Goal: Feedback & Contribution: Submit feedback/report problem

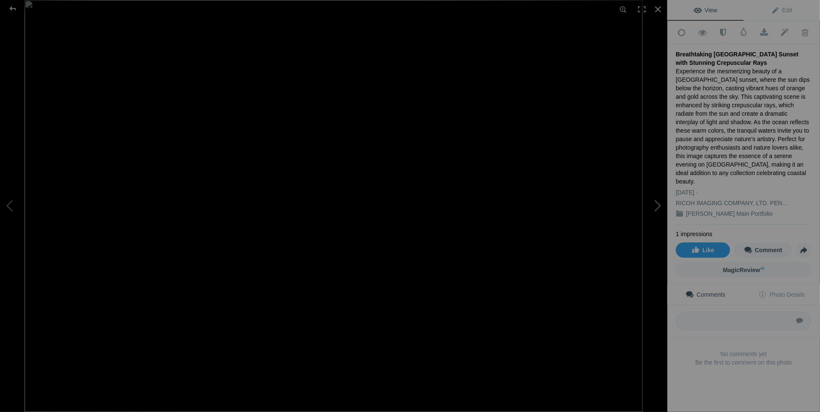
click at [661, 203] on button at bounding box center [636, 206] width 64 height 148
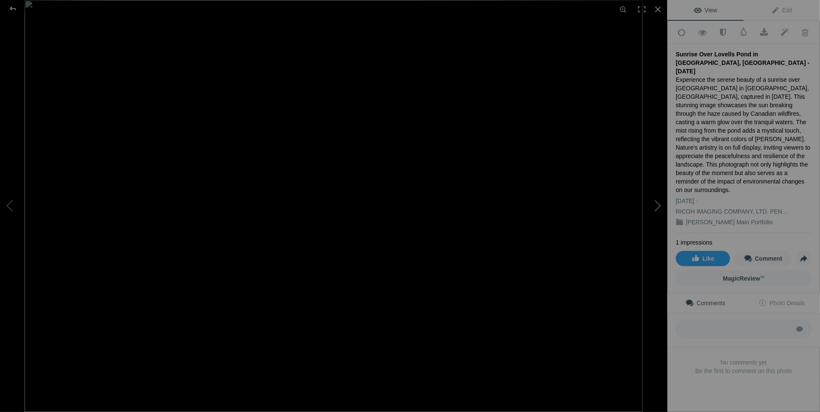
click at [658, 206] on button at bounding box center [636, 206] width 64 height 148
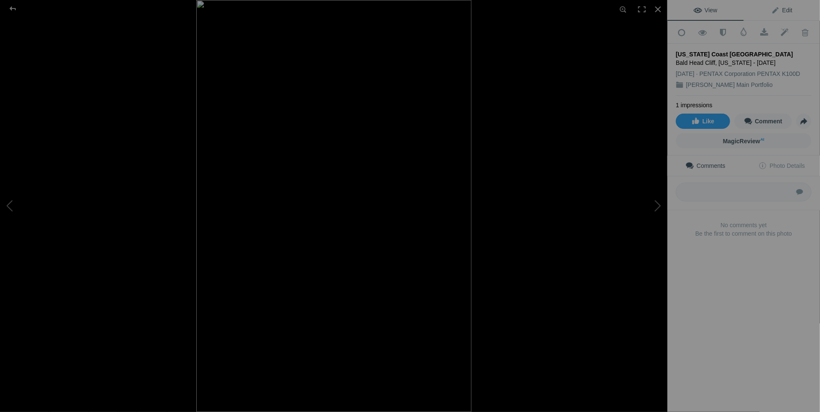
click at [781, 11] on span "Edit" at bounding box center [781, 10] width 21 height 7
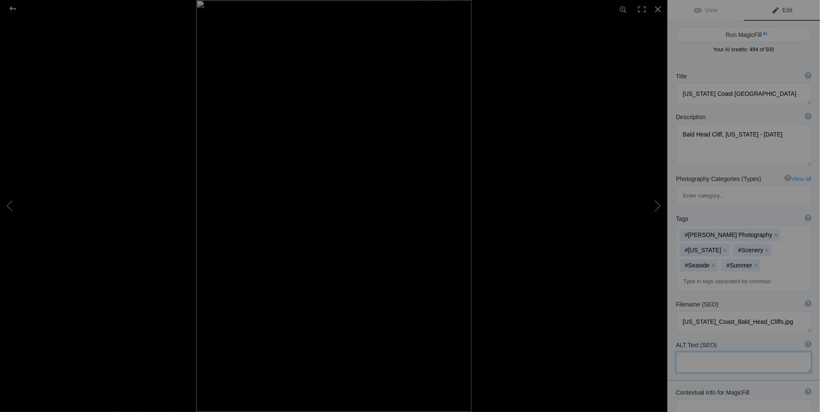
click at [700, 352] on textarea at bounding box center [744, 362] width 136 height 21
click at [683, 399] on textarea at bounding box center [744, 409] width 136 height 21
click at [689, 399] on textarea at bounding box center [744, 409] width 136 height 21
click at [777, 399] on textarea at bounding box center [744, 409] width 136 height 21
click at [775, 399] on textarea at bounding box center [744, 409] width 136 height 21
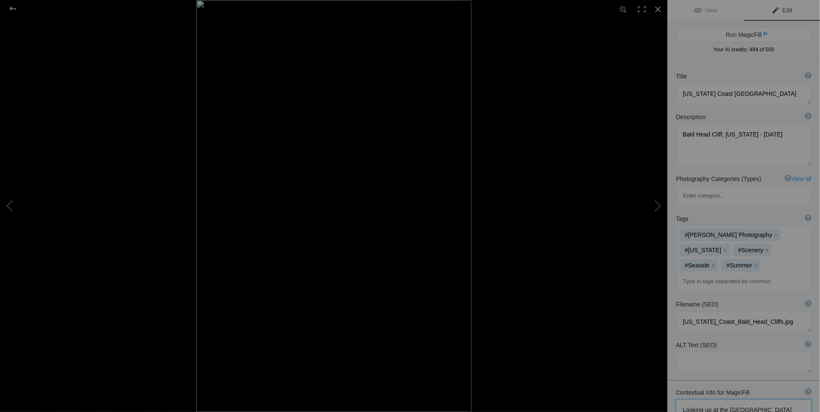
paste textarea "Ogunquit"
click at [723, 399] on textarea at bounding box center [744, 413] width 136 height 29
type textarea "Looking up at the Bald Head Cliff, Ogunquit Maine. Photo in Black and White."
click at [752, 34] on button "Run MagicFill AI" at bounding box center [744, 34] width 136 height 15
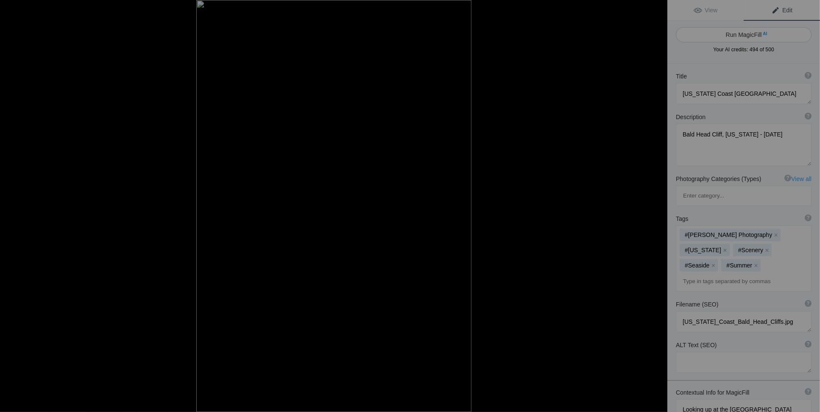
type textarea "Dramatic Black and White View of Bald Head Cliff, Ogunquit, Maine"
type textarea "Experience the stunning beauty of Bald Head Cliff in Ogunquit, Maine, captured …"
type textarea "bald-head-cliff-ogunquit-maine-black-and-white.jpg"
type textarea "Black and white photograph of Bald Head Cliff in Ogunquit, Maine, showcasing th…"
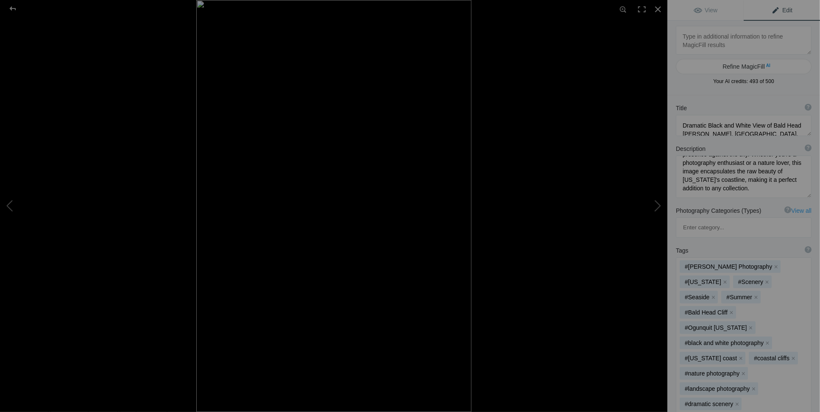
scroll to position [0, 0]
click at [709, 11] on span "View" at bounding box center [706, 10] width 24 height 7
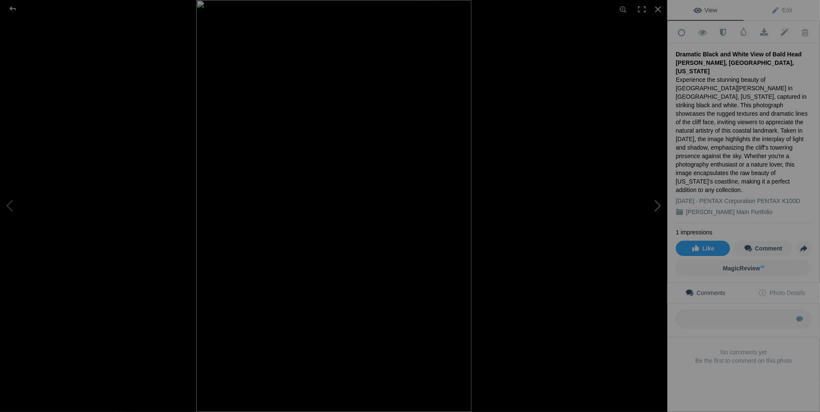
click at [658, 206] on button at bounding box center [636, 206] width 64 height 148
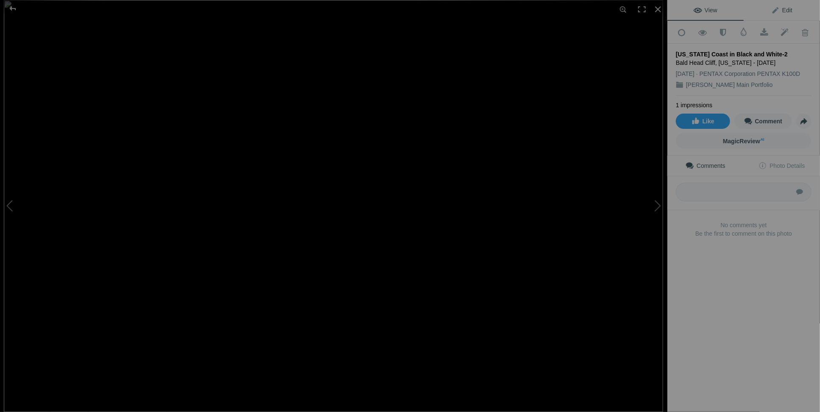
click at [786, 11] on span "Edit" at bounding box center [781, 10] width 21 height 7
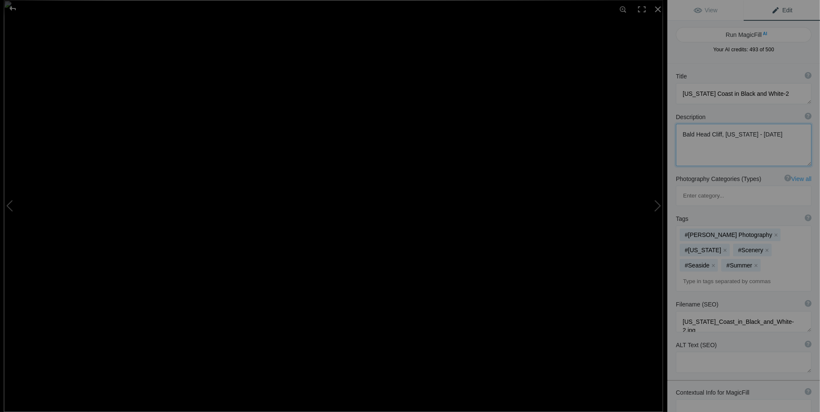
drag, startPoint x: 679, startPoint y: 133, endPoint x: 730, endPoint y: 133, distance: 50.9
click at [730, 133] on textarea at bounding box center [744, 145] width 136 height 42
click at [9, 204] on button at bounding box center [32, 206] width 64 height 148
type textarea "Dramatic Black and White View of Bald Head Cliff, Ogunquit, Maine"
type textarea "Experience the stunning beauty of Bald Head Cliff in Ogunquit, Maine, captured …"
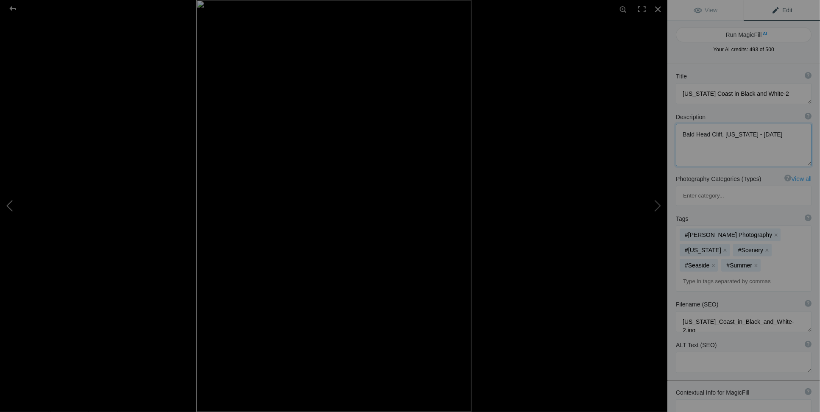
type textarea "bald-head-cliff-ogunquit-maine-black-and-white.jpg"
type textarea "Black and white photograph of Bald Head Cliff in Ogunquit, Maine, showcasing th…"
type textarea "Looking up at the Bald Head Cliff, Ogunquit Maine. Photo in Black and White."
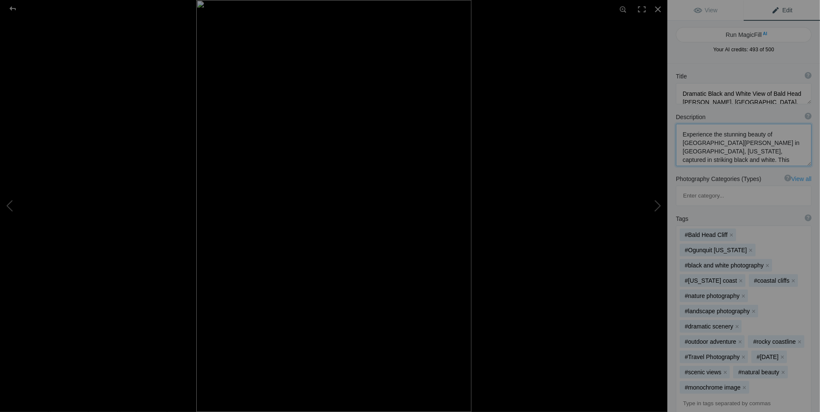
drag, startPoint x: 768, startPoint y: 133, endPoint x: 756, endPoint y: 145, distance: 16.8
click at [756, 145] on textarea at bounding box center [744, 145] width 136 height 42
click at [654, 206] on button at bounding box center [636, 206] width 64 height 148
type textarea "Maine Coast in Black and White-2"
type textarea "Bald Head Cliff, Maine - July 2007"
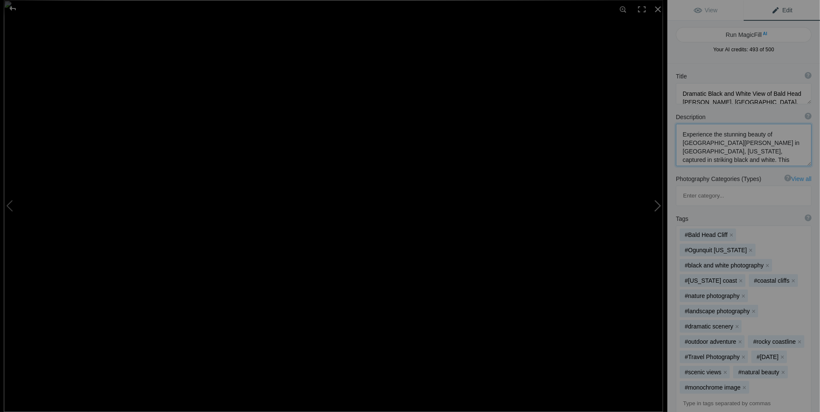
type textarea "Maine_Coast_in_Black_and_White-2.jpg"
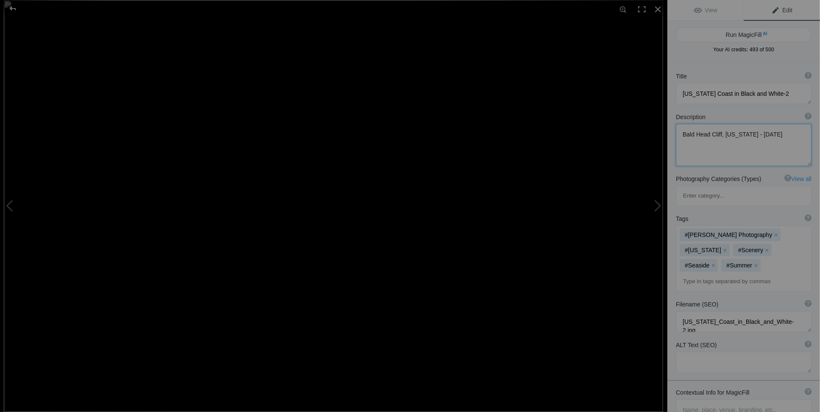
scroll to position [63, 0]
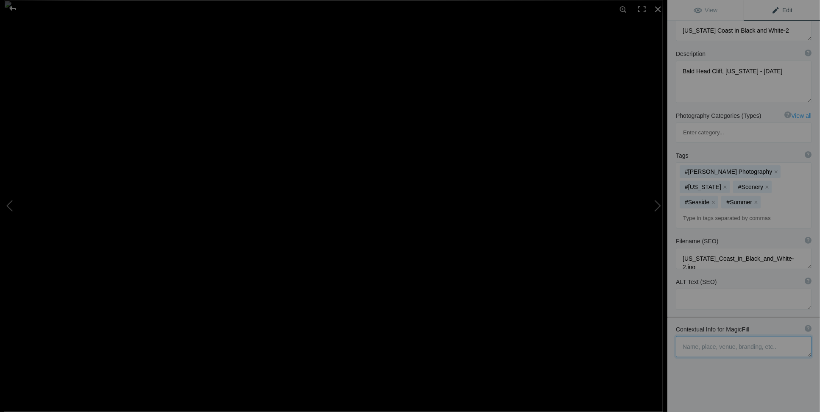
click at [701, 336] on textarea at bounding box center [744, 346] width 136 height 21
type textarea "l"
paste textarea "f Bald Head Cliff in Ogunquit, Maine"
click at [730, 336] on textarea at bounding box center [744, 354] width 136 height 37
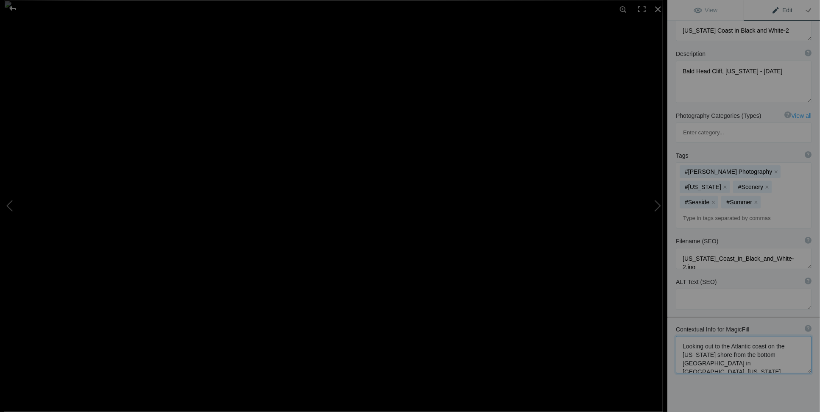
click at [747, 336] on textarea at bounding box center [744, 354] width 136 height 37
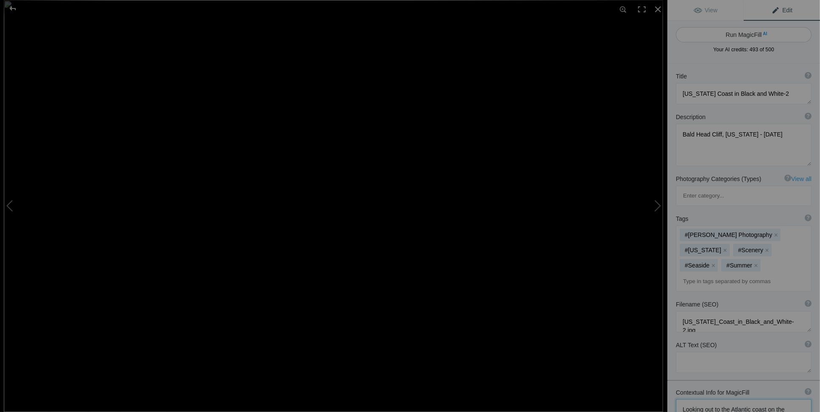
type textarea "Looking out to the Atlantic coast on the Maine shore from the bottom Bald Head …"
click at [752, 37] on button "Run MagicFill AI" at bounding box center [744, 34] width 136 height 15
type textarea "Serene Black and White View of Bald Head Cliff, Ogunquit, Maine"
type textarea "This striking black and white photograph captures the rugged beauty of Bald Hea…"
type textarea "bald-head-cliff-maine-black-and-white.jpg"
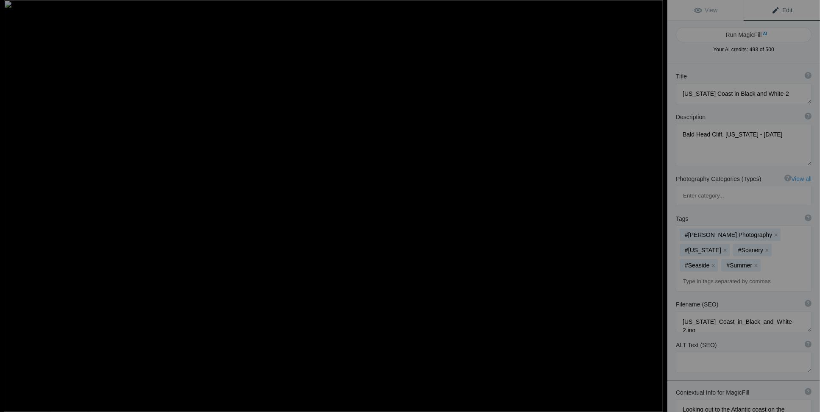
type textarea "Black and white photograph of Bald Head Cliff in Ogunquit, Maine, showcasing th…"
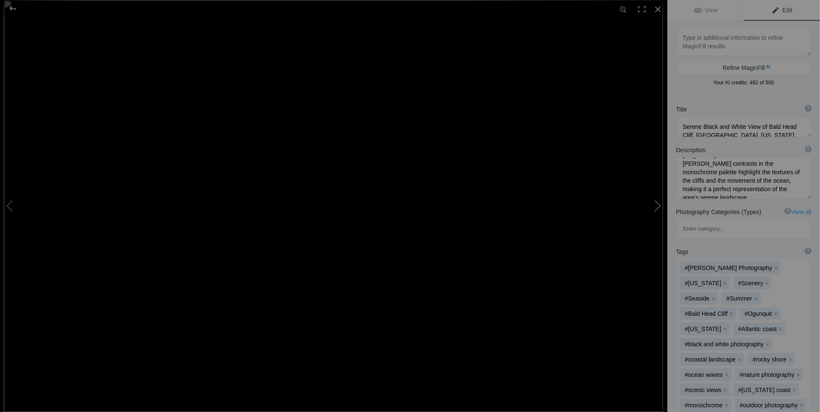
click at [653, 201] on button at bounding box center [636, 206] width 64 height 148
type textarea "Yellowstone Sunrise Over Sylvan Lake"
type textarea "Misty Morning Sunrise At Sylvan Lake"
type textarea "Yellowstone_Sunrise_Over_Sylvan_Lake.jpg"
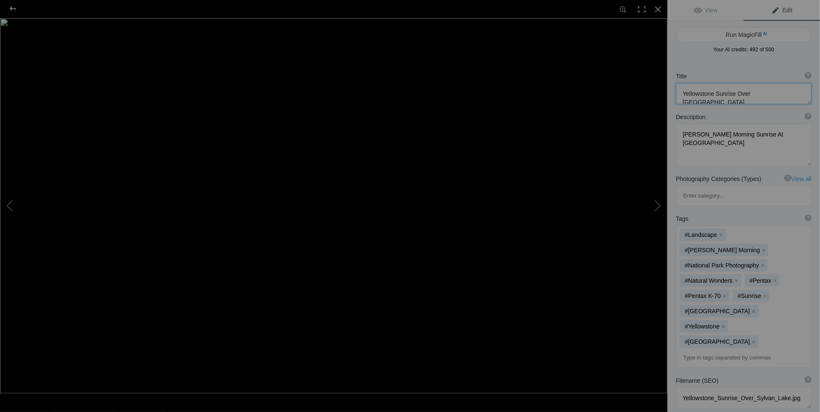
drag, startPoint x: 683, startPoint y: 92, endPoint x: 796, endPoint y: 92, distance: 112.8
click at [796, 92] on textarea at bounding box center [744, 93] width 136 height 21
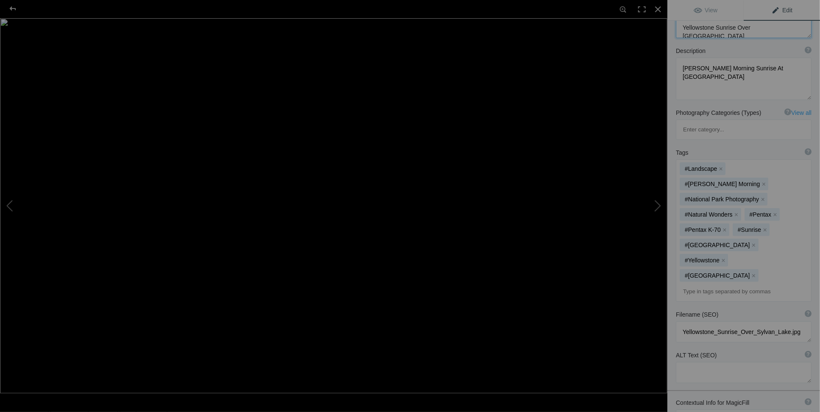
scroll to position [85, 0]
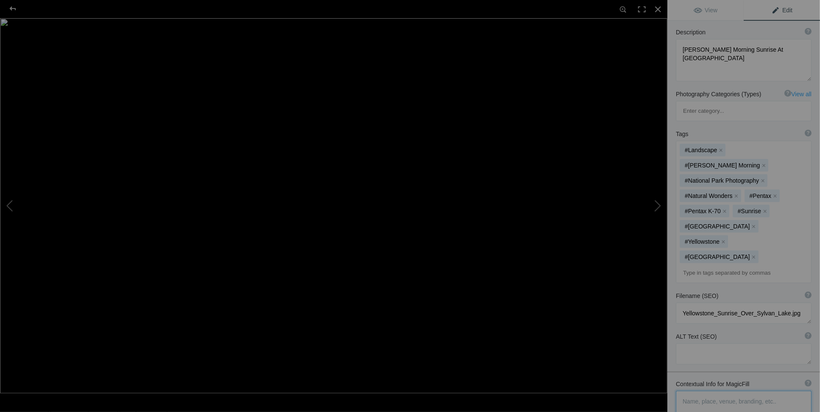
click at [684, 391] on textarea at bounding box center [744, 414] width 136 height 46
paste textarea "Yellowstone Sunrise Over Sylvan Lake"
drag, startPoint x: 746, startPoint y: 344, endPoint x: 684, endPoint y: 346, distance: 62.3
click at [684, 391] on textarea at bounding box center [744, 405] width 136 height 29
click at [779, 391] on textarea at bounding box center [744, 405] width 136 height 29
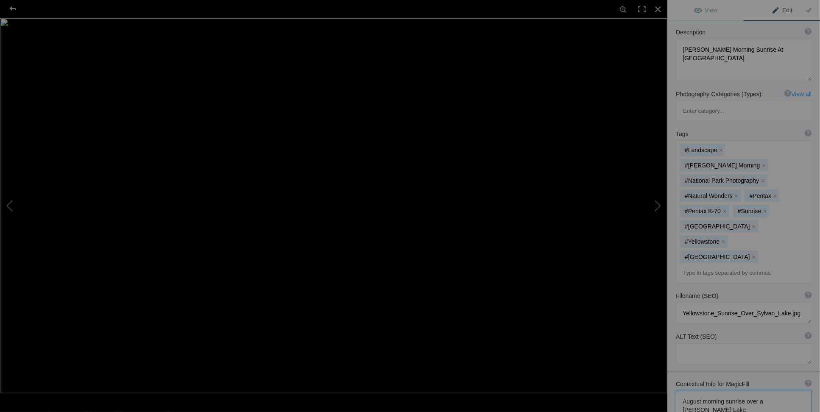
click at [721, 391] on textarea at bounding box center [744, 405] width 136 height 29
click at [758, 391] on textarea at bounding box center [744, 405] width 136 height 29
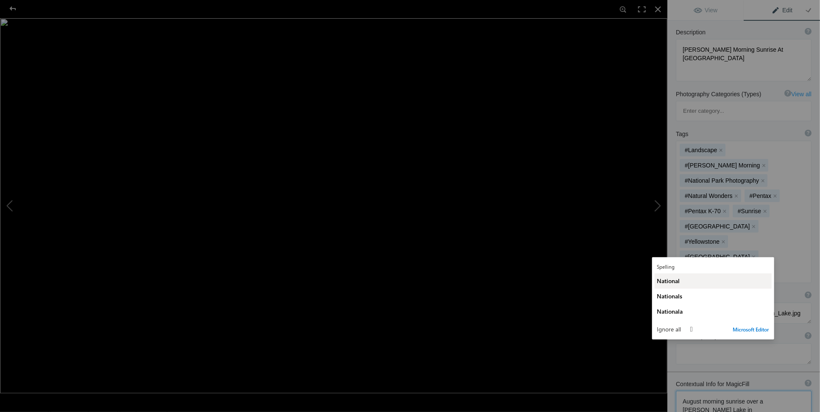
type textarea "August morning sunrise over a misty Sylvan Lake in Yellowstone NAtional Park"
click at [671, 286] on button "National" at bounding box center [713, 280] width 117 height 15
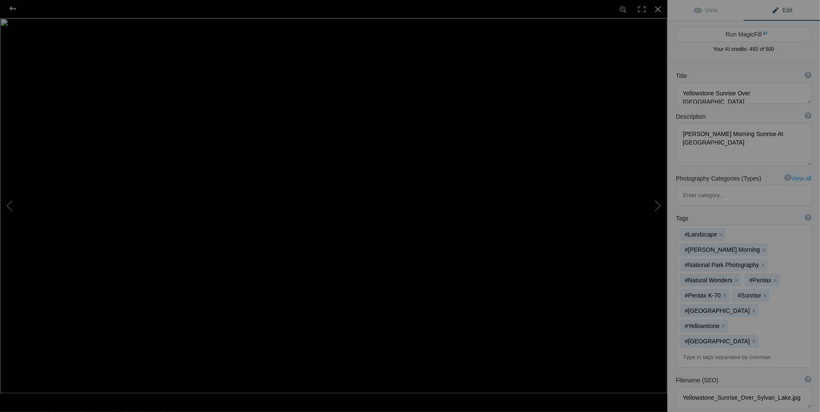
scroll to position [0, 0]
click at [761, 28] on button "Run MagicFill AI" at bounding box center [744, 34] width 136 height 15
type textarea "Breathtaking Sunrise Over [PERSON_NAME][GEOGRAPHIC_DATA] in [GEOGRAPHIC_DATA]"
type textarea "Experience the serene beauty of an August morning at Sylvan Lake in Yellowstone…"
type textarea "breathtaking-sunrise-sylvan-lake-yellowstone.jpg"
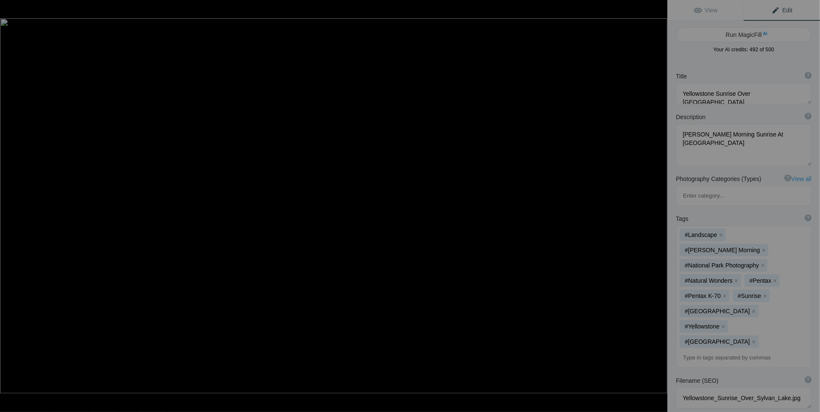
type textarea "Sunrise over Sylvan Lake in Yellowstone National Park, showcasing mist rising f…"
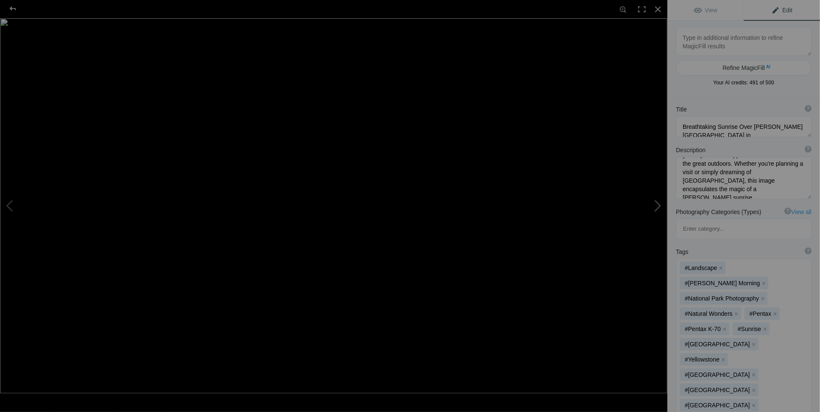
click at [659, 203] on button at bounding box center [636, 206] width 64 height 148
type textarea "Yellowstone Lower Falls Rainbow"
type textarea "Yellowstone Lower Falls Morning Rainbow"
type textarea "Yellowstone_Lower_Falls_Rainbow.jpg"
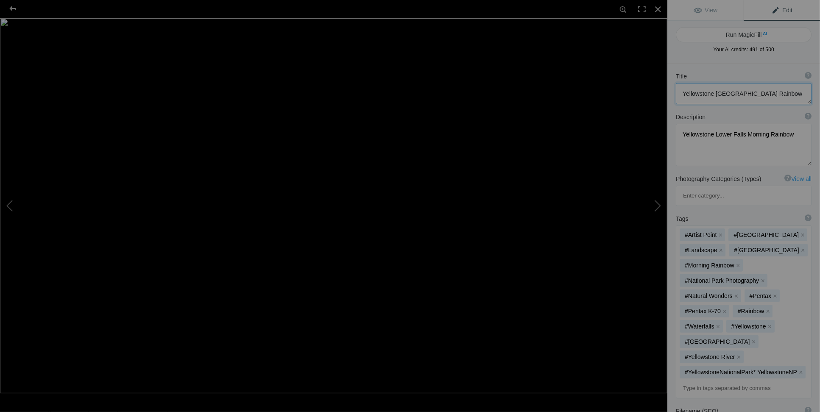
drag, startPoint x: 771, startPoint y: 92, endPoint x: 667, endPoint y: 91, distance: 103.9
click at [667, 91] on div "Yellowstone Lower Falls Rainbow View Edit Run MagicFill AI Your AI credits: 491…" at bounding box center [410, 206] width 820 height 412
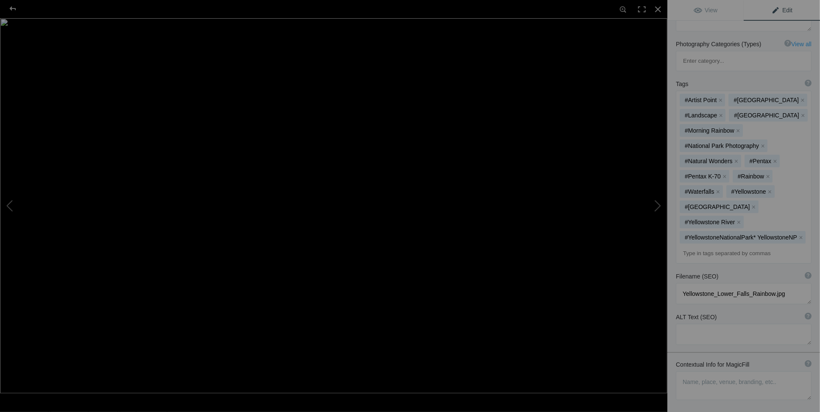
scroll to position [175, 0]
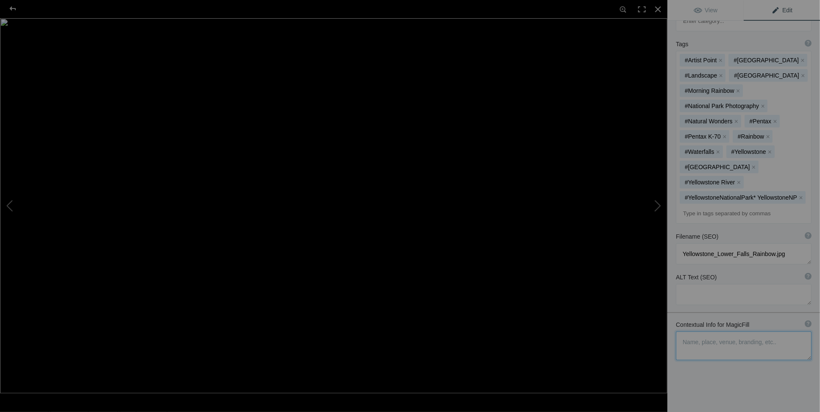
click at [682, 332] on textarea at bounding box center [744, 346] width 136 height 29
drag, startPoint x: 785, startPoint y: 329, endPoint x: 668, endPoint y: 304, distance: 119.3
click at [668, 316] on div "Contextual Info for MagicFill ? Use this section to add details that aren’t vis…" at bounding box center [743, 340] width 153 height 48
type textarea "August morning sunrise over a misty Sylvan Lake in Yellowstone NAtional Park"
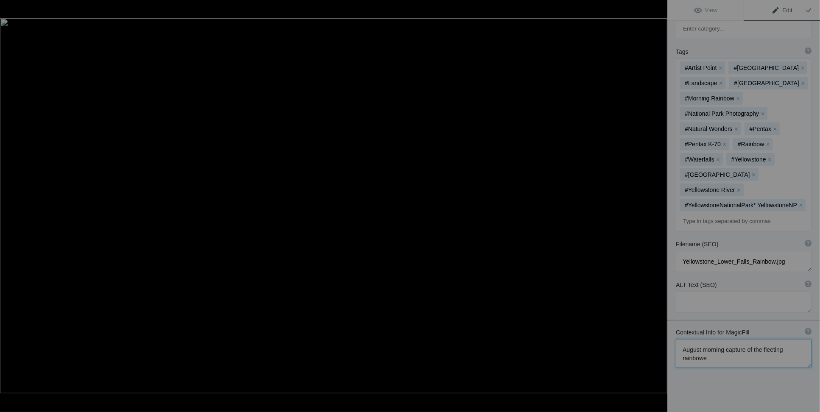
scroll to position [0, 0]
paste textarea "Yellowstone Lower Falls Rainbow"
click at [736, 339] on textarea at bounding box center [744, 353] width 136 height 29
click at [682, 339] on textarea at bounding box center [744, 353] width 136 height 29
drag, startPoint x: 740, startPoint y: 337, endPoint x: 767, endPoint y: 337, distance: 26.7
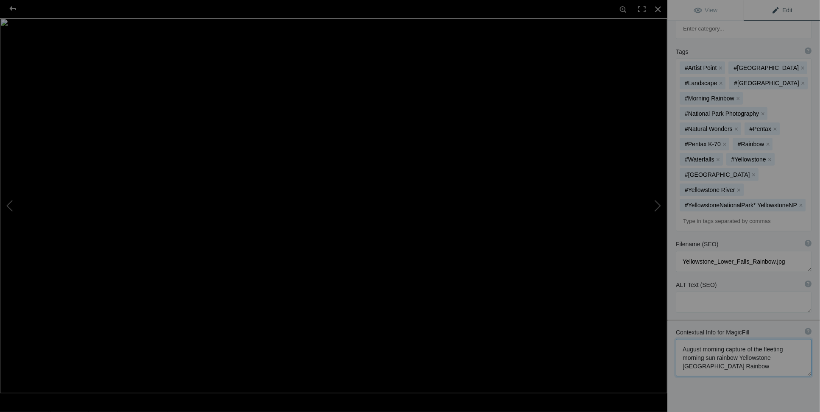
click at [767, 339] on textarea at bounding box center [744, 357] width 136 height 37
click at [761, 340] on textarea at bounding box center [744, 357] width 136 height 37
drag, startPoint x: 768, startPoint y: 339, endPoint x: 736, endPoint y: 337, distance: 31.4
click at [736, 339] on textarea at bounding box center [744, 357] width 136 height 37
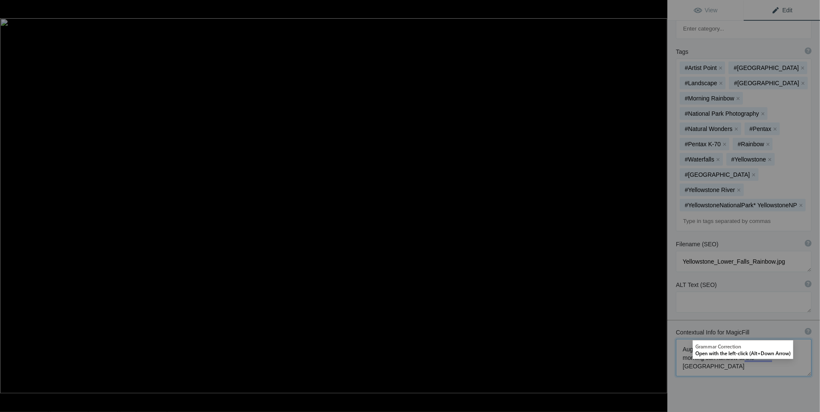
drag, startPoint x: 718, startPoint y: 346, endPoint x: 681, endPoint y: 354, distance: 37.3
click at [681, 354] on textarea at bounding box center [744, 357] width 136 height 37
paste textarea "Yellowstone"
click at [748, 343] on textarea at bounding box center [744, 357] width 136 height 37
click at [747, 339] on textarea at bounding box center [744, 357] width 136 height 37
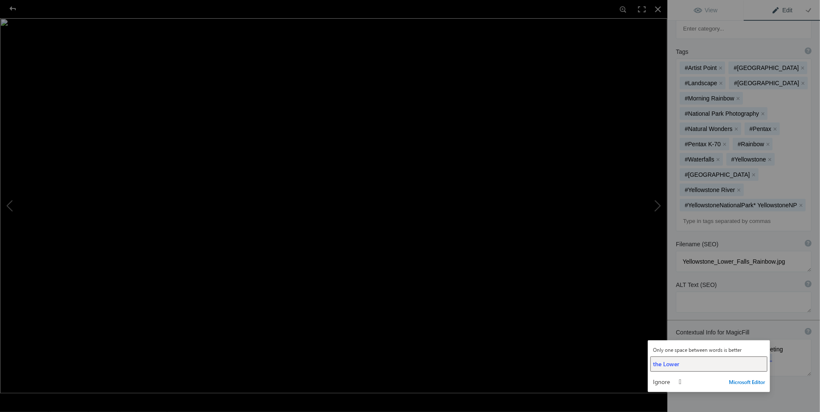
click at [666, 360] on span "the Lower" at bounding box center [666, 364] width 26 height 8
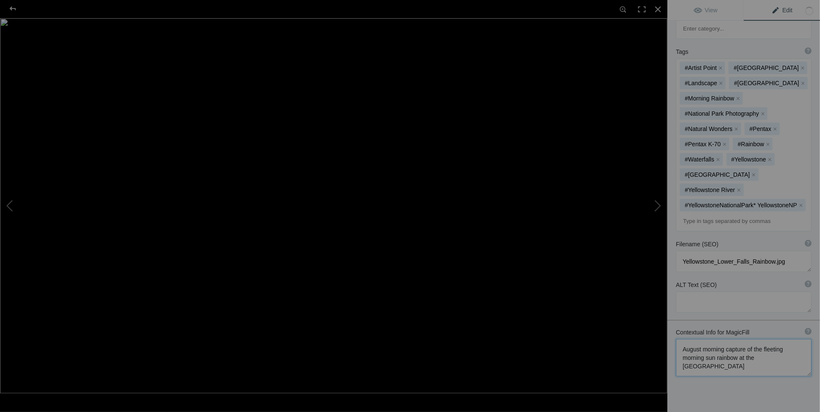
click at [718, 346] on textarea at bounding box center [744, 357] width 136 height 37
click at [784, 339] on textarea at bounding box center [744, 357] width 136 height 37
drag, startPoint x: 784, startPoint y: 345, endPoint x: 758, endPoint y: 349, distance: 26.1
click at [757, 347] on textarea at bounding box center [744, 357] width 136 height 37
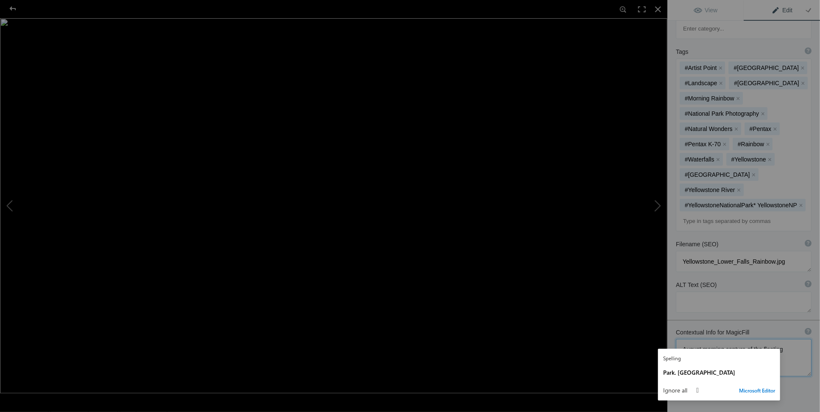
click at [684, 339] on textarea at bounding box center [744, 357] width 136 height 37
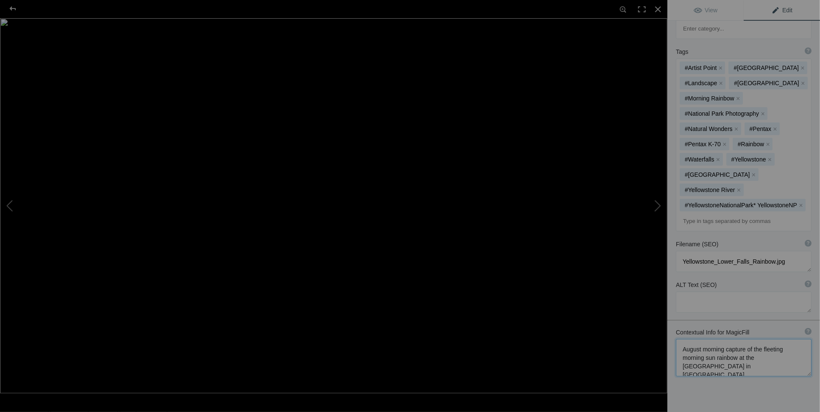
click at [684, 339] on textarea at bounding box center [744, 357] width 136 height 37
type textarea "August morning capture of the fleeting morning sun rainbow at the Lower Falls i…"
click at [783, 10] on span "Edit" at bounding box center [781, 10] width 21 height 7
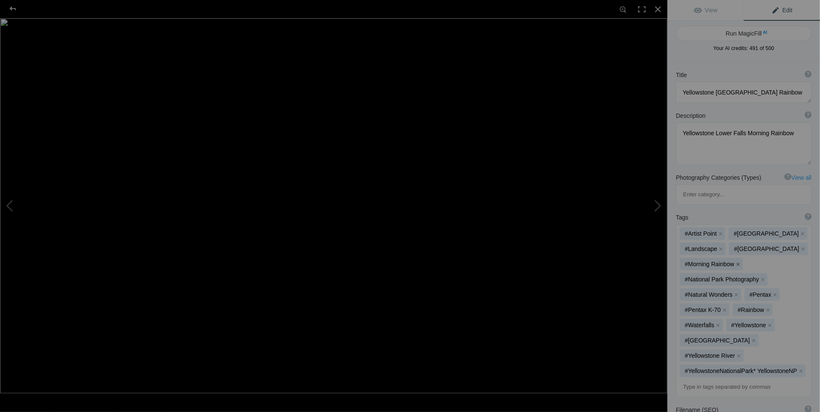
scroll to position [0, 0]
click at [745, 34] on button "Run MagicFill AI" at bounding box center [744, 34] width 136 height 15
type textarea "Breathtaking Rainbow Over [GEOGRAPHIC_DATA] in [GEOGRAPHIC_DATA]"
type textarea "Experience the stunning beauty of Yellowstone National Park with this captivati…"
type textarea "yellowstone-lower-falls-rainbow.jpg"
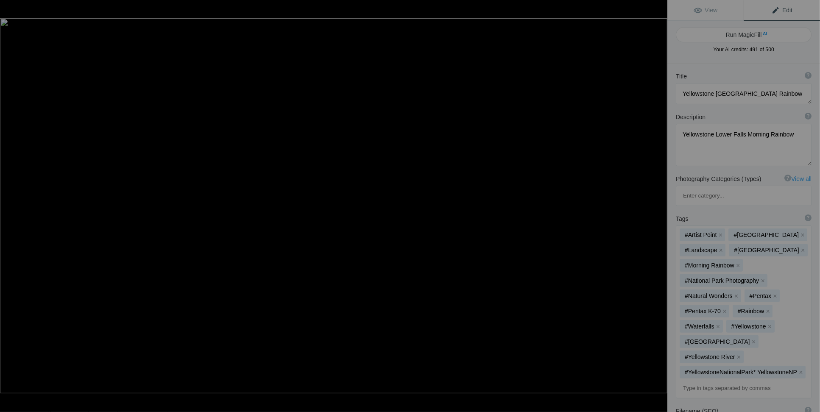
type textarea "A vibrant rainbow arcs over the Lower Falls in Yellowstone National Park, captu…"
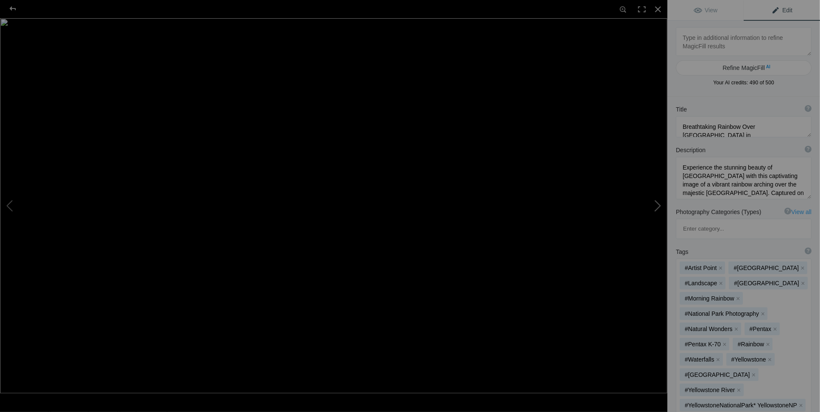
click at [658, 203] on button at bounding box center [636, 206] width 64 height 148
type textarea "Florida Clouds Over Bokeelia Florida"
type textarea "Northern end of Pine Island in Bokeelia, Florida"
type textarea "Florida_Clouds_Over_Bokeelia_Florida.jpg"
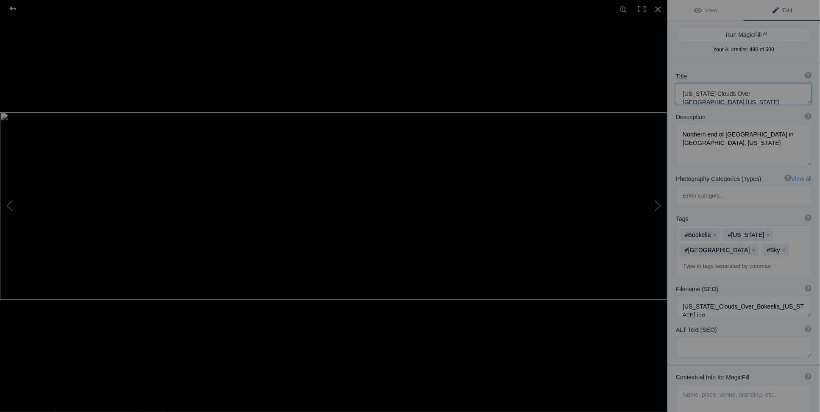
drag, startPoint x: 682, startPoint y: 94, endPoint x: 780, endPoint y: 89, distance: 98.0
click at [780, 89] on textarea at bounding box center [744, 93] width 136 height 21
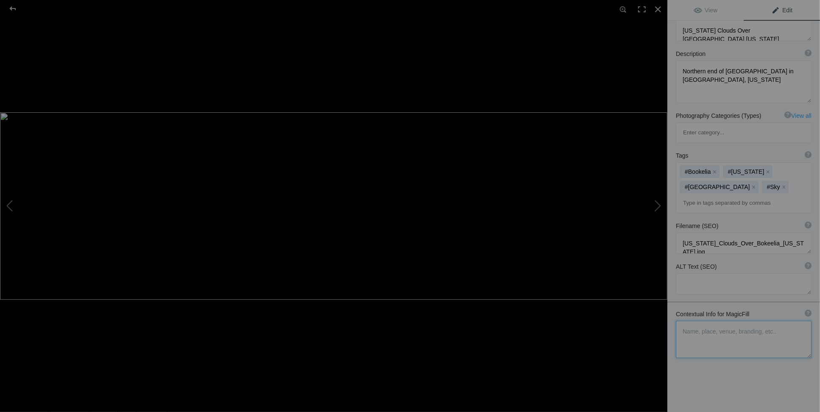
click at [692, 321] on textarea at bounding box center [744, 339] width 136 height 37
drag, startPoint x: 721, startPoint y: 315, endPoint x: 676, endPoint y: 287, distance: 53.8
click at [676, 321] on textarea at bounding box center [744, 339] width 136 height 37
type textarea "August morning capture of the fleeting morning sun rainbow at the Lower Falls Y…"
click at [708, 321] on textarea at bounding box center [744, 331] width 136 height 21
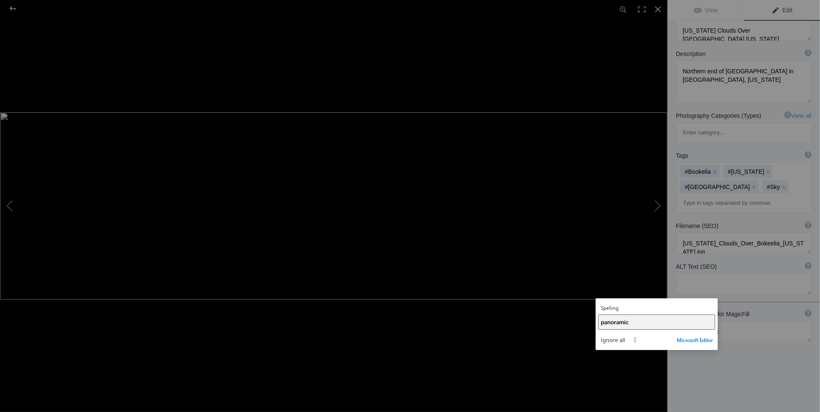
click at [611, 329] on button "panoramic" at bounding box center [656, 322] width 117 height 15
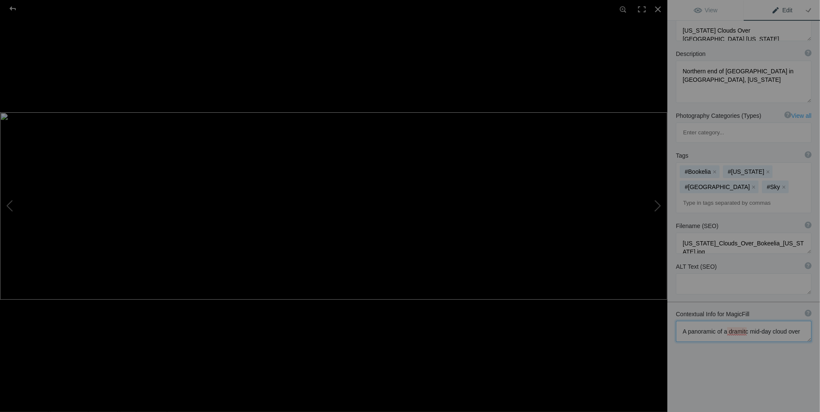
click at [735, 321] on textarea at bounding box center [744, 331] width 136 height 21
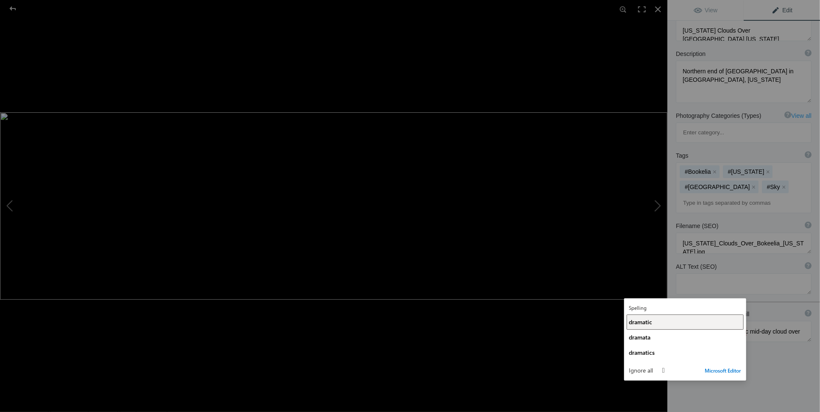
click at [645, 323] on span "dramatic" at bounding box center [640, 322] width 23 height 8
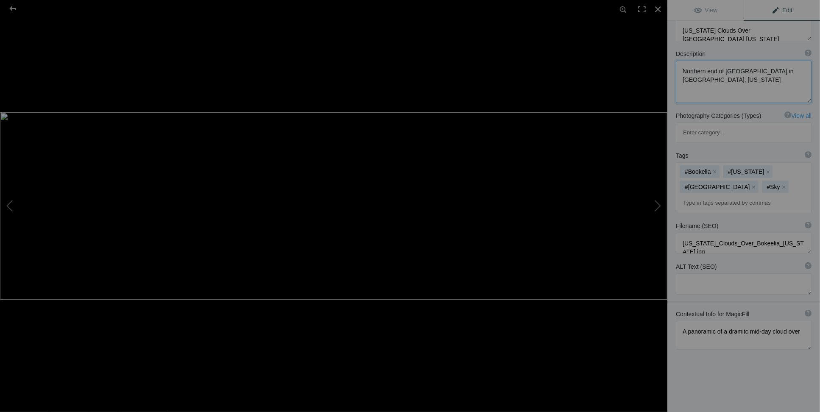
drag, startPoint x: 723, startPoint y: 69, endPoint x: 779, endPoint y: 77, distance: 56.5
click at [779, 77] on textarea at bounding box center [744, 82] width 136 height 42
click at [700, 321] on textarea at bounding box center [744, 335] width 136 height 29
paste textarea "Pine Island in Bokeelia, Florida"
drag, startPoint x: 731, startPoint y: 305, endPoint x: 752, endPoint y: 305, distance: 21.2
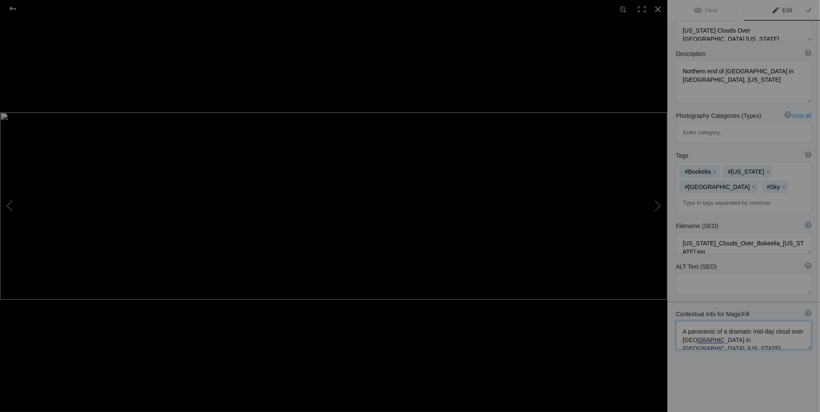
click at [752, 321] on textarea at bounding box center [744, 335] width 136 height 29
click at [697, 321] on textarea at bounding box center [744, 335] width 136 height 29
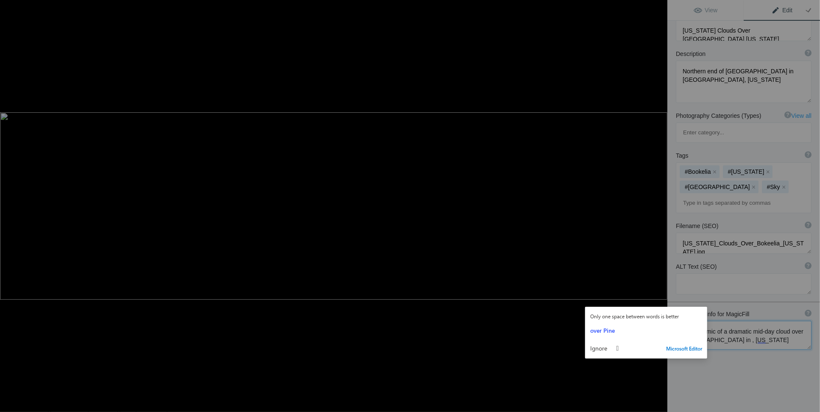
paste textarea "Bokeelia"
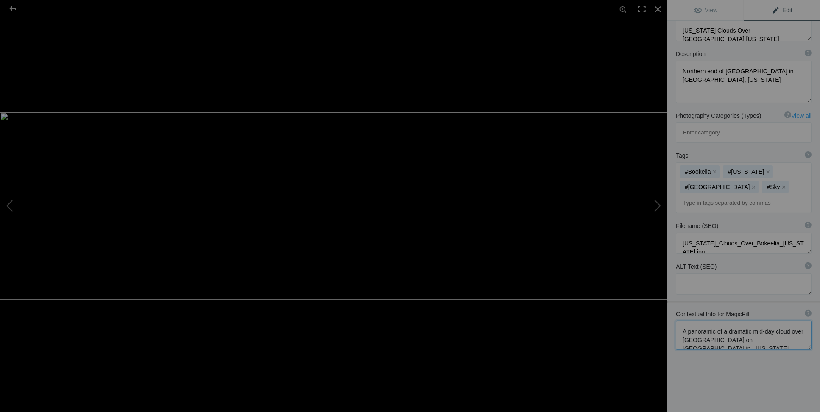
click at [763, 321] on textarea at bounding box center [744, 335] width 136 height 29
click at [745, 321] on textarea at bounding box center [744, 335] width 136 height 29
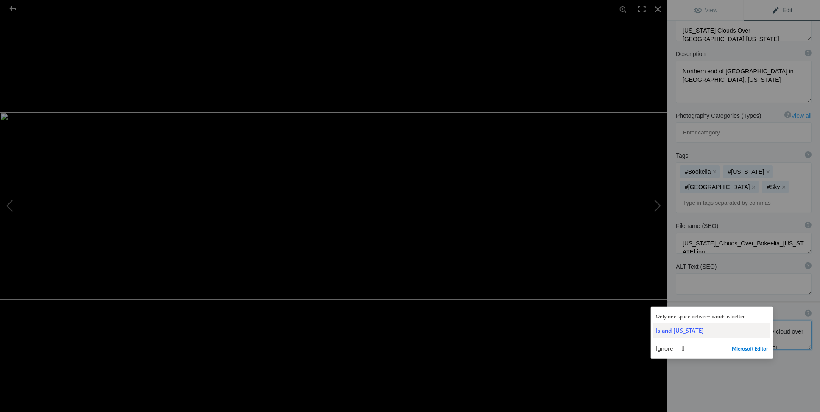
type textarea "A panoramic of a dramatic mid-day cloud over Bokeelia on Pine Island Florida"
click at [692, 329] on div "Island Florida" at bounding box center [712, 330] width 112 height 8
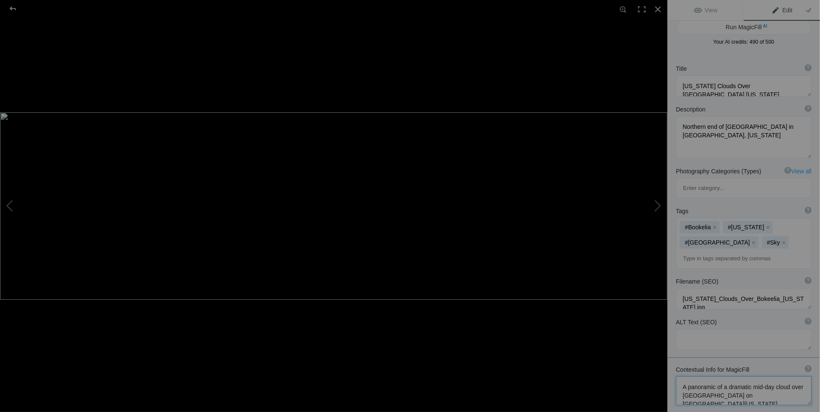
scroll to position [0, 0]
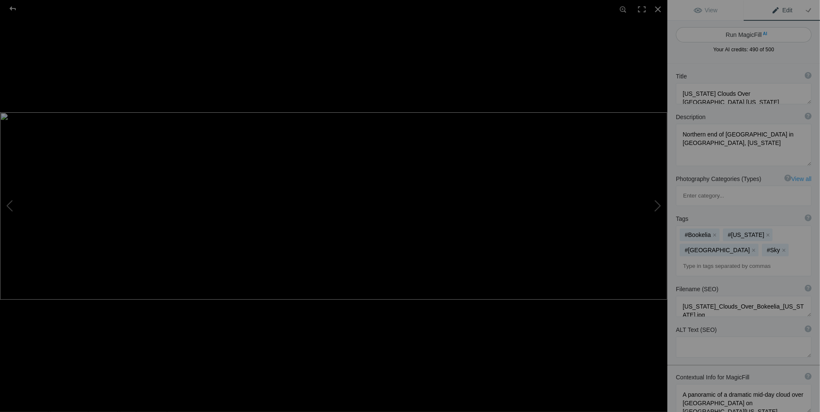
click at [756, 35] on button "Run MagicFill AI" at bounding box center [744, 34] width 136 height 15
type textarea "Dramatic Mid-Day Clouds Over [GEOGRAPHIC_DATA], [GEOGRAPHIC_DATA], [US_STATE]"
type textarea "Experience the stunning beauty of Bokeelia on Pine Island, Florida, where drama…"
type textarea "dramatic-clouds-bokeelia-pine-island-florida.jpg"
type textarea "Panoramic view of dramatic mid-day clouds over Bokeelia on Pine Island, Florida…"
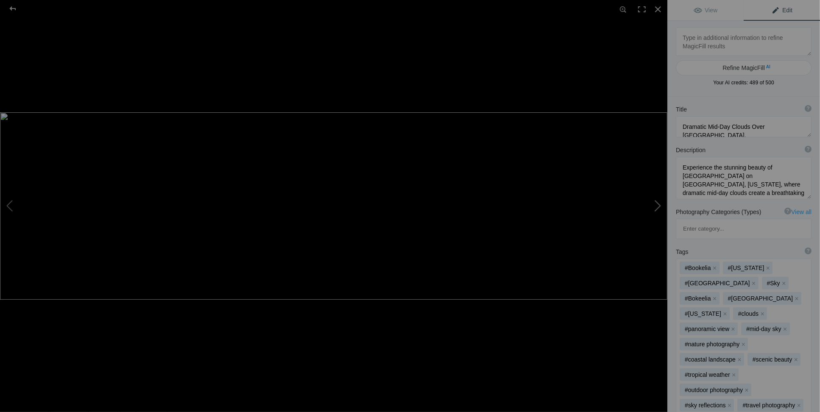
click at [657, 208] on button at bounding box center [636, 206] width 64 height 148
type textarea "Yellowstone Sunrise Over Tangled Creek and Bobby Sock Trees"
type textarea "Yellowstone_Sunrise_Over_Tangled_Creek_and_Bobby_Sock_Trees.jpg"
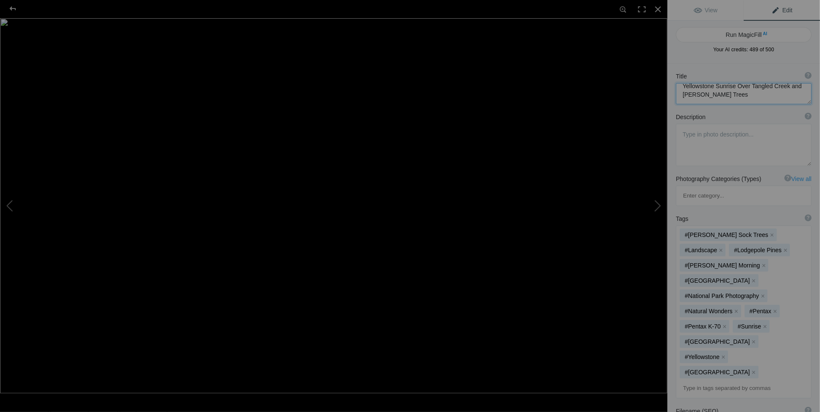
scroll to position [8, 0]
drag, startPoint x: 684, startPoint y: 92, endPoint x: 747, endPoint y: 100, distance: 62.8
click at [747, 100] on textarea at bounding box center [744, 93] width 136 height 21
click at [735, 94] on textarea at bounding box center [744, 93] width 136 height 21
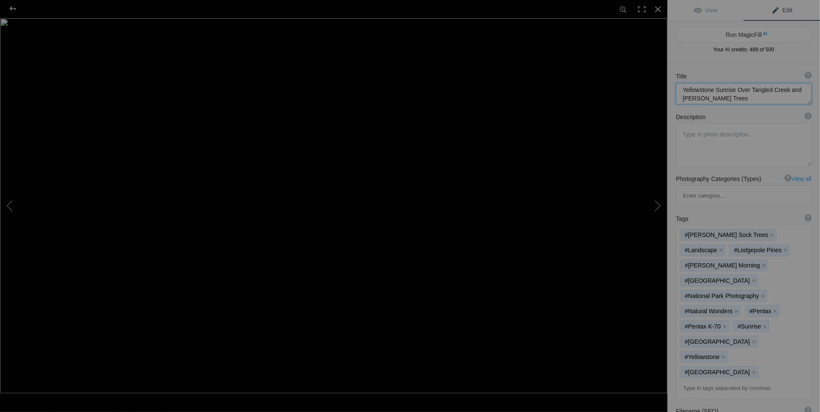
drag, startPoint x: 713, startPoint y: 85, endPoint x: 748, endPoint y: 99, distance: 38.3
click at [748, 99] on textarea at bounding box center [744, 93] width 136 height 21
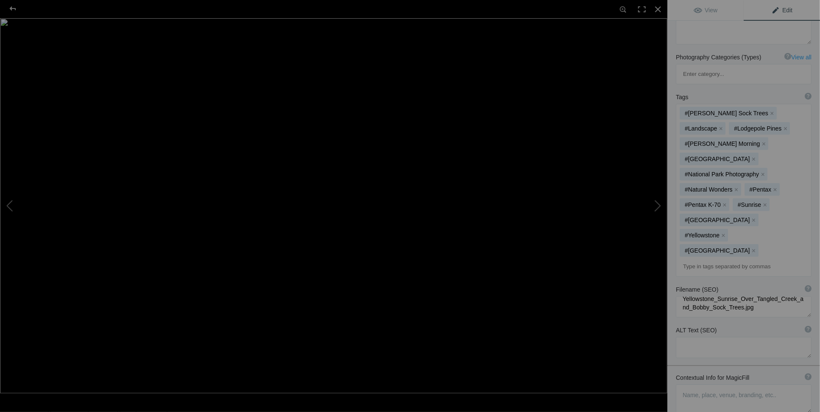
scroll to position [129, 0]
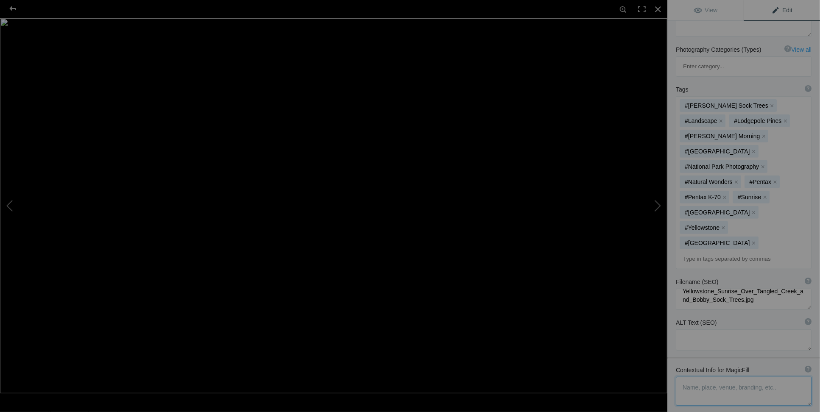
click at [687, 377] on textarea at bounding box center [744, 391] width 136 height 29
drag, startPoint x: 781, startPoint y: 334, endPoint x: 661, endPoint y: 318, distance: 121.9
click at [661, 318] on div "Yellowstone Sunrise Over Tangled Creek and Bobby Sock Trees View Edit Run Magic…" at bounding box center [410, 206] width 820 height 412
type textarea "A panoramic of a dramatic mid-day cloud over Bokeelia on Pine Island Florida"
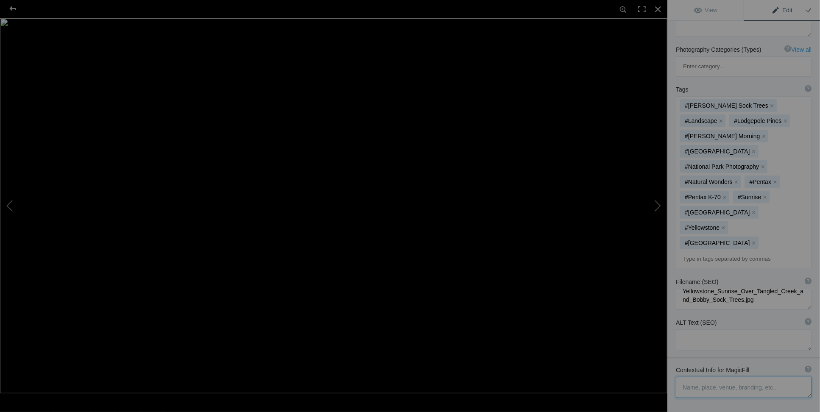
scroll to position [121, 0]
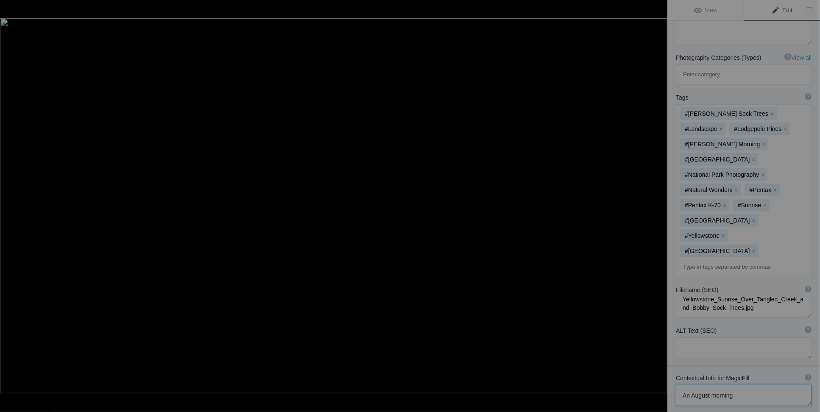
paste textarea "Sunrise Over Tangled Creek and Bobby Sock Trees"
click at [738, 385] on textarea at bounding box center [744, 399] width 136 height 29
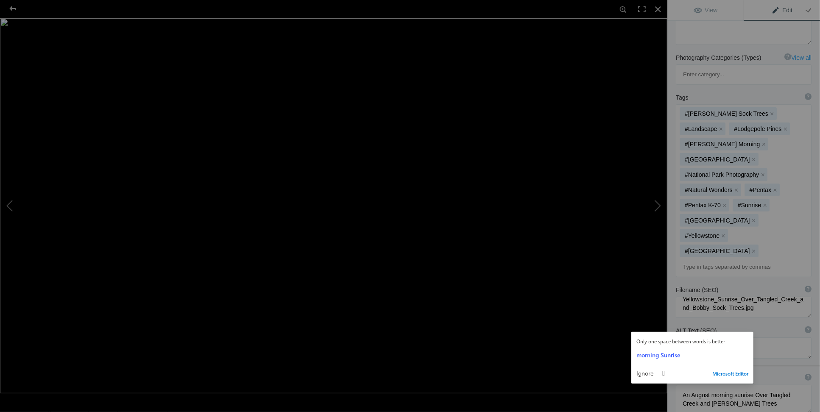
click at [769, 370] on div "Contextual Info for MagicFill ? Use this section to add details that aren’t vis…" at bounding box center [743, 394] width 153 height 48
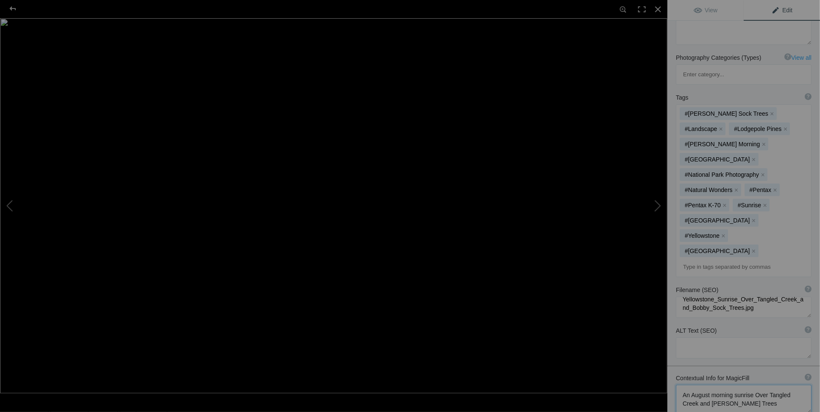
click at [767, 385] on textarea at bounding box center [744, 399] width 136 height 29
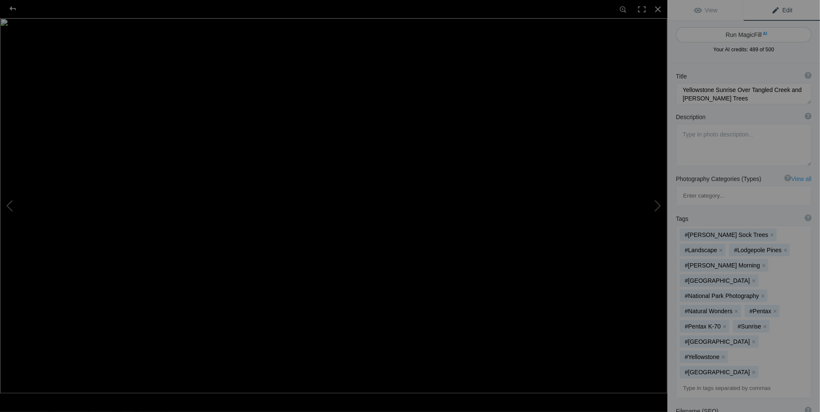
type textarea "An August morning sunrise Over Tangled Creek and Bobby Sock Trees in Yellowston…"
click at [752, 35] on button "Run MagicFill AI" at bounding box center [744, 34] width 136 height 15
type textarea "Black and White Sunrise Over [GEOGRAPHIC_DATA] in [GEOGRAPHIC_DATA]"
type textarea "Experience the serene beauty of an August morning in Yellowstone National Park …"
type textarea "black-and-white-yellowstone-sunrise-tangled-creek.jpg"
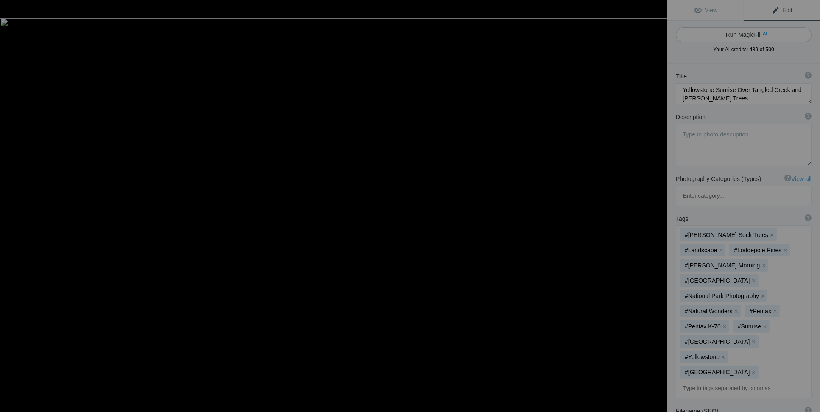
type textarea "Black and white photograph of a sunrise over Tangled Creek in Yellowstone Natio…"
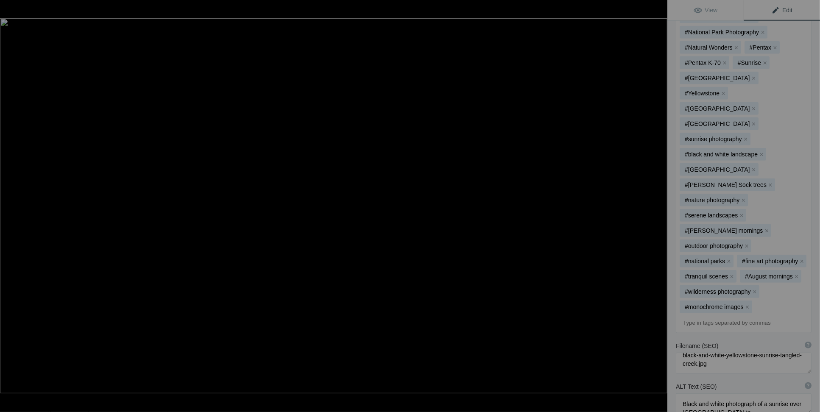
scroll to position [170, 0]
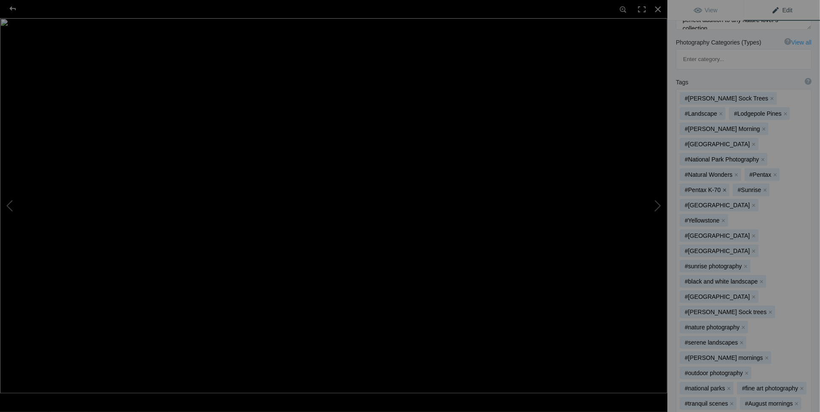
click at [726, 187] on button "x" at bounding box center [725, 190] width 6 height 6
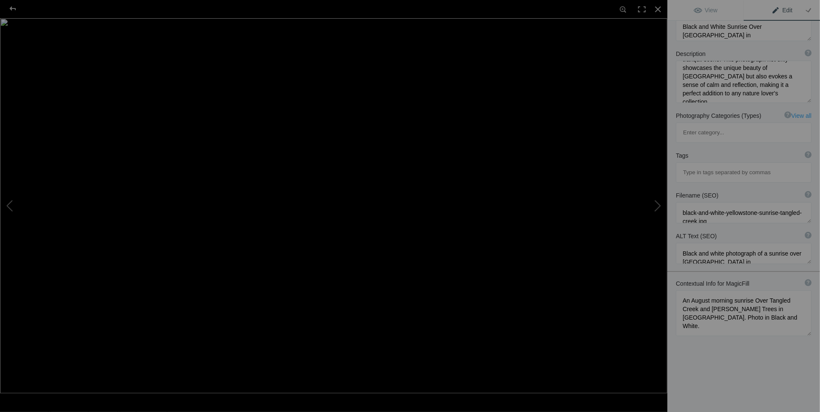
scroll to position [0, 0]
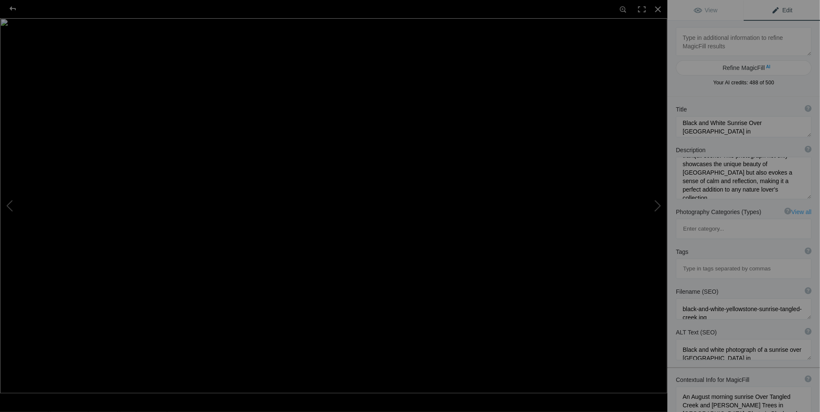
click at [768, 248] on div "Tags ? Tags are keywords that describe images. For SEO purposes, do not tag pho…" at bounding box center [744, 252] width 136 height 8
click at [14, 11] on div at bounding box center [12, 8] width 31 height 17
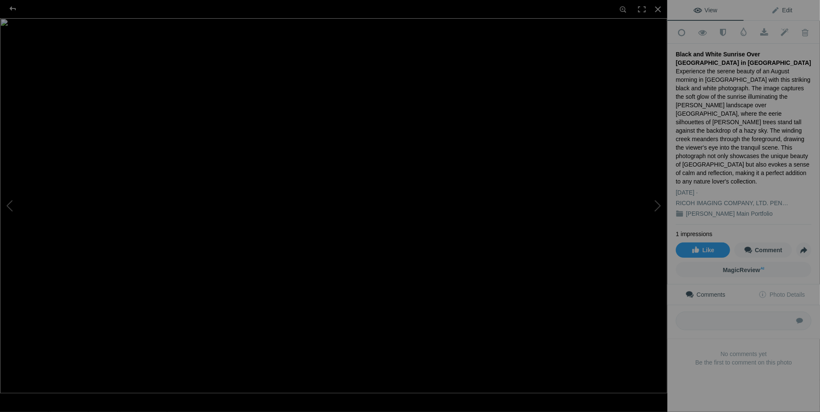
click at [778, 14] on link "Edit" at bounding box center [782, 10] width 76 height 20
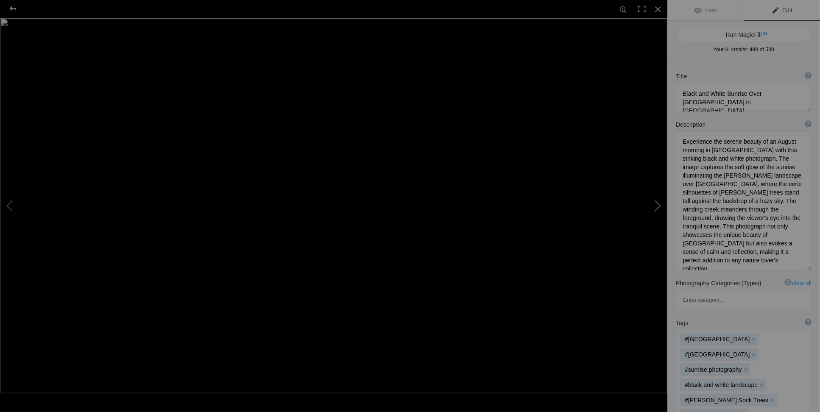
click at [657, 205] on button at bounding box center [636, 206] width 64 height 148
type textarea "Cepuscular Rays Sunset Over Bokeelia"
type textarea "Golden Hour sunset with crepuscular rays taken on May 14, 2021 7:55 PM EDST fro…"
type textarea "Cepuscular_Rays_Sunset_Over_Bokeelia.jpg"
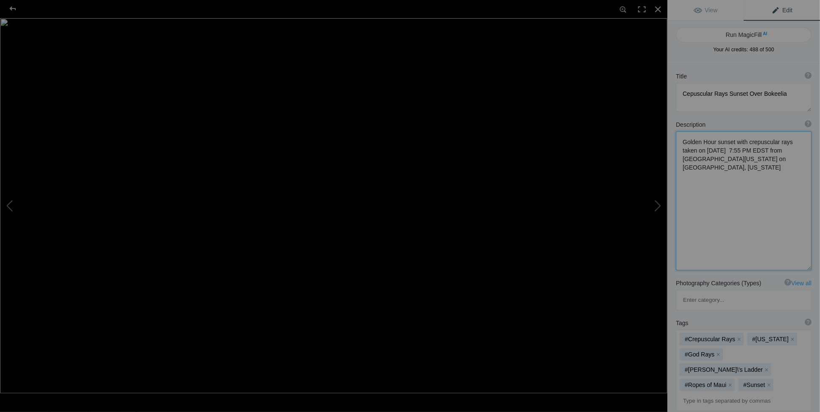
drag, startPoint x: 685, startPoint y: 137, endPoint x: 714, endPoint y: 140, distance: 29.0
click at [714, 140] on textarea at bounding box center [744, 200] width 136 height 139
click at [694, 141] on textarea at bounding box center [744, 200] width 136 height 139
drag, startPoint x: 680, startPoint y: 141, endPoint x: 786, endPoint y: 162, distance: 108.1
click at [786, 162] on textarea at bounding box center [744, 200] width 136 height 139
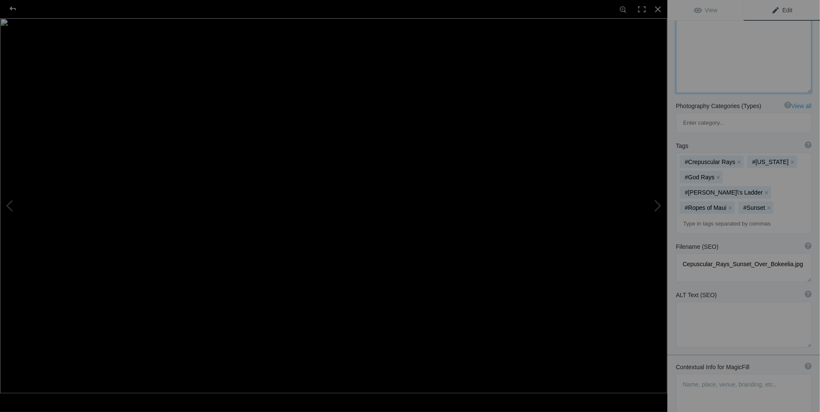
scroll to position [206, 0]
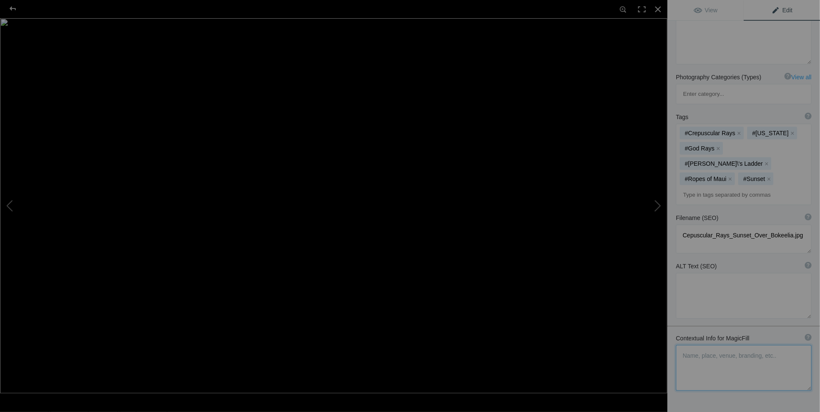
click at [681, 345] on textarea at bounding box center [744, 368] width 136 height 46
paste textarea "Golden Hour sunset with crepuscular rays taken on May 14, 2021 7:55 PM EDST fro…"
click at [792, 346] on textarea at bounding box center [744, 368] width 136 height 45
drag, startPoint x: 699, startPoint y: 312, endPoint x: 783, endPoint y: 311, distance: 84.0
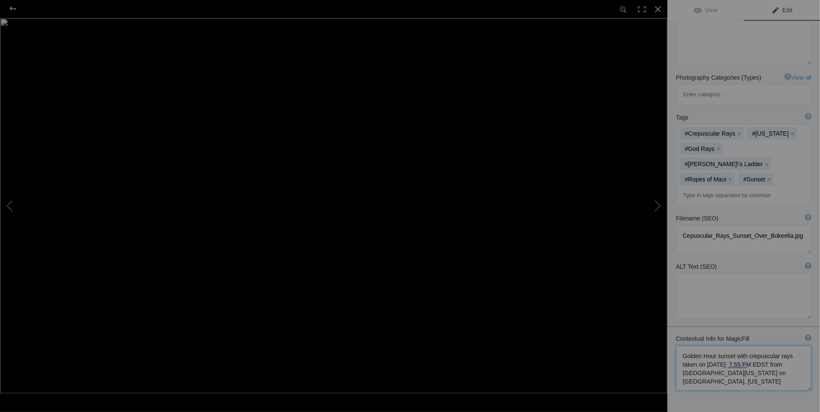
click at [783, 346] on textarea at bounding box center [744, 368] width 136 height 45
click at [794, 346] on textarea at bounding box center [744, 368] width 136 height 45
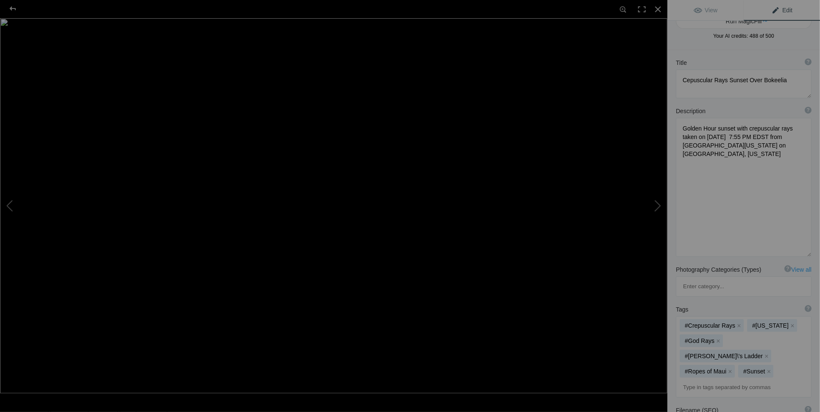
scroll to position [0, 0]
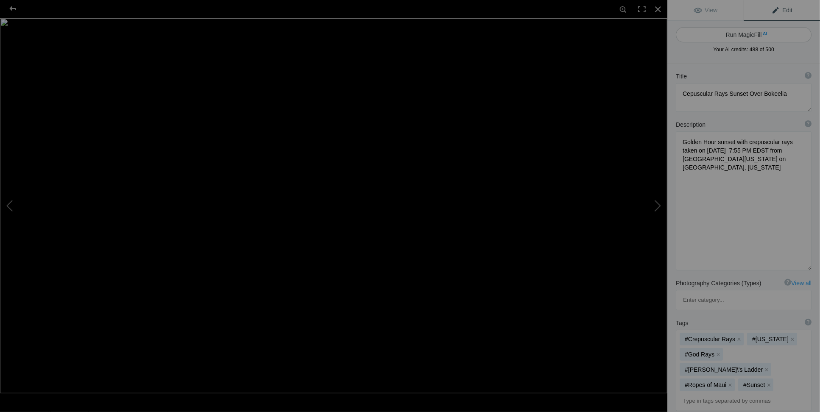
type textarea "Golden Hour sunset with crepuscular rays coming from a cloud taken from Bokeeli…"
click at [731, 31] on button "Run MagicFill AI" at bounding box center [744, 34] width 136 height 15
type textarea "Stunning Golden Hour Sunset with Crepuscular Rays Over [GEOGRAPHIC_DATA], [US_S…"
type textarea "Experience the breathtaking beauty of a golden hour sunset captured over Bokeel…"
type textarea "golden-hour-sunset-crepuscular-rays-bokeelia.jpg"
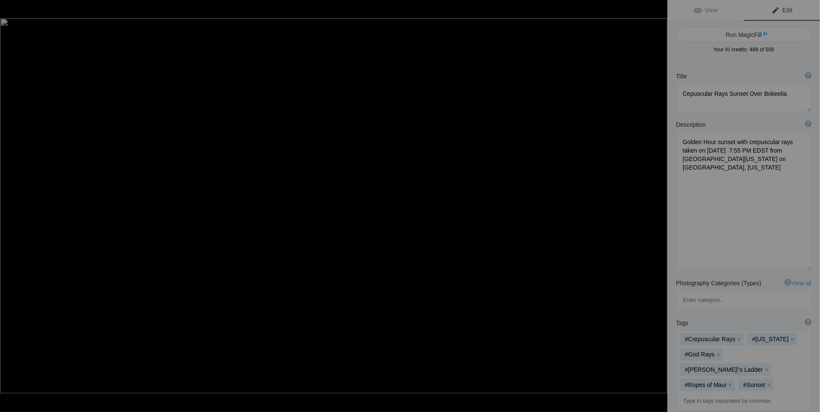
type textarea "Golden hour sunset over Bokeelia, Florida, featuring crepuscular rays emanating…"
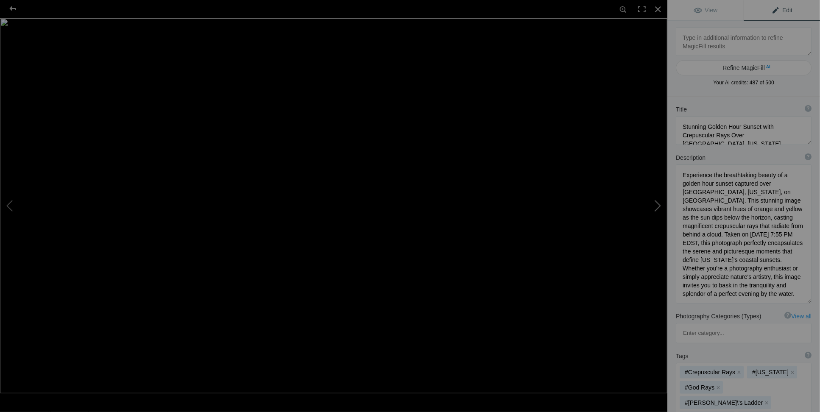
click at [655, 209] on button at bounding box center [636, 206] width 64 height 148
type textarea "Cape Coral 4th of July Fireworks"
type textarea "Fireworks from Cape Coral, Florida, July 4, 2022"
type textarea "Cape_Coral_4th_of_July_Fireworks.jpg"
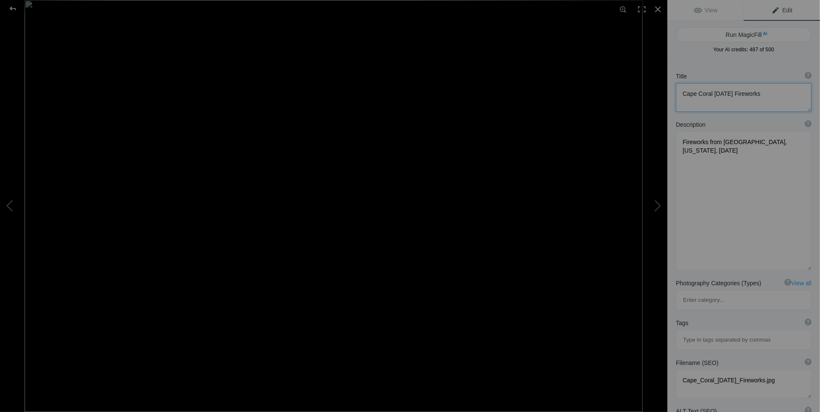
drag, startPoint x: 768, startPoint y: 92, endPoint x: 713, endPoint y: 92, distance: 55.1
click at [713, 92] on textarea at bounding box center [744, 97] width 136 height 29
click at [777, 12] on span "Edit" at bounding box center [781, 10] width 21 height 7
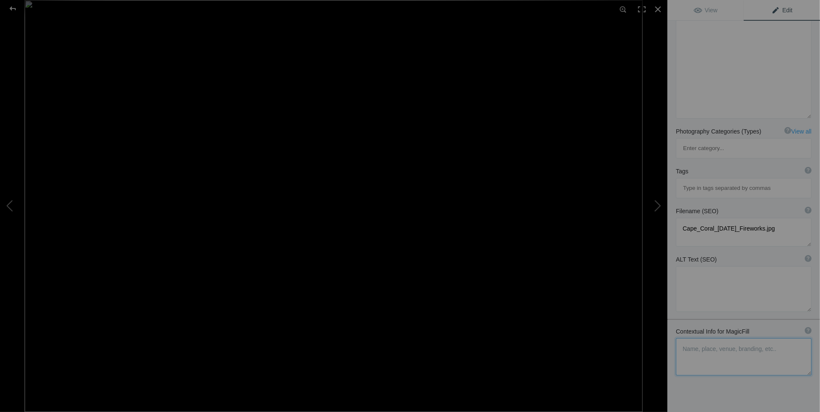
click at [691, 338] on textarea at bounding box center [744, 356] width 136 height 37
paste textarea "4th of July Fireworks"
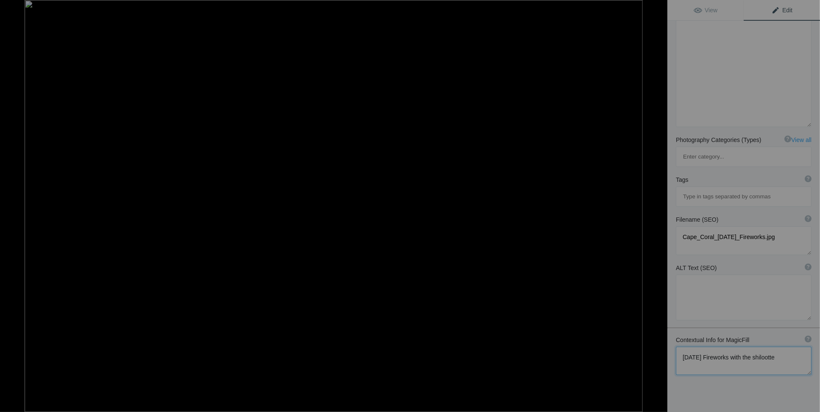
scroll to position [143, 0]
click at [760, 347] on textarea at bounding box center [744, 361] width 136 height 28
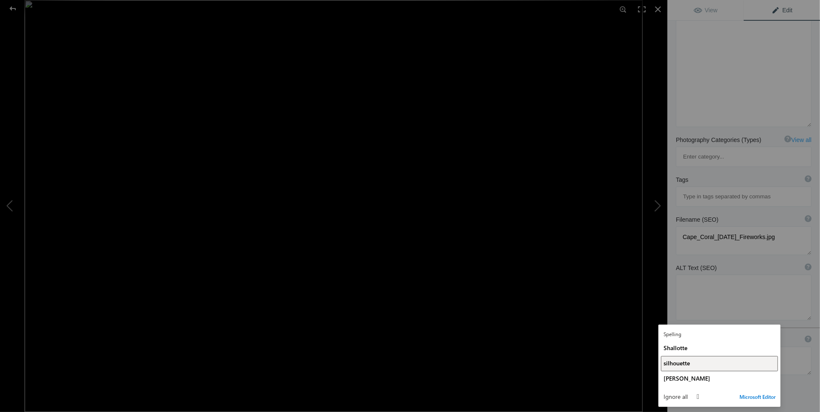
click at [683, 362] on span "silhouette" at bounding box center [677, 363] width 26 height 8
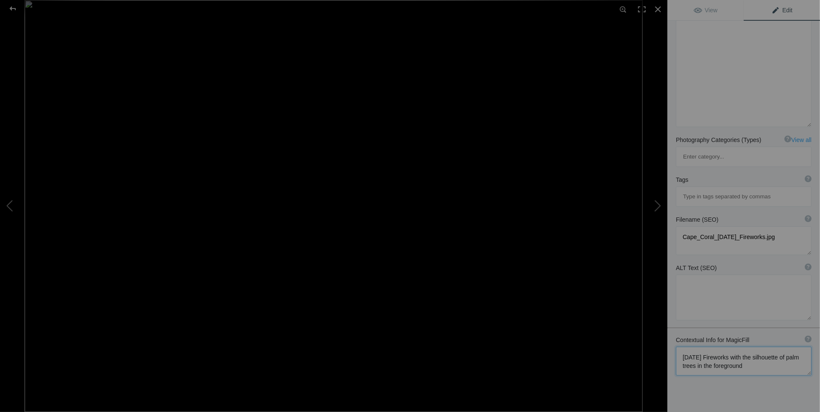
drag, startPoint x: 711, startPoint y: 320, endPoint x: 622, endPoint y: 321, distance: 89.9
click at [622, 321] on div "Cape Coral 4th of July Fireworks View Edit Run MagicFill AI Your AI credits: 48…" at bounding box center [410, 206] width 820 height 412
click at [772, 347] on textarea at bounding box center [744, 361] width 136 height 29
paste textarea "4th of July"
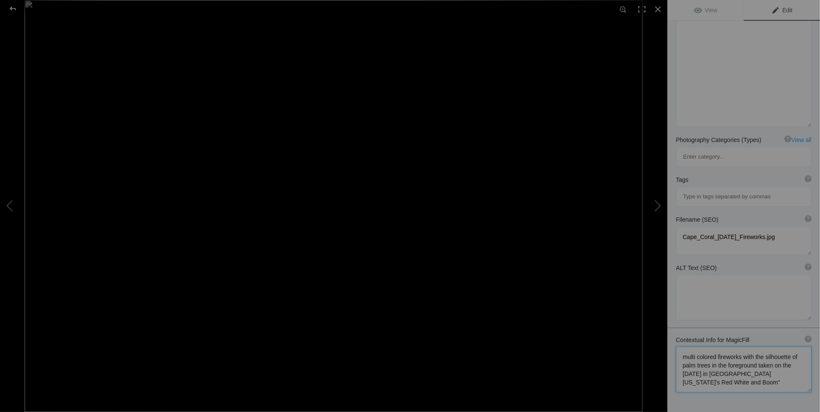
click at [778, 347] on textarea at bounding box center [744, 370] width 136 height 46
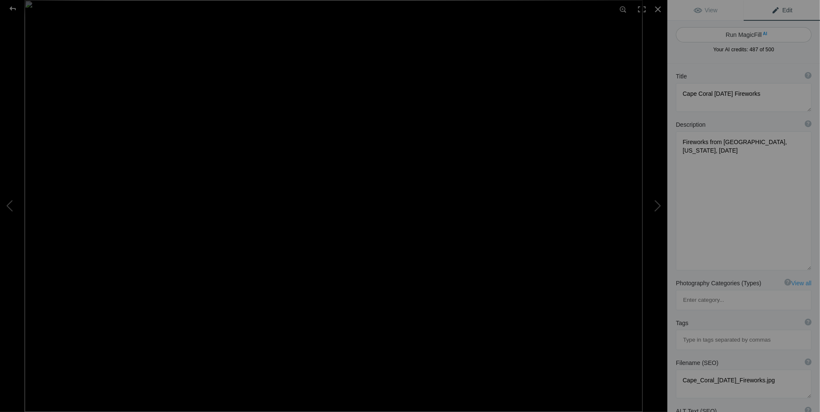
type textarea "multi colored fireworks with the silhouette of palm trees in the foreground tak…"
click at [744, 35] on button "Run MagicFill AI" at bounding box center [744, 34] width 136 height 15
type textarea "Spectacular [DATE] Fireworks Over [GEOGRAPHIC_DATA]"
type textarea "Experience the vibrant display of multi-colored fireworks lighting up the night…"
type textarea "cape-coral-4th-july-fireworks.jpg"
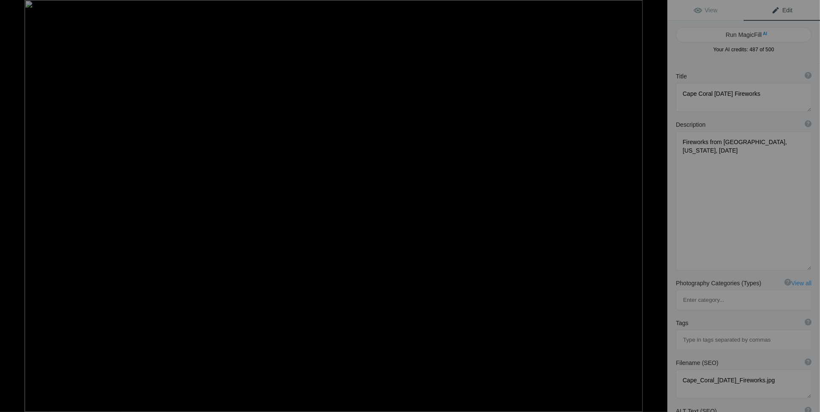
type textarea "Colorful fireworks illuminate the night sky over Cape Coral, Florida, with palm…"
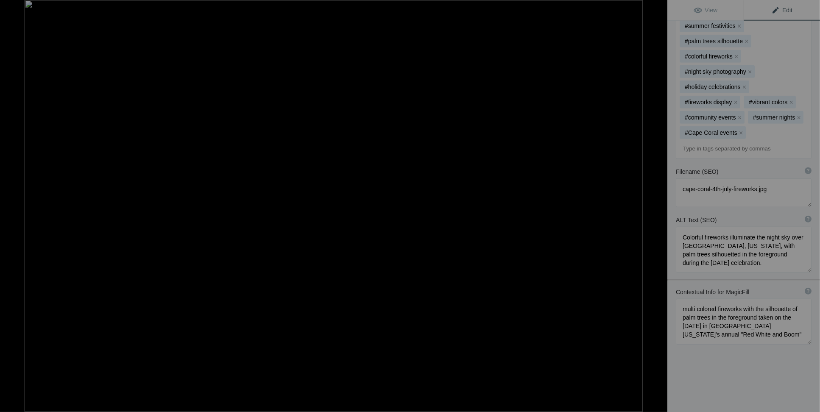
scroll to position [68, 0]
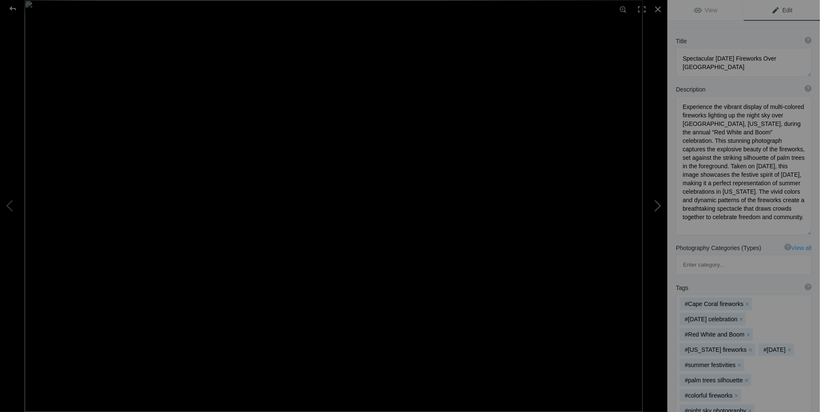
click at [655, 206] on button at bounding box center [636, 206] width 64 height 148
type textarea "Sunset Key Beach"
type textarea "Sunset_Key_Beach.jpg"
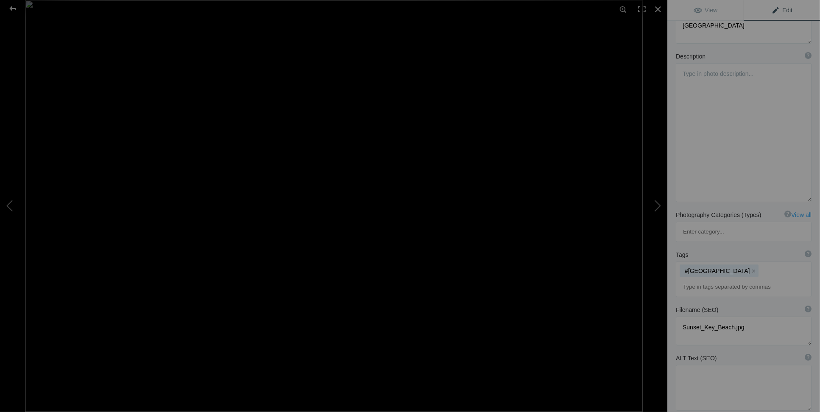
scroll to position [0, 0]
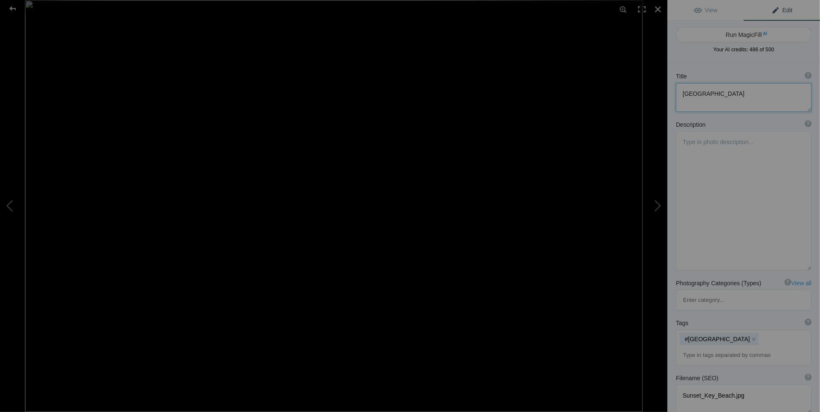
drag, startPoint x: 731, startPoint y: 91, endPoint x: 676, endPoint y: 92, distance: 55.1
click at [676, 92] on textarea at bounding box center [744, 97] width 136 height 29
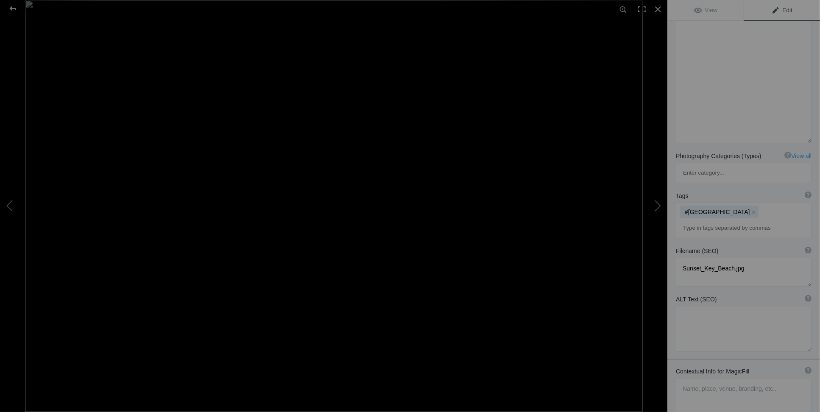
scroll to position [176, 0]
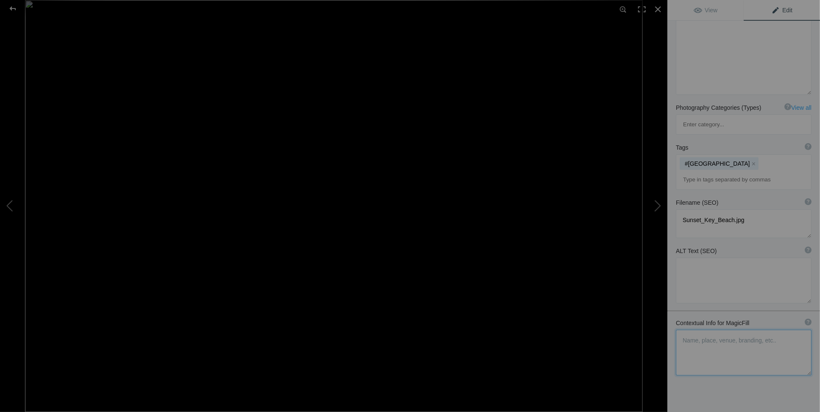
click at [696, 330] on textarea at bounding box center [744, 353] width 136 height 46
paste textarea "Sunset Key Beach"
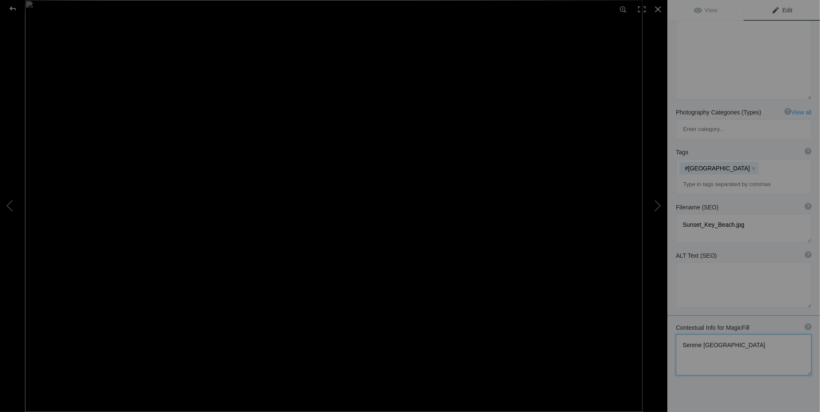
click at [703, 335] on textarea at bounding box center [744, 355] width 136 height 41
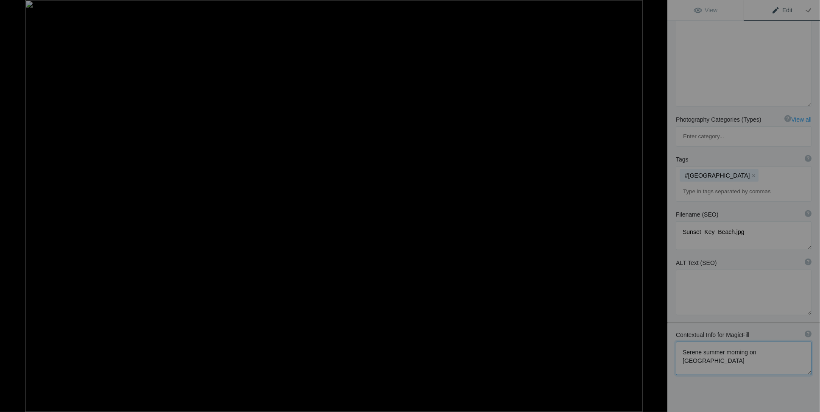
scroll to position [164, 0]
click at [699, 342] on textarea at bounding box center [744, 358] width 136 height 33
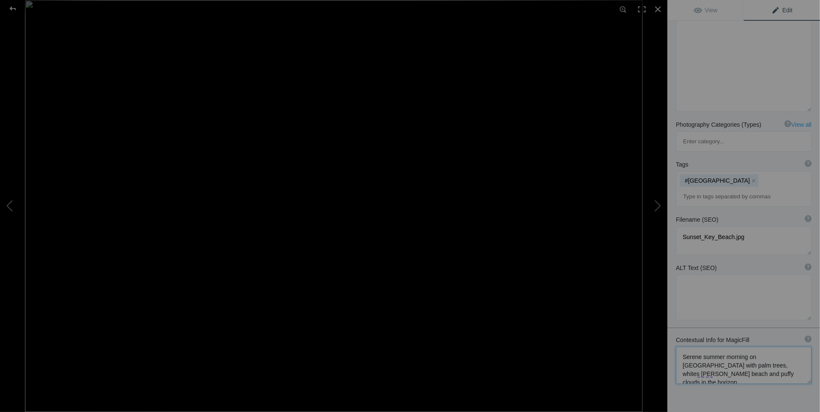
click at [745, 347] on textarea at bounding box center [744, 365] width 136 height 37
click at [749, 347] on textarea at bounding box center [744, 365] width 136 height 37
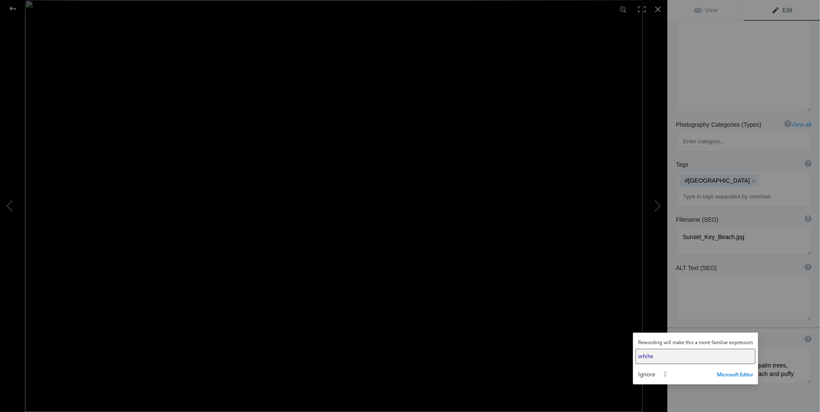
click at [644, 351] on button "white" at bounding box center [696, 356] width 120 height 15
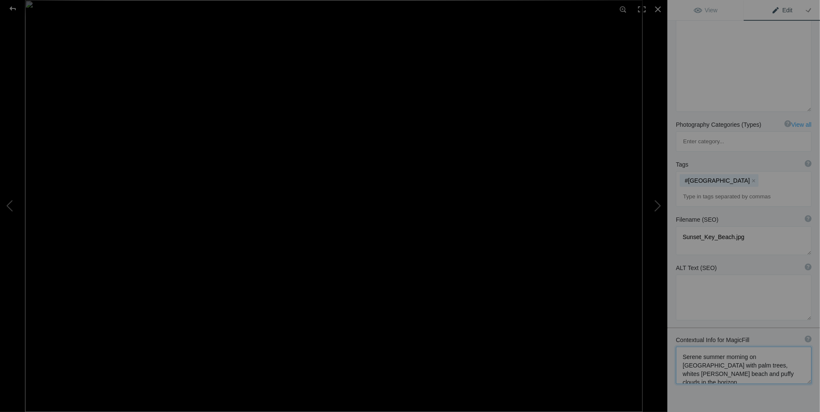
click at [789, 347] on textarea at bounding box center [744, 365] width 136 height 37
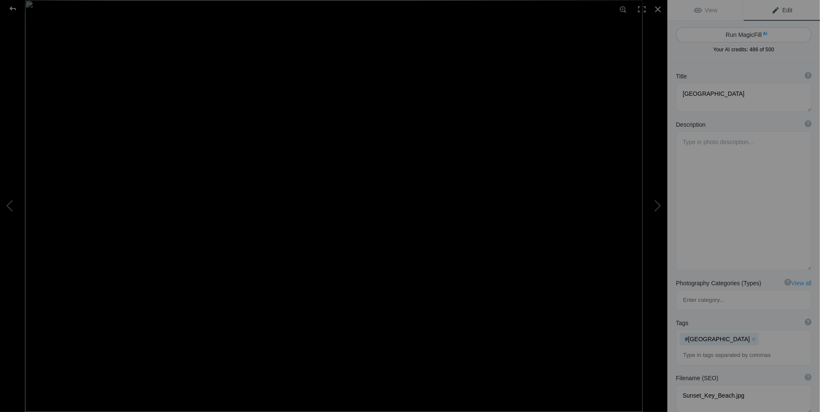
type textarea "Serene summer morning on Sunset Key Beach with palm trees, white sandy beach, c…"
click at [767, 38] on button "Run MagicFill AI" at bounding box center [744, 34] width 136 height 15
type textarea "Serene Summer Morning at [GEOGRAPHIC_DATA]"
type textarea "Experience the tranquility of a summer morning at Sunset Key Beach, where palm …"
type textarea "serene-summer-morning-sunset-key-beach.jpg"
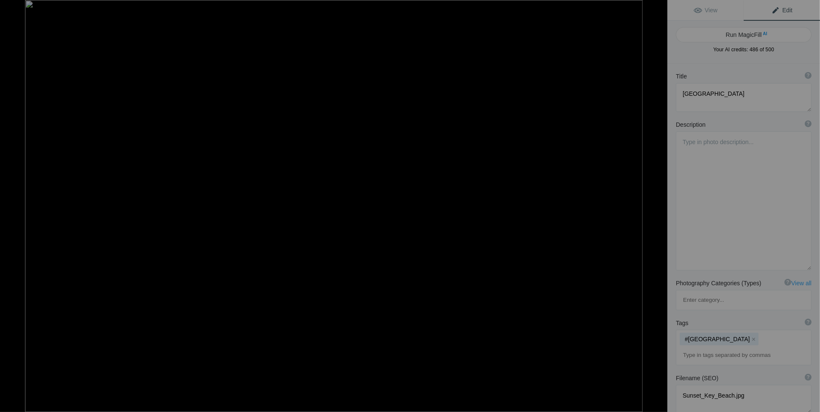
type textarea "A serene summer morning at Sunset Key Beach featuring palm trees, a white sandy…"
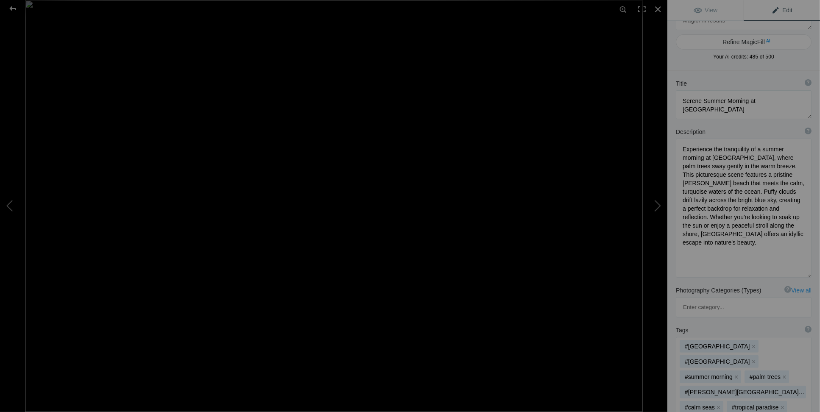
scroll to position [26, 0]
click at [655, 204] on button at bounding box center [636, 206] width 64 height 148
type textarea "Lunar Eclipse_May 15 2022"
type textarea "Lunar Eclipse"
type textarea "Lunar_Eclipse_May_15_2022.jpg"
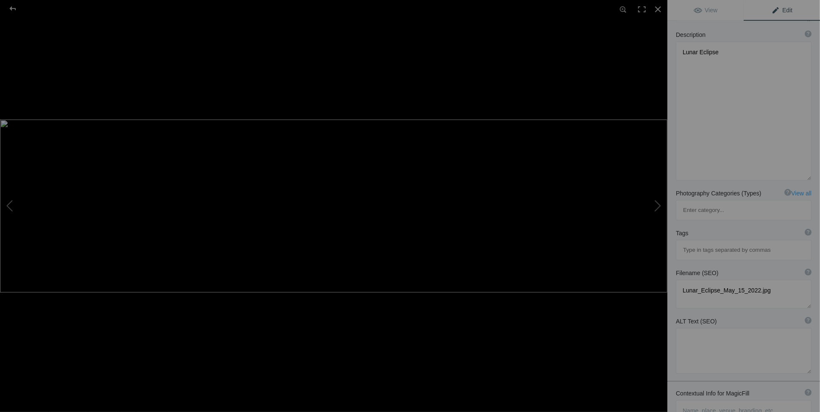
scroll to position [111, 0]
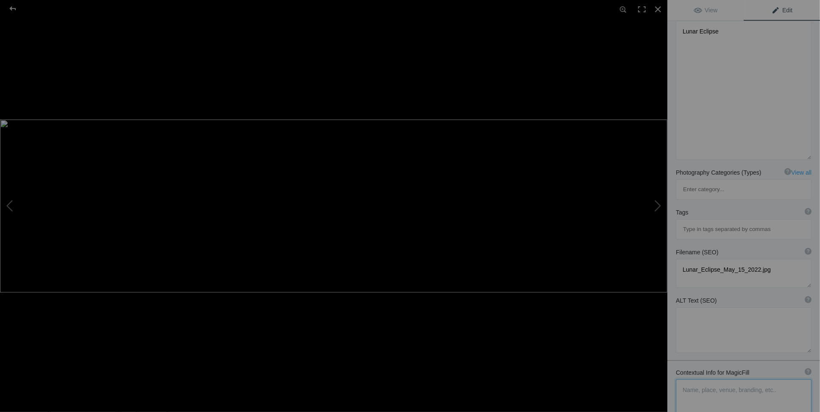
click at [708, 379] on textarea at bounding box center [744, 397] width 136 height 37
drag, startPoint x: 770, startPoint y: 370, endPoint x: 639, endPoint y: 335, distance: 135.1
click at [671, 364] on div "Contextual Info for MagicFill ? Use this section to add details that aren’t vis…" at bounding box center [743, 392] width 153 height 57
type textarea "Serene summer morning on Sunset Key Beach with palm trees, whites sandy beach a…"
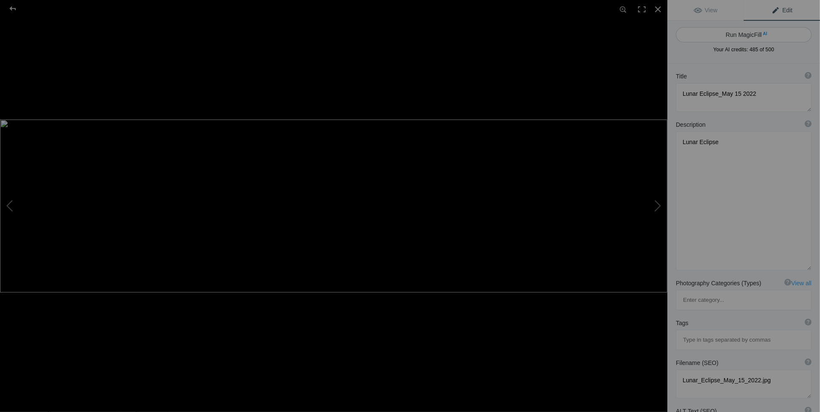
type textarea "Composite photo of four phases of the total lunar eclipse of May 15, 2022. Phot…"
click at [740, 34] on button "Run MagicFill AI" at bounding box center [744, 34] width 136 height 15
type textarea "Stunning Composite of the Total Lunar Eclipse Phases – [DATE]"
type textarea "Experience the breathtaking beauty of the total lunar eclipse that occurred on …"
type textarea "total-lunar-eclipse-may-15-2022-marco-island.jpg"
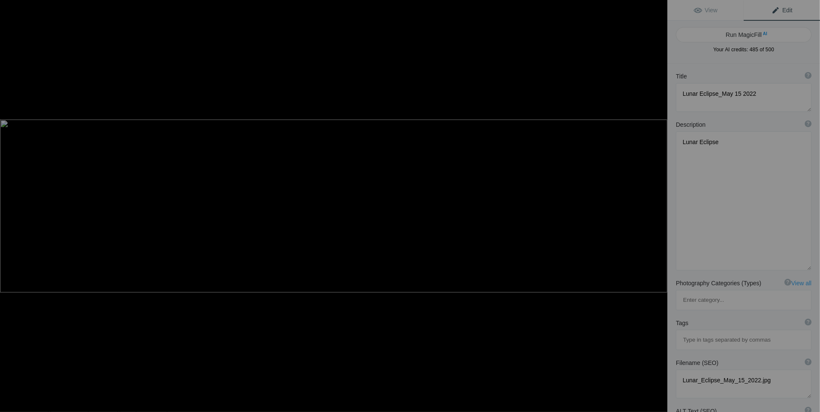
type textarea "Composite image showing the four phases of the total lunar eclipse on May 15, 2…"
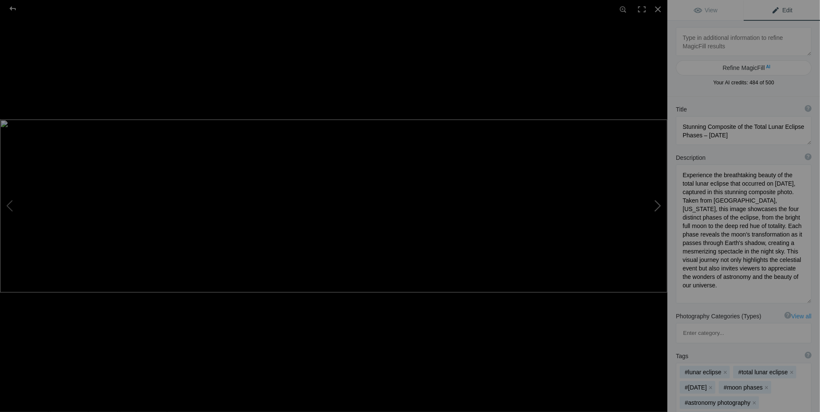
click at [659, 206] on button at bounding box center [636, 206] width 64 height 148
type textarea "2025-07-19_Selby Gardens-270-HDR-Edit"
type textarea "2025-07-19_Selby_Gardens-270-HDR-Edit.jpg"
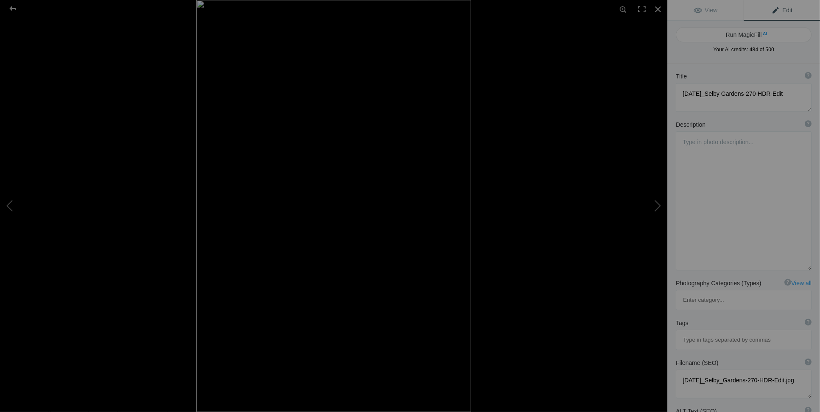
paste textarea "Spicebush Swallowtail Butterfly"
paste textarea "Marie Selby Botanical Gardens Historic Spanish Point outside of Sarasota."
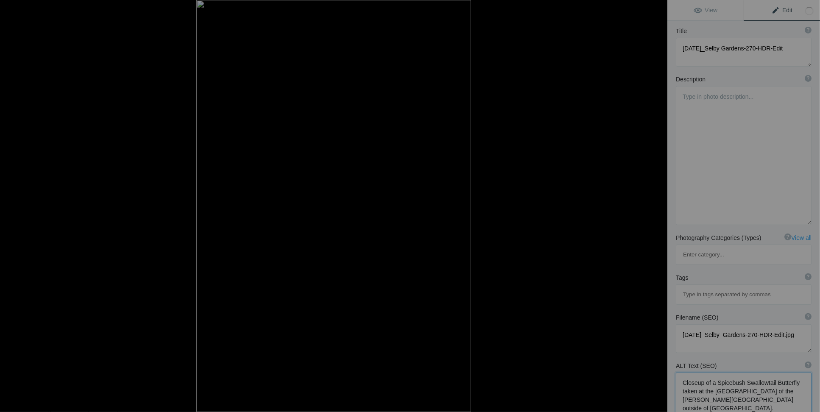
scroll to position [87, 0]
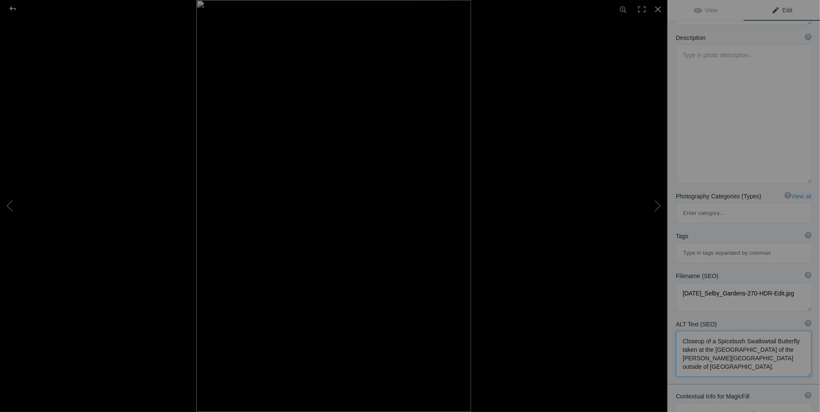
drag, startPoint x: 719, startPoint y: 326, endPoint x: 745, endPoint y: 325, distance: 25.4
click at [745, 331] on textarea at bounding box center [744, 354] width 136 height 46
click at [765, 331] on textarea at bounding box center [744, 354] width 136 height 46
click at [715, 331] on textarea at bounding box center [744, 354] width 136 height 46
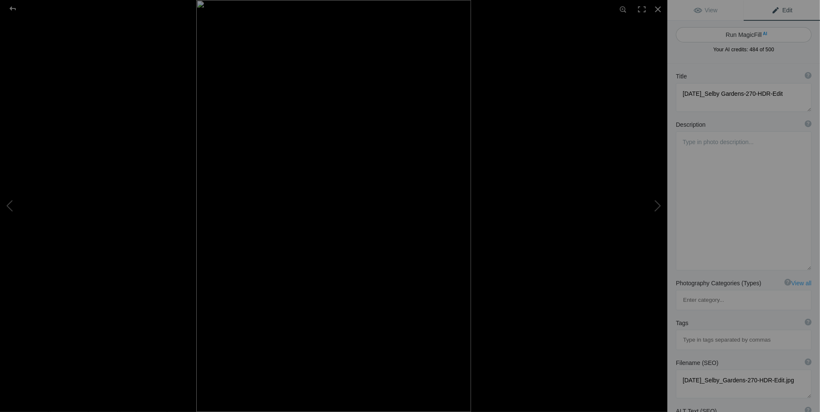
type textarea "Closeup of a colorful Spicebush Swallowtail Butterfly taken at the Butterfly Ga…"
click at [755, 35] on button "Run MagicFill AI" at bounding box center [744, 34] width 136 height 15
type textarea "Stunning Black Swallowtail Butterfly on Green Leaves"
type textarea "This captivating image showcases a Black Swallowtail butterfly perched delicate…"
type textarea "black-swallotail-butterfly-green-leaves.jpg"
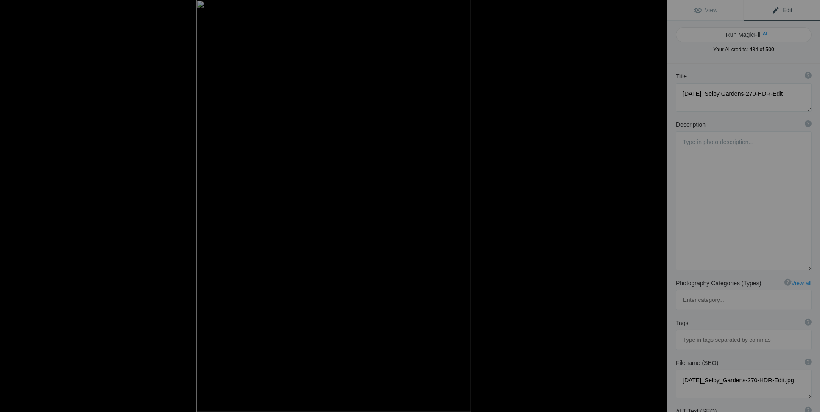
type textarea "Black Swallowtail butterfly resting on green leaves, showcasing its colorful wi…"
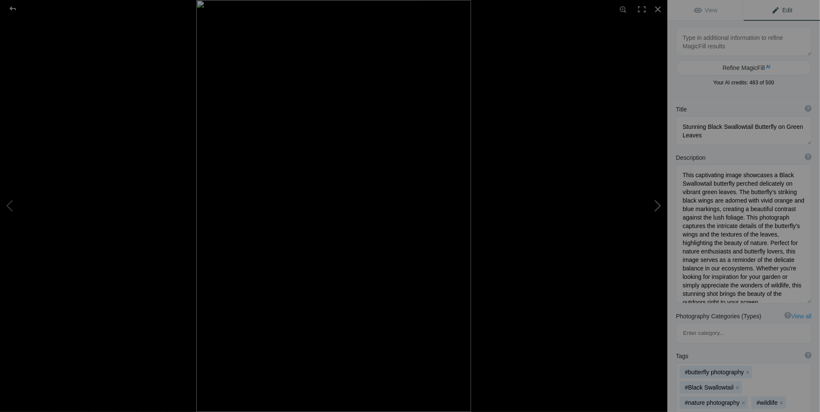
click at [658, 206] on button at bounding box center [636, 206] width 64 height 148
type textarea "Cayo Costa Shoreline"
type textarea "North Point of Cayo Costa Showing the Remnants of Hurricane Ian"
type textarea "Cayo_Costa_Shoreline.jpg"
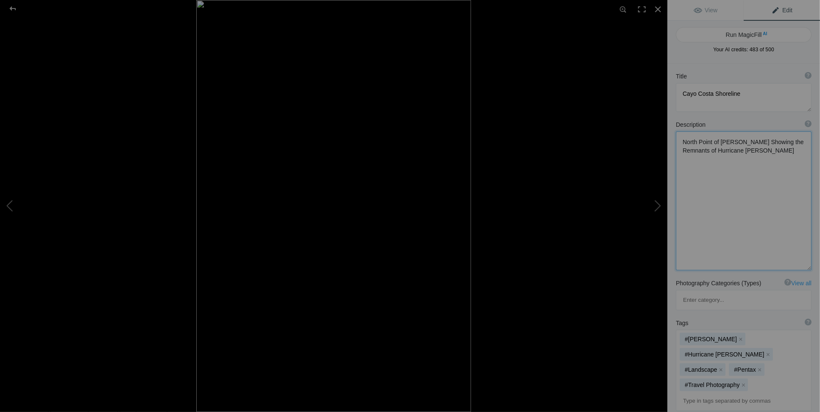
drag, startPoint x: 676, startPoint y: 142, endPoint x: 764, endPoint y: 154, distance: 88.6
click at [764, 154] on textarea at bounding box center [744, 200] width 136 height 139
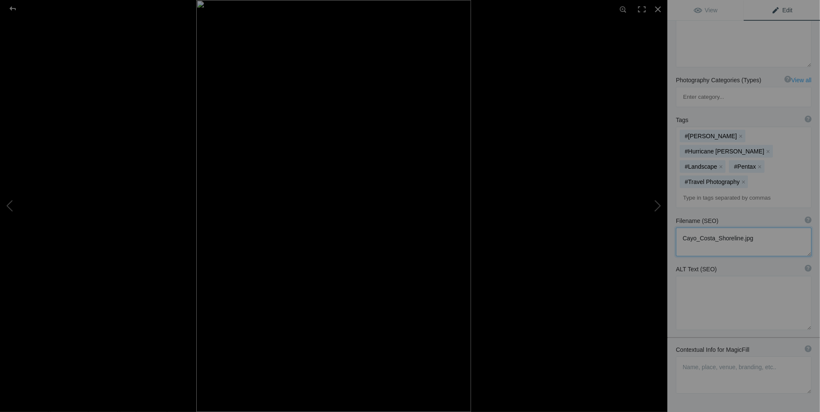
scroll to position [206, 0]
click at [683, 273] on textarea at bounding box center [744, 300] width 136 height 54
click at [689, 354] on textarea at bounding box center [744, 372] width 136 height 37
click at [686, 354] on textarea at bounding box center [744, 372] width 136 height 37
paste textarea "North Point of Cayo Costa Showing the Remnants of Hurricane Ian"
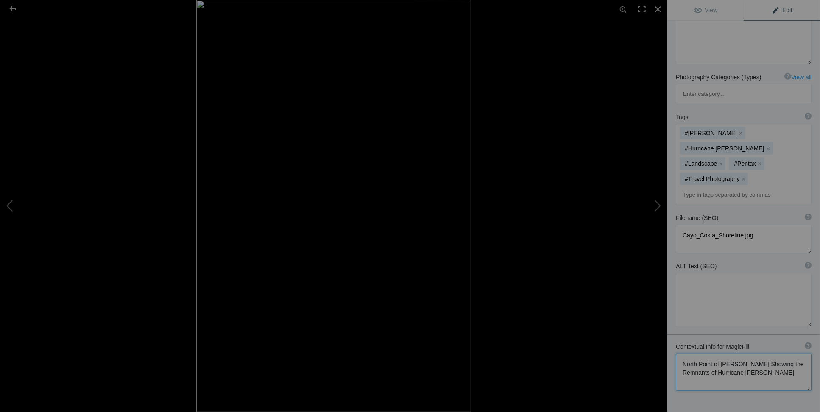
scroll to position [206, 0]
click at [750, 354] on textarea at bounding box center [744, 372] width 136 height 37
click at [790, 354] on textarea at bounding box center [744, 372] width 136 height 37
click at [716, 354] on textarea at bounding box center [744, 372] width 136 height 37
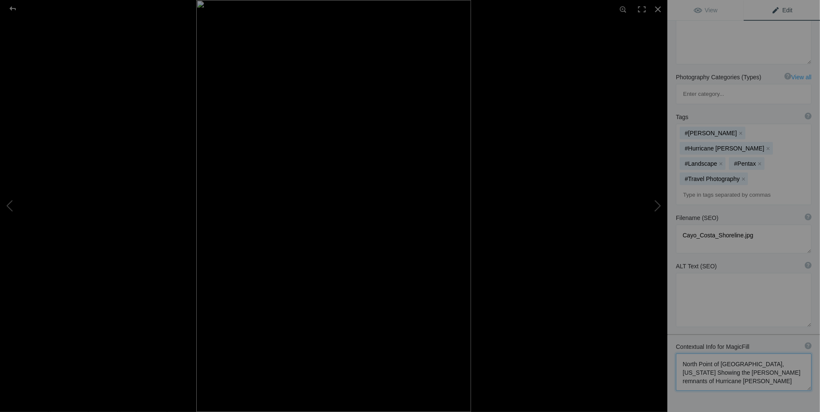
click at [695, 354] on textarea at bounding box center [744, 372] width 136 height 37
click at [701, 354] on textarea at bounding box center [744, 372] width 136 height 37
click at [752, 354] on textarea at bounding box center [744, 377] width 136 height 46
click at [689, 354] on textarea at bounding box center [744, 377] width 136 height 46
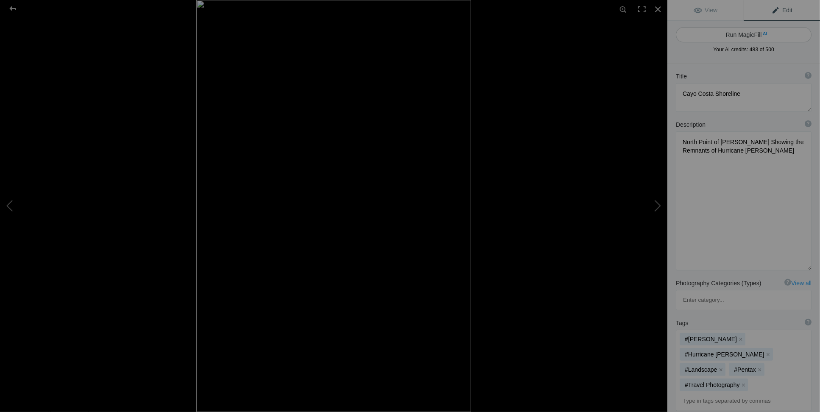
type textarea "North Point of Cayo Costa Island, Florida showing the stark remnants of Hurrica…"
click at [763, 33] on span "AI" at bounding box center [765, 34] width 4 height 6
type textarea "[PERSON_NAME] Remnants of Hurricane Ian at [GEOGRAPHIC_DATA]"
type textarea "This striking black and white photograph captures the haunting beauty of the No…"
type textarea "cayo-costa-hurricane-ian-remnants.jpg"
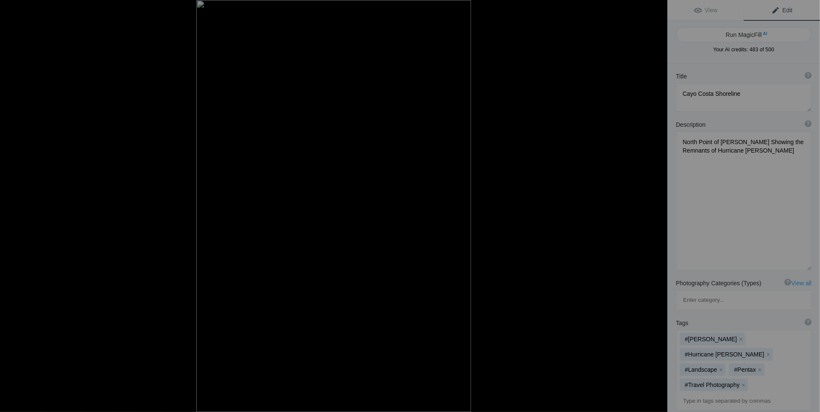
type textarea "Black and white photograph of dead trees at the North Point of Cayo Costa Islan…"
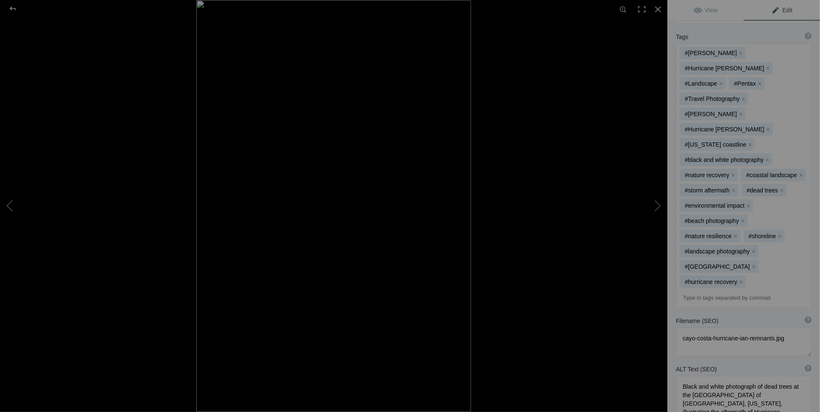
scroll to position [333, 0]
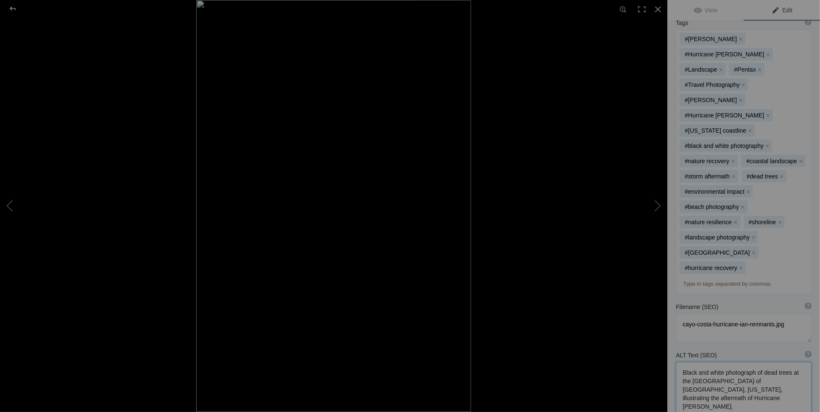
drag, startPoint x: 682, startPoint y: 302, endPoint x: 795, endPoint y: 321, distance: 114.2
click at [795, 362] on textarea at bounding box center [744, 389] width 136 height 54
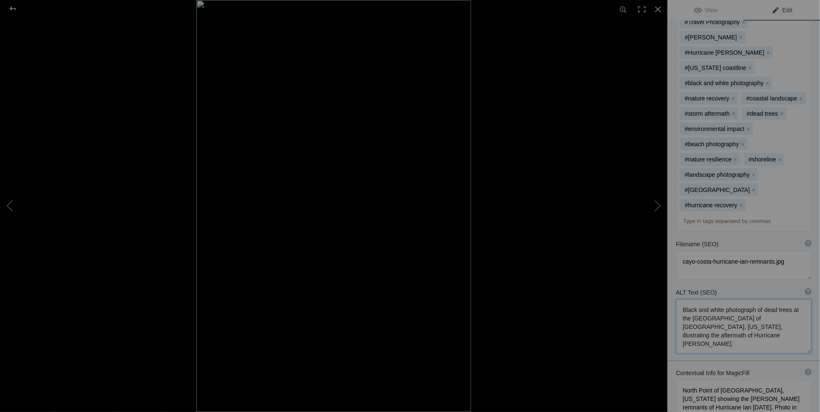
scroll to position [415, 0]
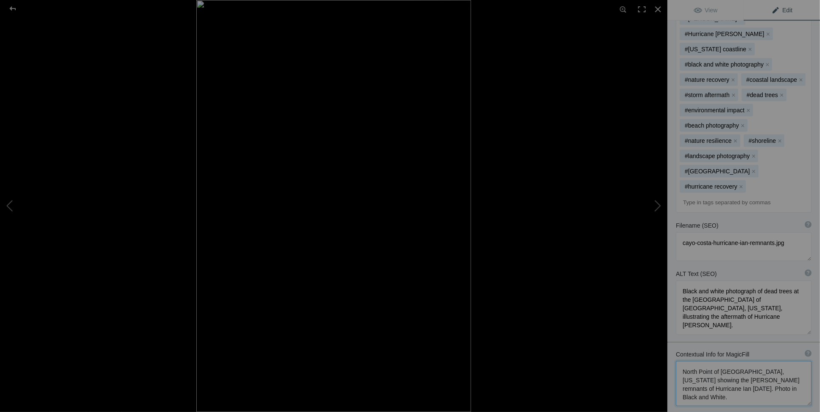
drag, startPoint x: 681, startPoint y: 304, endPoint x: 795, endPoint y: 333, distance: 116.8
click at [795, 361] on textarea at bounding box center [744, 383] width 136 height 45
click at [657, 206] on button at bounding box center [636, 206] width 64 height 148
type textarea "Cayo Costa Beach Post Ian-Edit"
type textarea "North Point of Cayo Costa Showing the Remnants of Hurricane Ian"
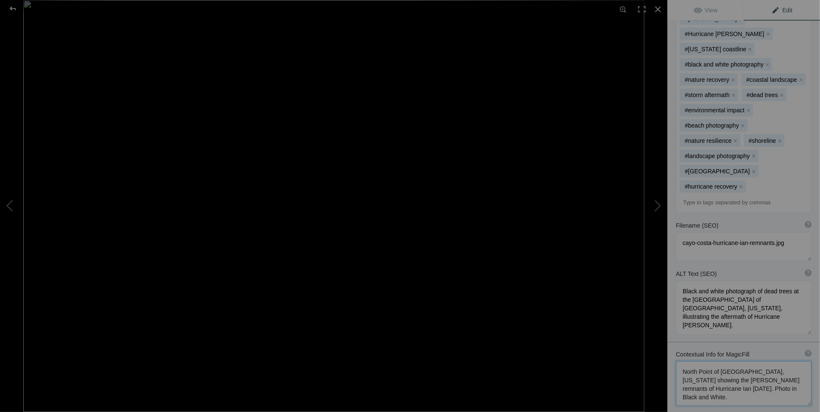
type textarea "Cayo_Costa_Beach_Post_Ian-Edit.jpg"
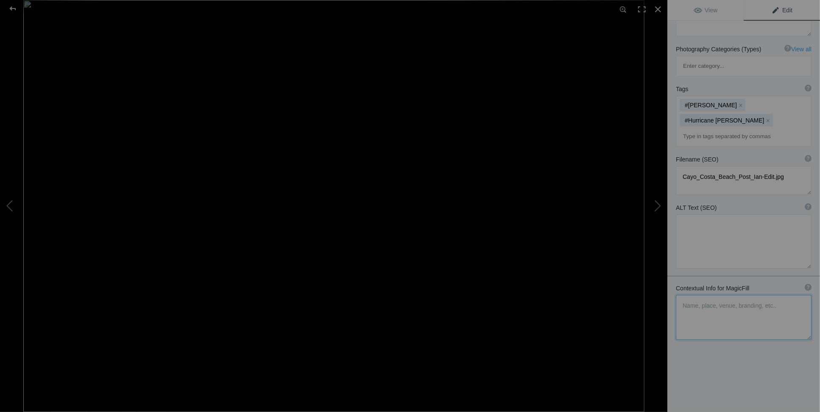
scroll to position [184, 0]
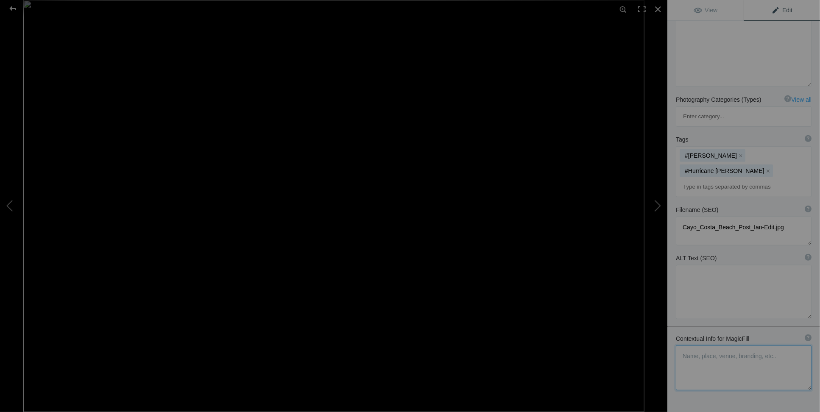
click at [686, 346] on textarea at bounding box center [744, 368] width 136 height 45
paste textarea "North Point of Cayo Costa Island, Florida showing the stark remnants of Hurrica…"
click at [680, 346] on textarea at bounding box center [744, 368] width 136 height 45
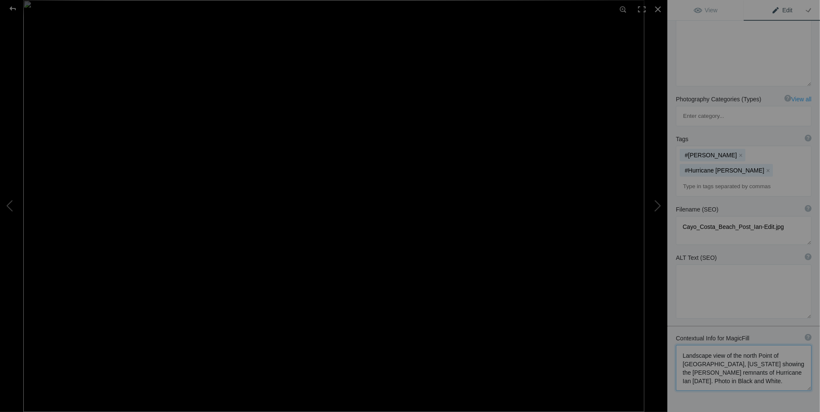
click at [756, 345] on textarea at bounding box center [744, 368] width 136 height 46
click at [758, 345] on textarea at bounding box center [744, 368] width 136 height 46
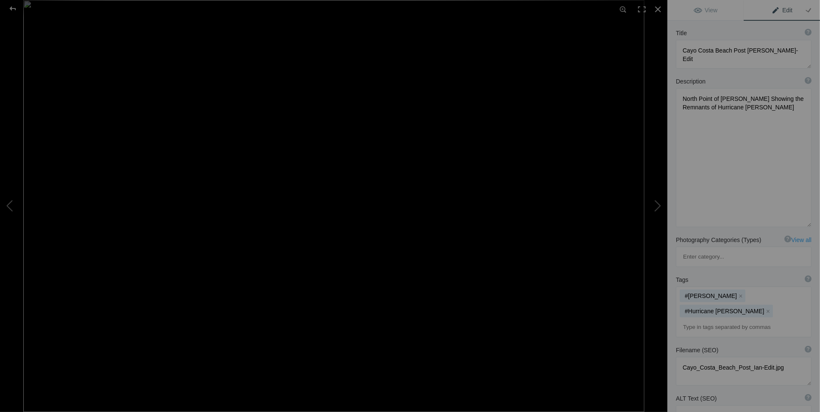
scroll to position [0, 0]
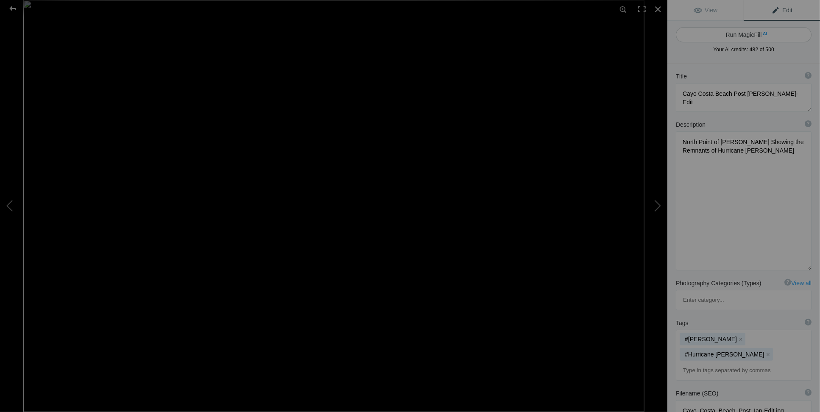
type textarea "Landscape view of the north point of Cayo Costa Island, Florida showing the sta…"
click at [754, 34] on button "Run MagicFill AI" at bounding box center [744, 34] width 136 height 15
type textarea "Black and White Landscape of [GEOGRAPHIC_DATA]'s [GEOGRAPHIC_DATA] After Hurric…"
type textarea "This striking black and white photograph captures the haunting beauty of the no…"
type textarea "cayo-costa-island-north-point-hurricane-ian.jpg"
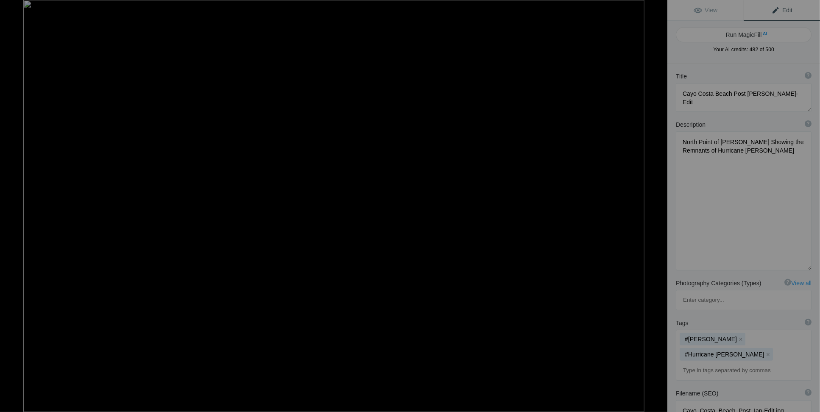
type textarea "Black and white landscape of the north point of Cayo Costa Island, Florida, sho…"
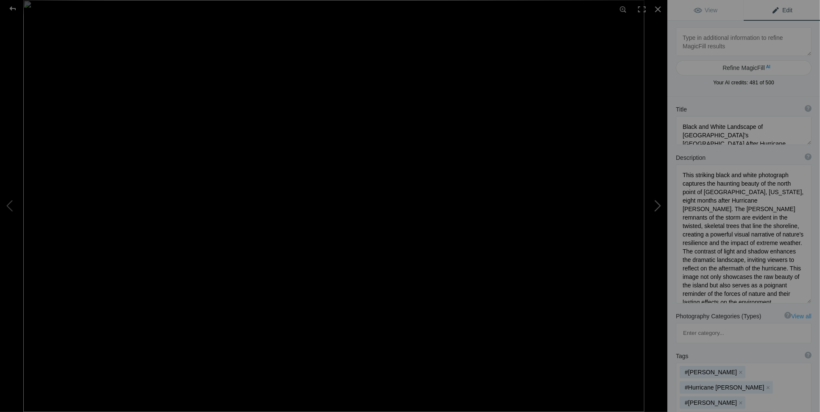
click at [664, 204] on button at bounding box center [636, 206] width 64 height 148
type textarea "One World Trade Center"
type textarea "One World Trade Center, New York City - Taken on September 2019"
type textarea "One_World_Trade_Center.jpg"
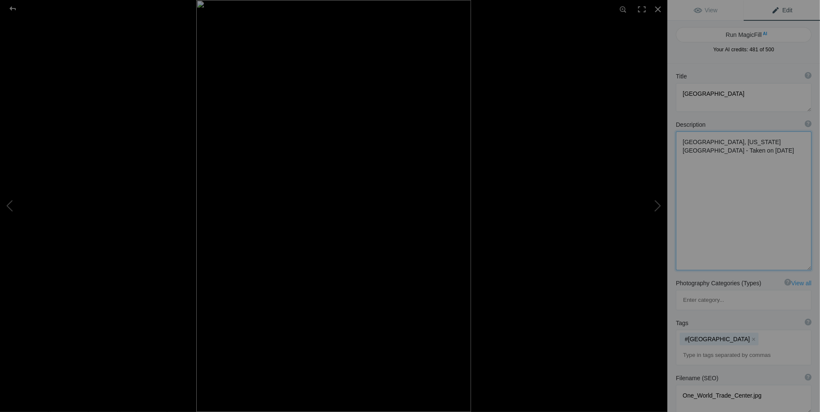
drag, startPoint x: 683, startPoint y: 139, endPoint x: 781, endPoint y: 139, distance: 98.8
click at [781, 139] on textarea at bounding box center [744, 200] width 136 height 139
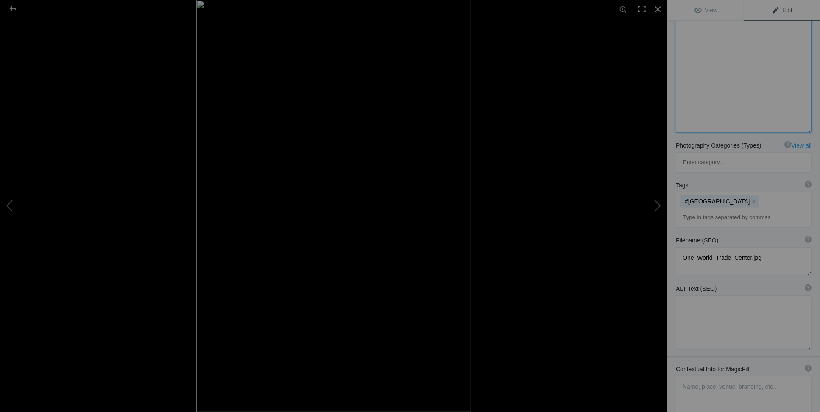
scroll to position [170, 0]
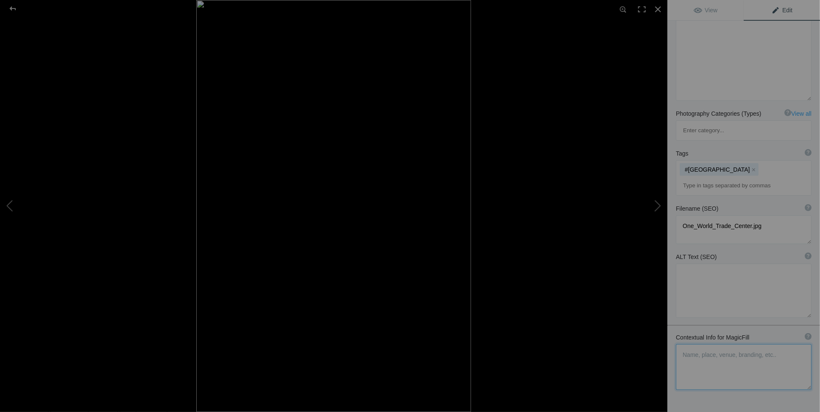
click at [692, 344] on textarea at bounding box center [744, 367] width 136 height 46
paste textarea "One World Trade Center, New York City"
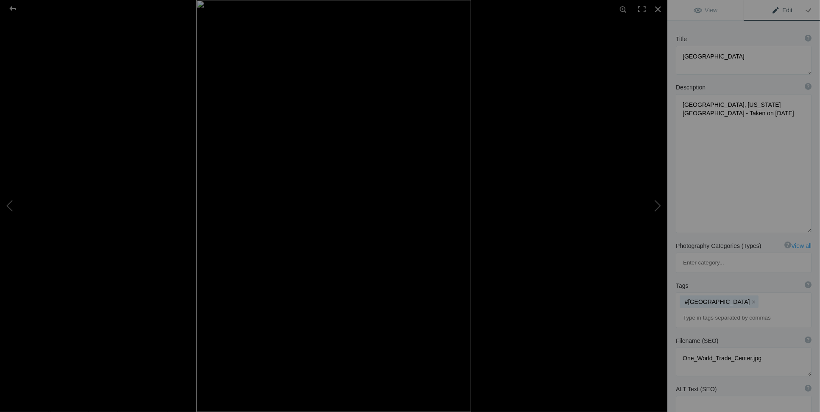
scroll to position [0, 0]
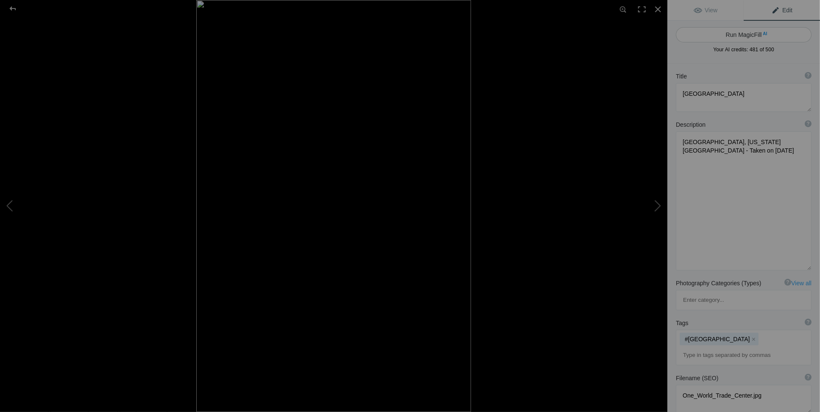
type textarea "One World Trade Center, New York City taken in September of 2019, reflecting th…"
click at [753, 31] on button "Run MagicFill AI" at bounding box center [744, 34] width 136 height 15
type textarea "One World Trade Center Reflection in Black and White"
type textarea "This striking black and white photograph captures One World Trade Center in New…"
type textarea "one-world-trade-center-black-and-white.jpg"
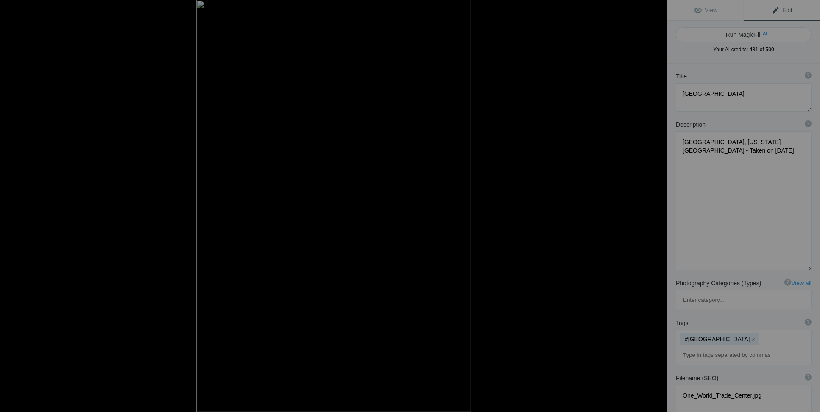
type textarea "Black and white photograph of One World Trade Center in New York City, reflecti…"
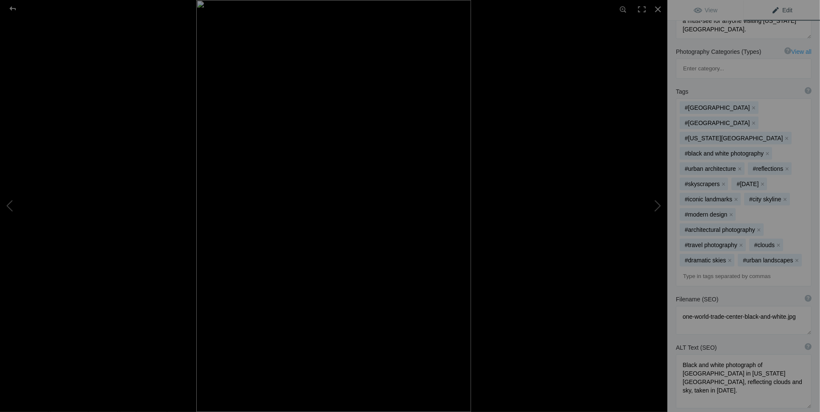
scroll to position [361, 0]
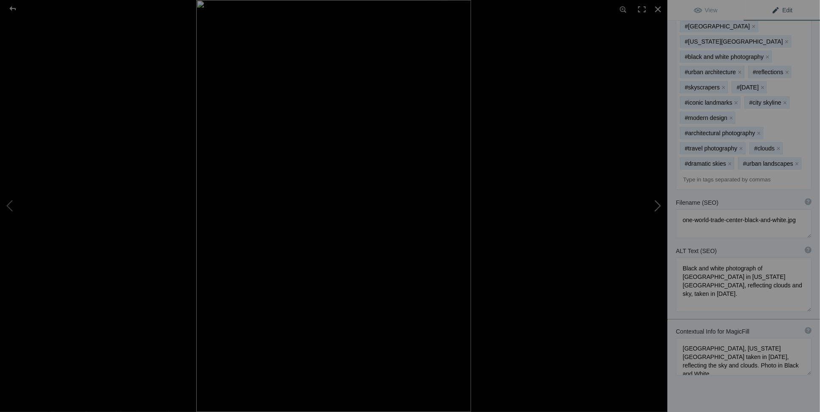
click at [657, 204] on button at bounding box center [636, 206] width 64 height 148
type textarea "Stunning Glass Art Installations at [GEOGRAPHIC_DATA]"
type textarea "Discover the captivating beauty of glass art at the Tacoma Museum of Glass in T…"
type textarea "tacoma-museum-of-glass-art-installation.jpg"
type textarea "A vibrant display of glass sculptures in various colors and shapes at the Tacom…"
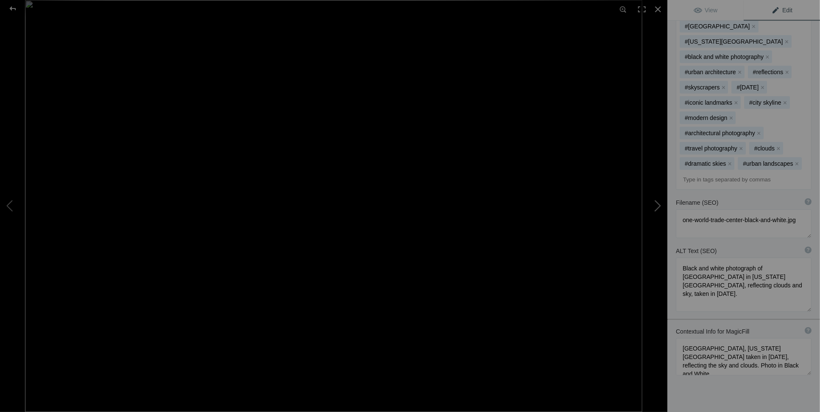
type textarea "Tacoma Museum of Glass"
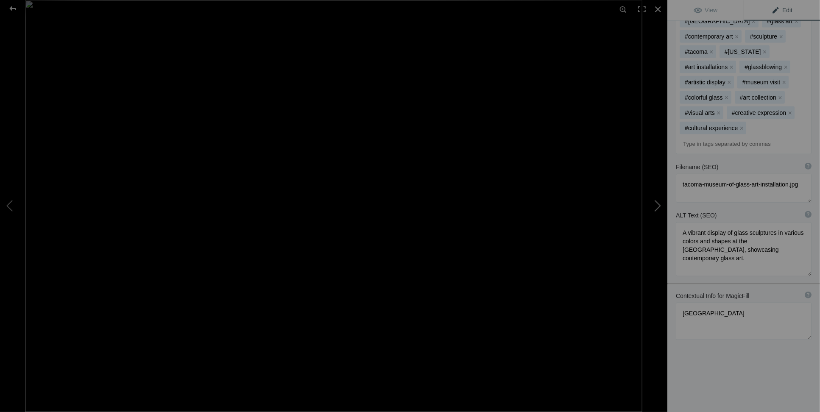
scroll to position [298, 0]
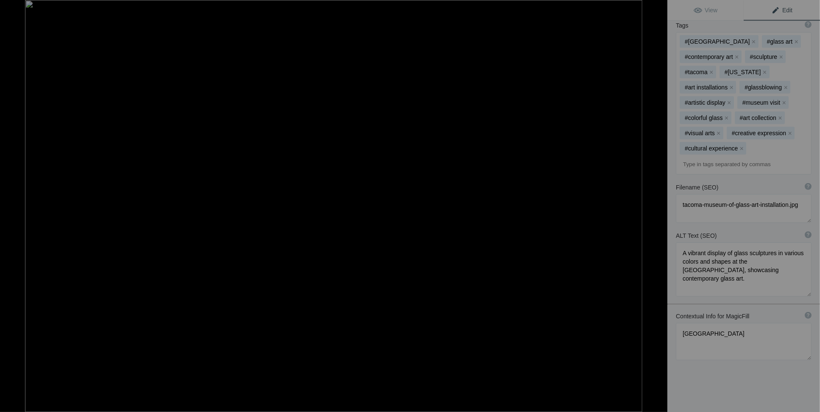
click at [657, 204] on button at bounding box center [636, 206] width 64 height 148
type textarea "Breathtaking [GEOGRAPHIC_DATA] Sunset with Stunning Crepuscular Rays"
type textarea "Experience the mesmerizing beauty of a Sanibel Island sunset, where the sun dip…"
type textarea "sanibel-island-sunset-crepuscular-rays.jpg"
type textarea "A stunning sunset over Sanibel Island, showcasing vibrant orange and gold hues …"
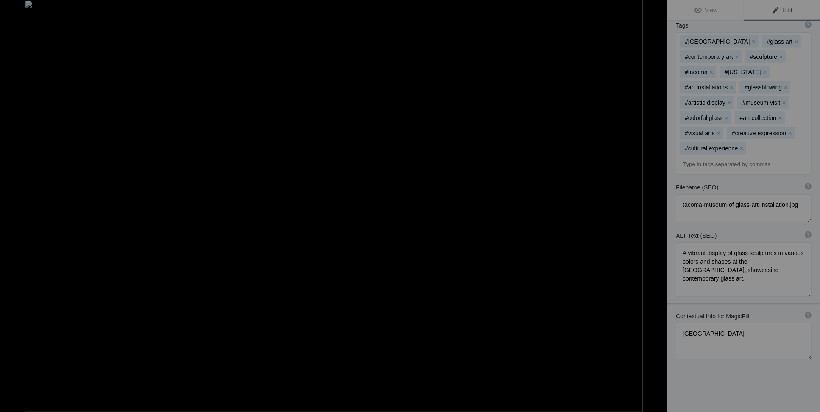
type textarea "Sanibel Island Sunset with Cepuscular Rays"
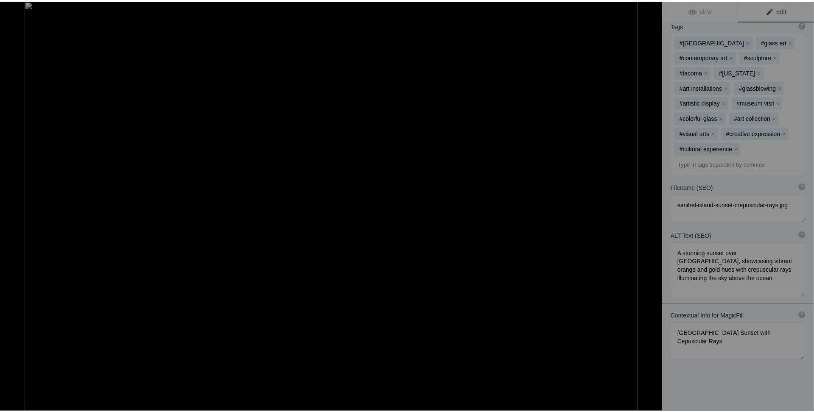
scroll to position [328, 0]
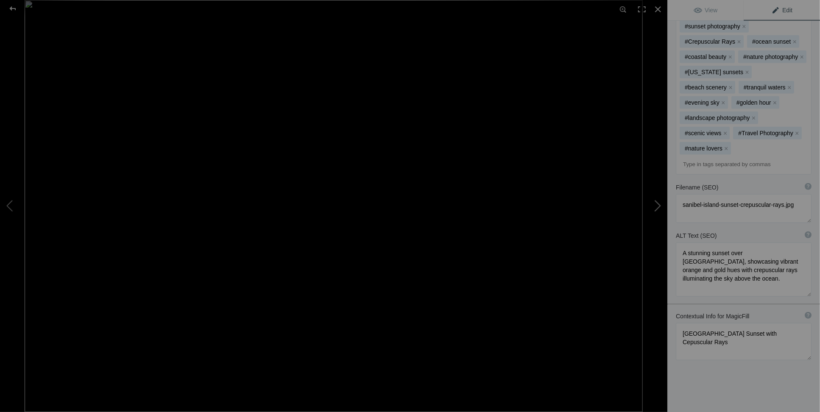
click at [659, 211] on button at bounding box center [636, 206] width 64 height 148
type textarea "Sunrise Over Lovells Pond in [GEOGRAPHIC_DATA], [GEOGRAPHIC_DATA] - [DATE]"
type textarea "Experience the serene beauty of a sunrise over Lovells Pond in Cotuit, MA, capt…"
type textarea "sunrise-lovells-pond-cotuit-ma-june-2023.jpg"
type textarea "A serene sunrise over Lovells Pond in Cotuit, MA, with hazy skies and mist risi…"
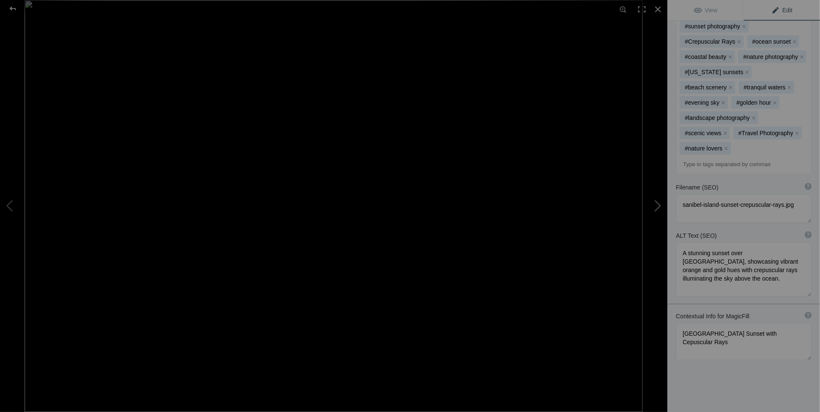
type textarea "Sunrise over Lovells Pond in Cotuit, MA figting through the haze from Candian w…"
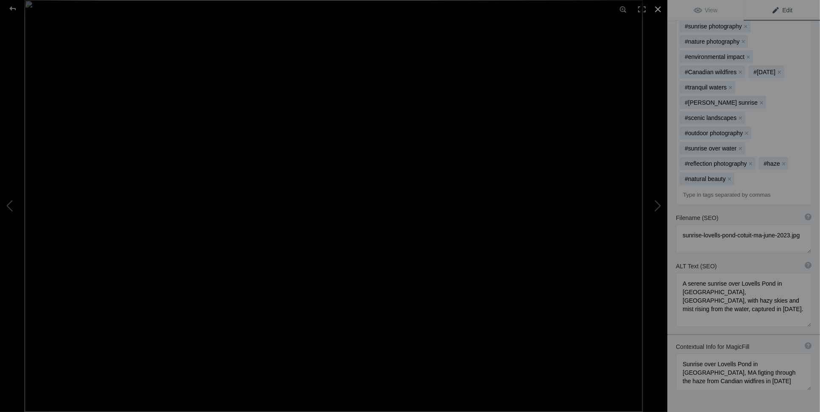
click at [661, 9] on div at bounding box center [658, 9] width 19 height 19
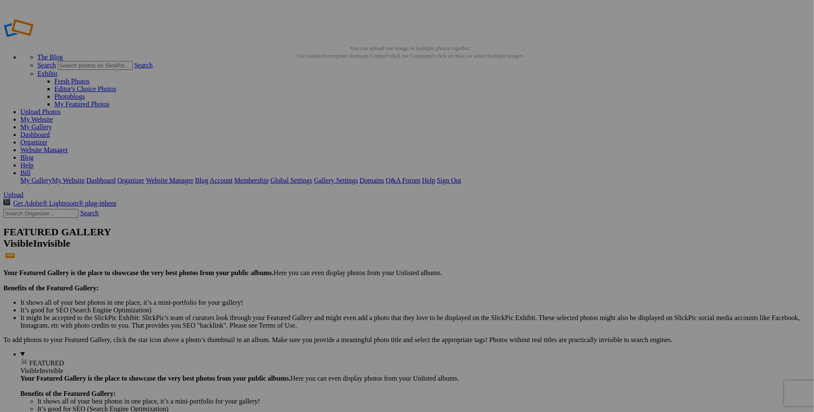
type input "Landscape and Travel Albums"
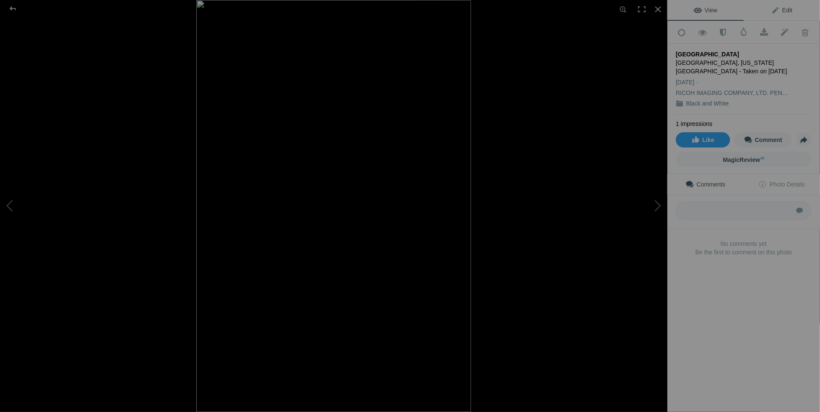
click at [780, 11] on span "Edit" at bounding box center [781, 10] width 21 height 7
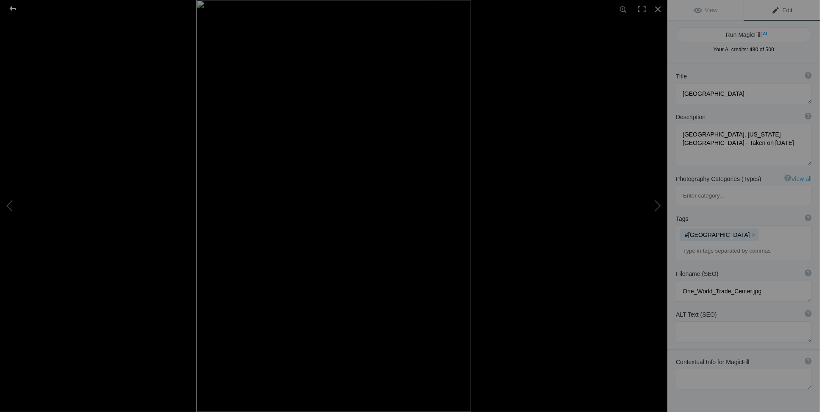
click at [11, 8] on div at bounding box center [12, 8] width 31 height 17
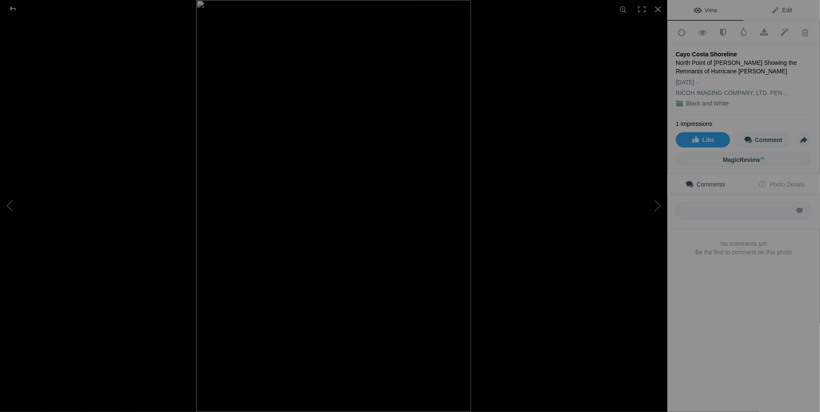
click at [784, 13] on span "Edit" at bounding box center [781, 10] width 21 height 7
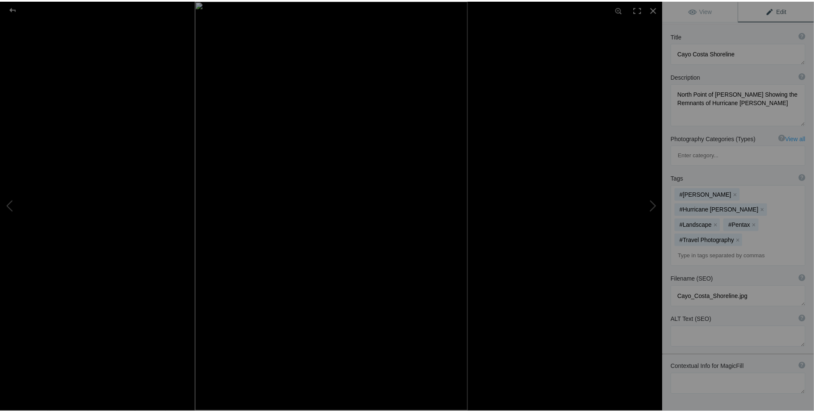
scroll to position [63, 0]
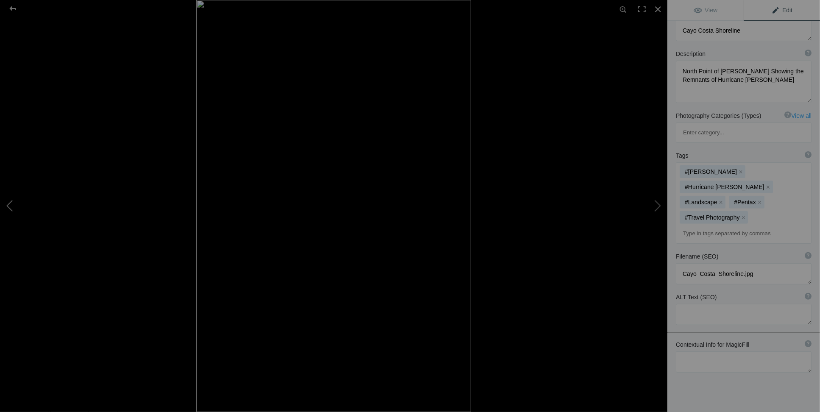
click at [11, 206] on button at bounding box center [32, 206] width 64 height 148
type textarea "Maine Coast Bald Head Cliffs"
type textarea "Bald Head Cliff, Maine - July 2007"
type textarea "Maine_Coast_Bald_Head_Cliffs.jpg"
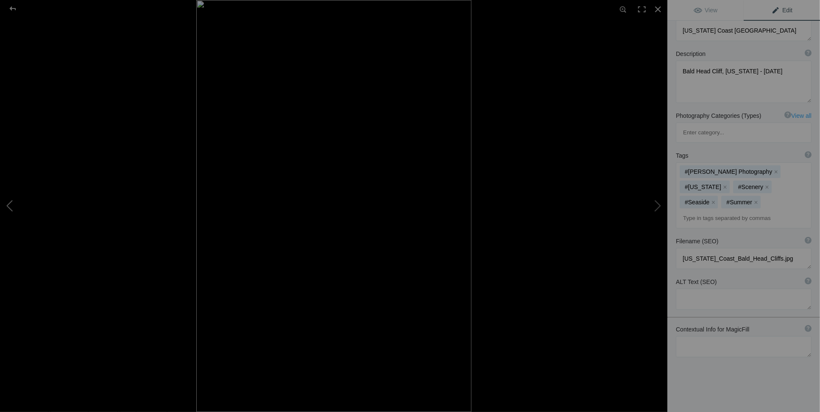
click at [4, 208] on button at bounding box center [32, 206] width 64 height 148
type textarea "One World Trade Center"
type textarea "One World Trade Center, New York City - Taken on September 2019"
type textarea "One_World_Trade_Center.jpg"
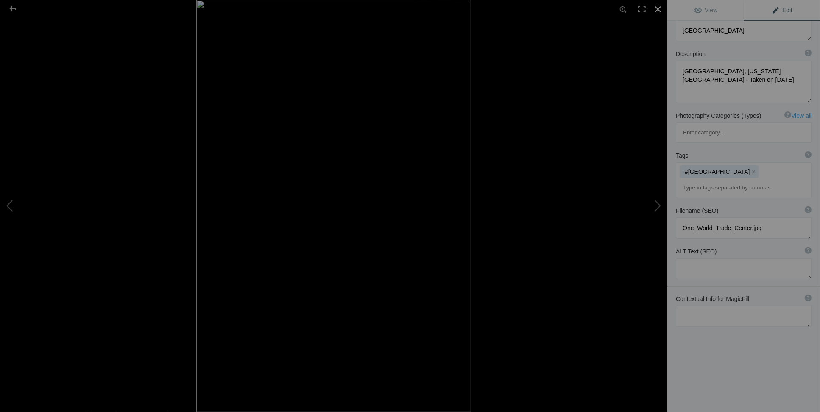
click at [658, 11] on div at bounding box center [658, 9] width 19 height 19
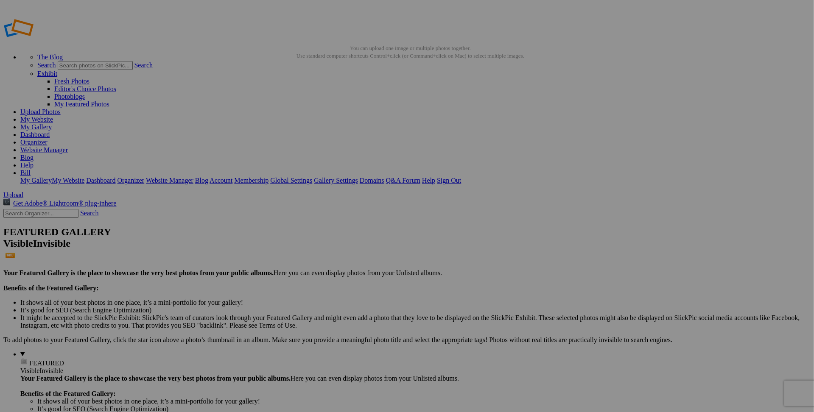
click at [33, 162] on link "Help" at bounding box center [26, 165] width 13 height 7
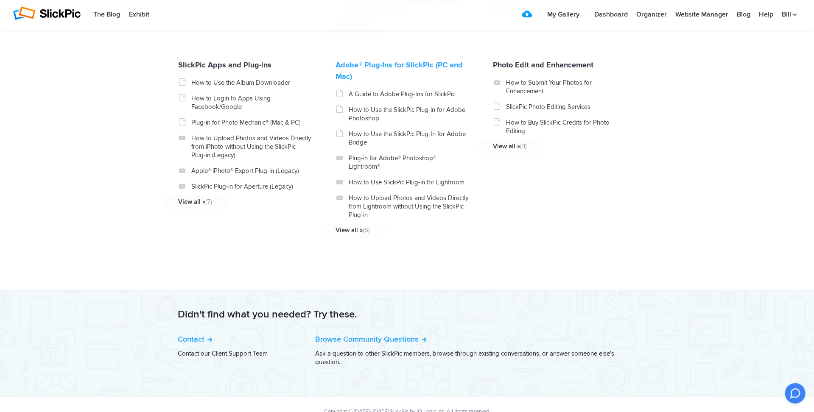
scroll to position [932, 0]
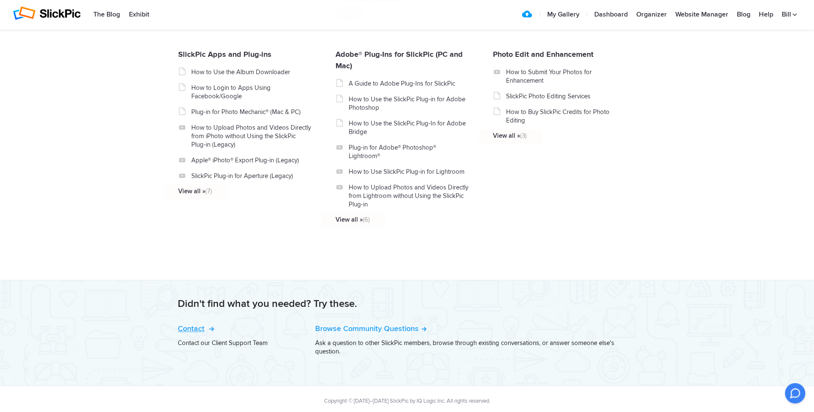
click at [193, 329] on link "Contact" at bounding box center [195, 328] width 34 height 9
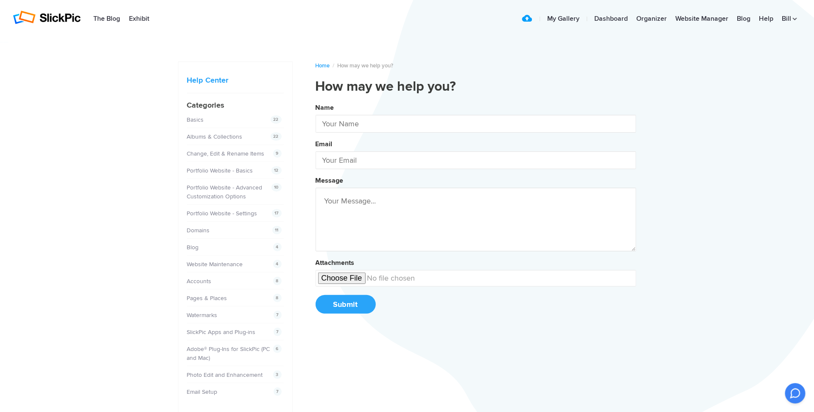
type input "[PERSON_NAME]"
type input "[EMAIL_ADDRESS][DOMAIN_NAME]"
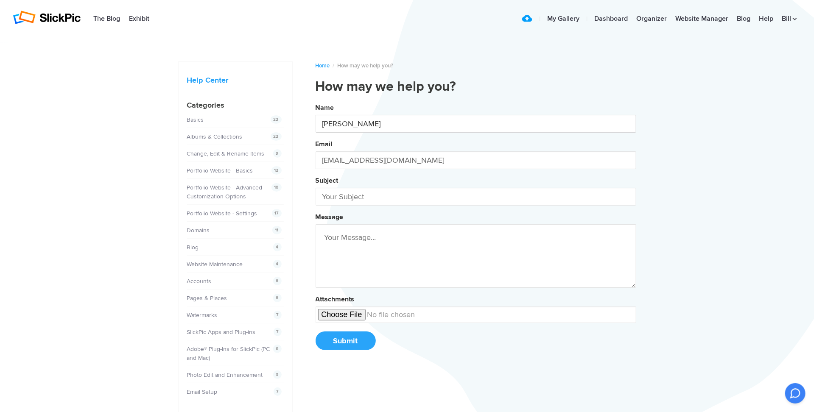
click at [363, 123] on input "[PERSON_NAME]" at bounding box center [475, 124] width 321 height 18
click at [355, 195] on input "text" at bounding box center [475, 197] width 321 height 18
click at [315, 100] on button "Name [PERSON_NAME] Email [EMAIL_ADDRESS][DOMAIN_NAME] Subject Magic Message Att…" at bounding box center [475, 229] width 321 height 259
type input "Magic Fill"
click at [332, 231] on textarea at bounding box center [475, 256] width 321 height 64
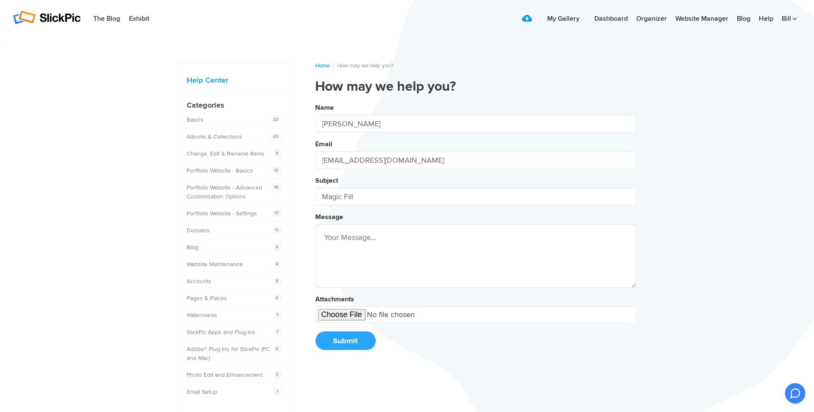
click at [349, 310] on input "file" at bounding box center [475, 315] width 321 height 17
click at [335, 229] on textarea at bounding box center [475, 256] width 321 height 64
click at [315, 100] on button "Name Bill Ciminelli Email wmcim@outlook.com Subject Magic Fill Message I Attach…" at bounding box center [475, 229] width 321 height 259
click at [315, 100] on button "Name Bill Ciminelli Email wmcim@outlook.com Subject Magic Fill Message I am Att…" at bounding box center [475, 229] width 321 height 259
click at [315, 100] on button "Name Bill Ciminelli Email wmcim@outlook.com Subject Magic Fill Message I am new…" at bounding box center [475, 229] width 321 height 259
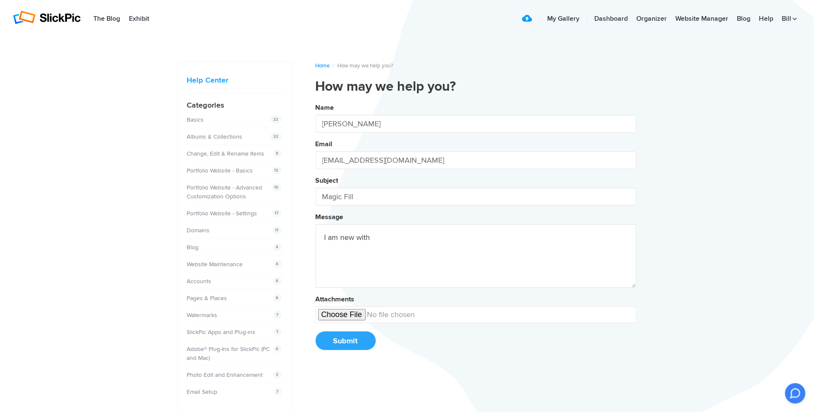
click at [315, 100] on button "Name Bill Ciminelli Email wmcim@outlook.com Subject Magic Fill Message I am new…" at bounding box center [475, 229] width 321 height 259
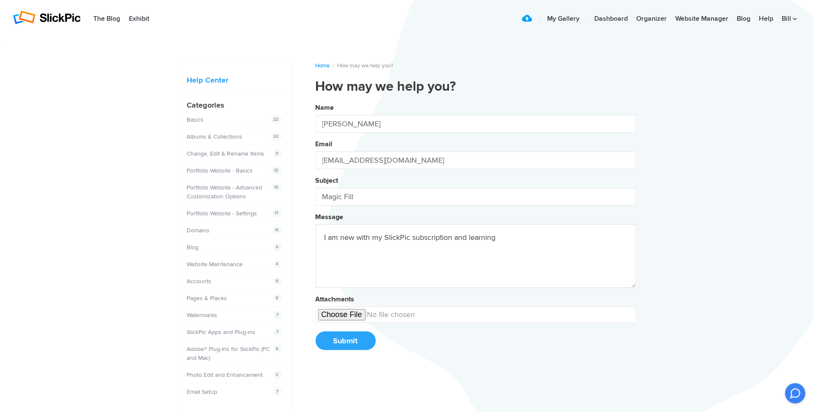
click at [315, 100] on button "Name Bill Ciminelli Email wmcim@outlook.com Subject Magic Fill Message I am new…" at bounding box center [475, 229] width 321 height 259
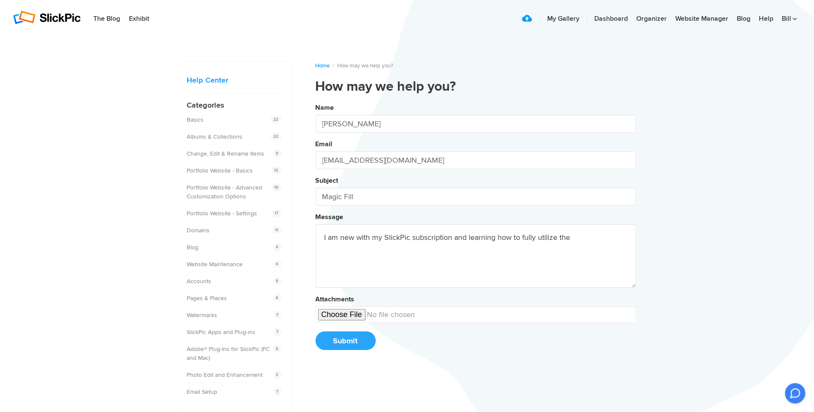
click at [315, 100] on button "Name Bill Ciminelli Email wmcim@outlook.com Subject Magic Fill Message I am new…" at bounding box center [475, 229] width 321 height 259
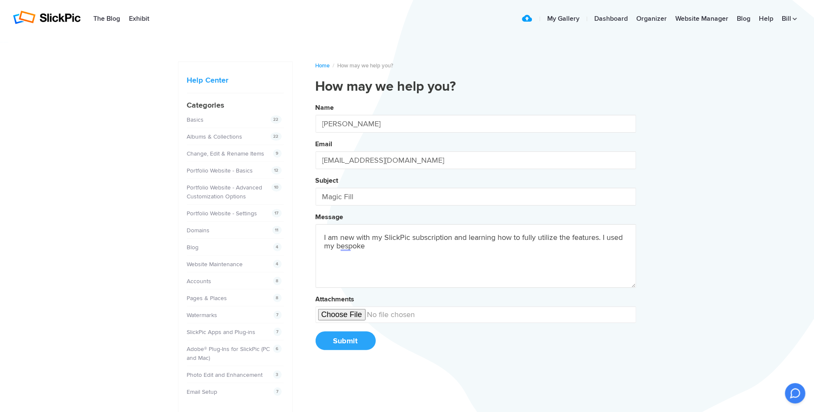
click at [315, 100] on button "Name Bill Ciminelli Email wmcim@outlook.com Subject Magic Fill Message I am new…" at bounding box center [475, 229] width 321 height 259
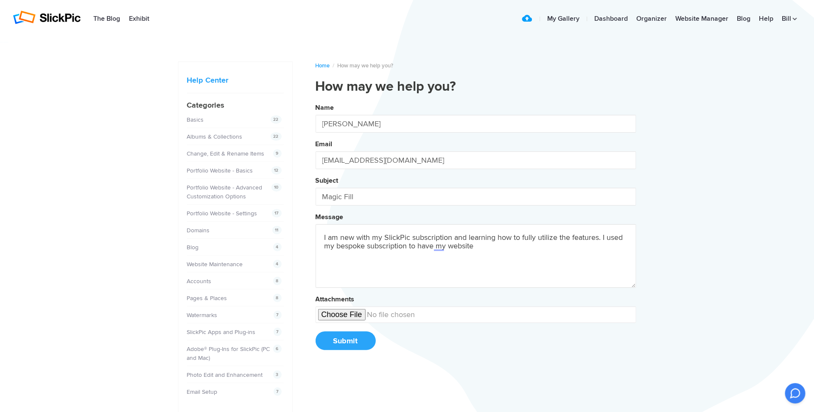
click at [315, 100] on button "Name Bill Ciminelli Email wmcim@outlook.com Subject Magic Fill Message I am new…" at bounding box center [475, 229] width 321 height 259
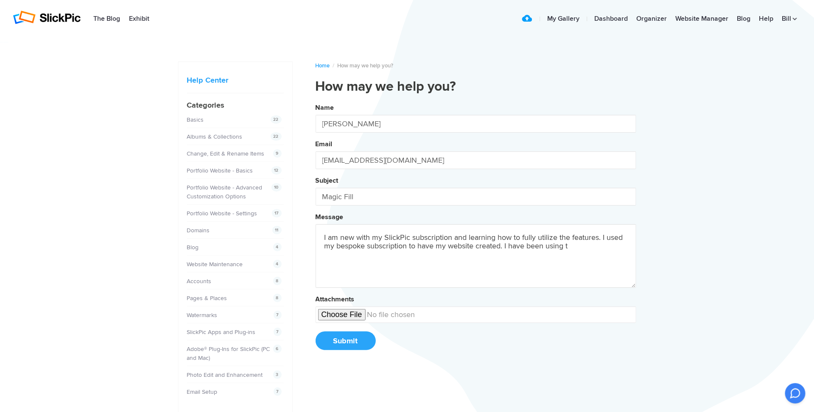
click at [315, 100] on button "Name Bill Ciminelli Email wmcim@outlook.com Subject Magic Fill Message I am new…" at bounding box center [475, 229] width 321 height 259
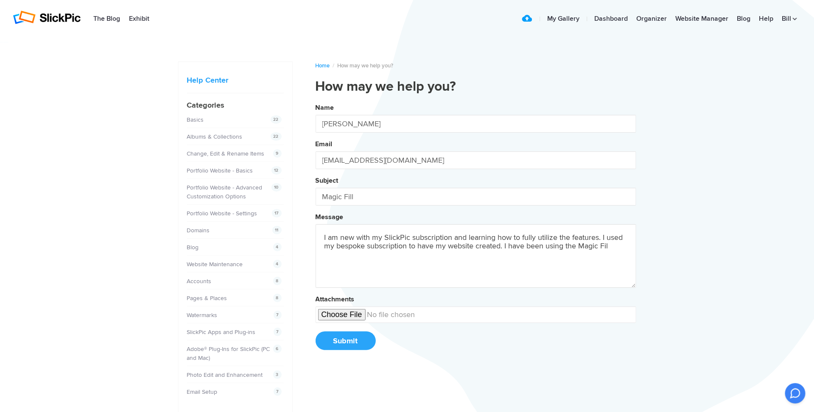
click at [315, 100] on button "Name Bill Ciminelli Email wmcim@outlook.com Subject Magic Fill Message I am new…" at bounding box center [475, 229] width 321 height 259
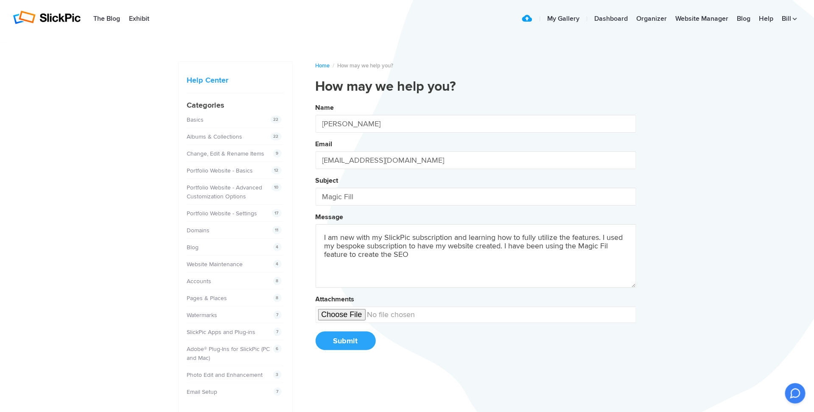
click at [315, 100] on button "Name Bill Ciminelli Email wmcim@outlook.com Subject Magic Fill Message I am new…" at bounding box center [475, 229] width 321 height 259
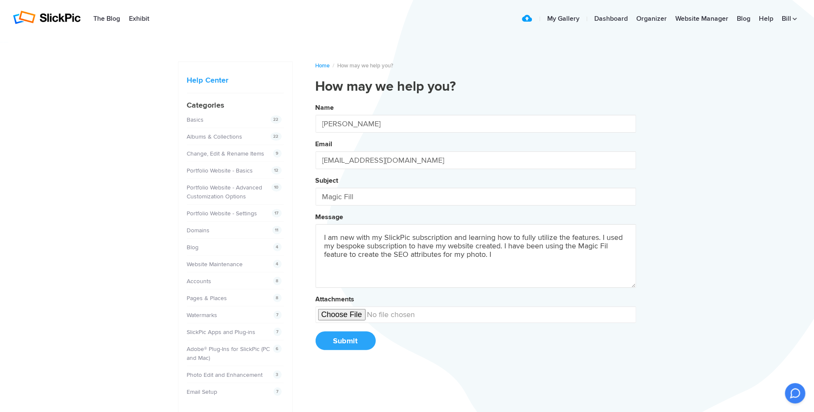
click at [315, 100] on button "Name Bill Ciminelli Email wmcim@outlook.com Subject Magic Fill Message I am new…" at bounding box center [475, 229] width 321 height 259
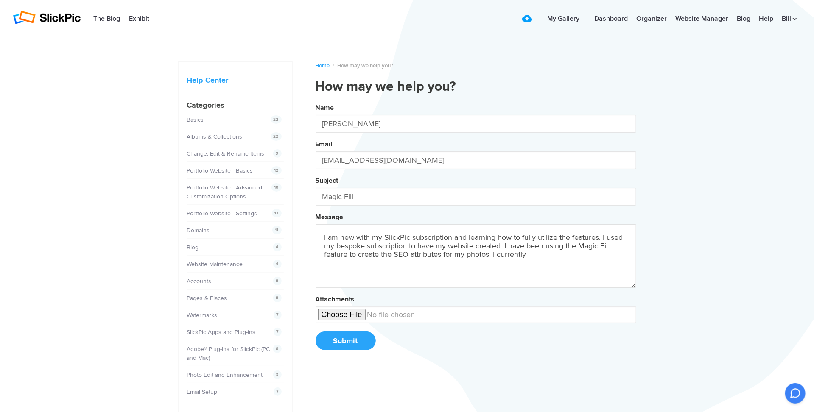
click at [315, 100] on button "Name Bill Ciminelli Email wmcim@outlook.com Subject Magic Fill Message I am new…" at bounding box center [475, 229] width 321 height 259
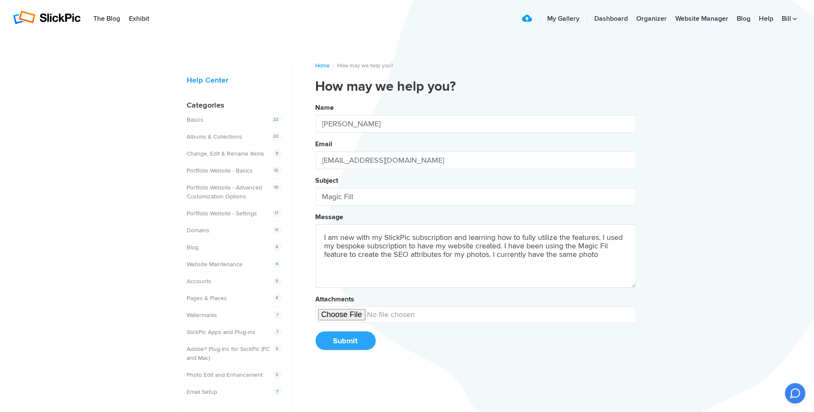
click at [315, 100] on button "Name Bill Ciminelli Email wmcim@outlook.com Subject Magic Fill Message I am new…" at bounding box center [475, 229] width 321 height 259
click at [528, 254] on textarea "I am new with my SlickPic subscription and learning how to fully utilize the fe…" at bounding box center [475, 256] width 321 height 64
drag, startPoint x: 548, startPoint y: 252, endPoint x: 558, endPoint y: 252, distance: 10.6
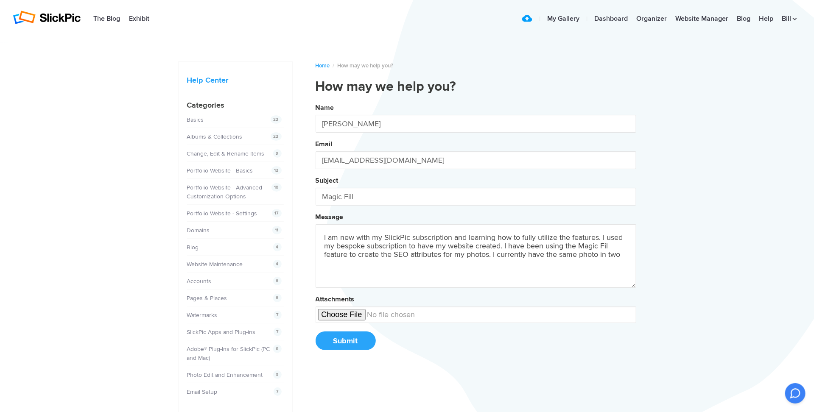
click at [558, 252] on textarea "I am new with my SlickPic subscription and learning how to fully utilize the fe…" at bounding box center [475, 256] width 321 height 64
click at [315, 100] on button "Name Bill Ciminelli Email wmcim@outlook.com Subject Magic Fill Message I am new…" at bounding box center [475, 229] width 321 height 259
click at [611, 252] on textarea "I am new with my SlickPic subscription and learning how to fully utilize the fe…" at bounding box center [475, 256] width 321 height 64
drag, startPoint x: 340, startPoint y: 264, endPoint x: 291, endPoint y: 264, distance: 49.2
click at [291, 264] on div "Home / How may we help you? How may we help you? Name Bill Ciminelli Email wmci…" at bounding box center [407, 322] width 458 height 547
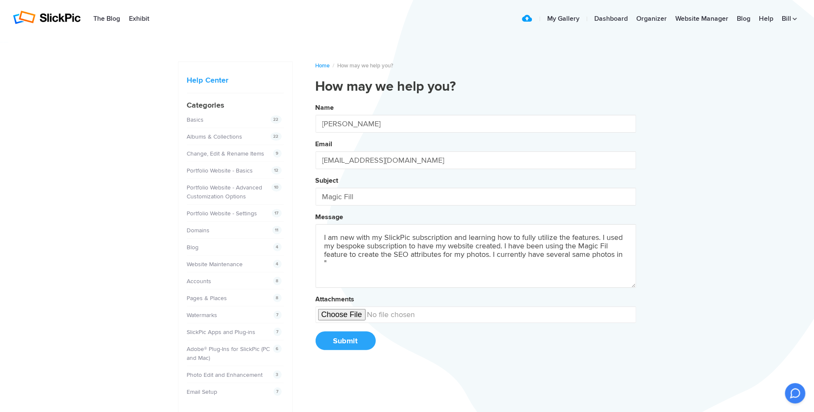
click at [573, 252] on textarea "I am new with my SlickPic subscription and learning how to fully utilize the fe…" at bounding box center [475, 256] width 321 height 64
click at [315, 100] on button "Name Bill Ciminelli Email wmcim@outlook.com Subject Magic Fill Message I am new…" at bounding box center [475, 229] width 321 height 259
click at [349, 260] on textarea "I am new with my SlickPic subscription and learning how to fully utilize the fe…" at bounding box center [475, 256] width 321 height 64
click at [315, 100] on button "Name Bill Ciminelli Email wmcim@outlook.com Subject Magic Fill Message I am new…" at bounding box center [475, 229] width 321 height 259
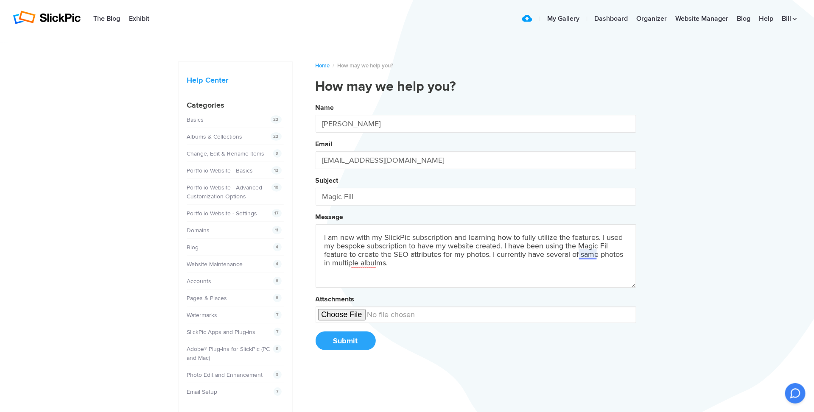
click at [584, 254] on textarea "I am new with my SlickPic subscription and learning how to fully utilize the fe…" at bounding box center [475, 256] width 321 height 64
click at [512, 282] on div "the same" at bounding box center [539, 280] width 112 height 8
click at [346, 261] on textarea "I am new with my SlickPic subscription and learning how to fully utilize the fe…" at bounding box center [475, 256] width 321 height 64
click at [399, 262] on textarea "I am new with my SlickPic subscription and learning how to fully utilize the fe…" at bounding box center [475, 256] width 321 height 64
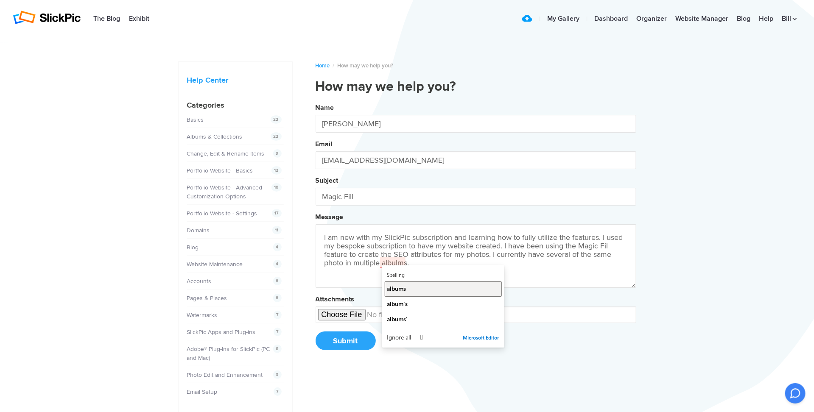
click at [397, 291] on span "albums" at bounding box center [396, 288] width 19 height 8
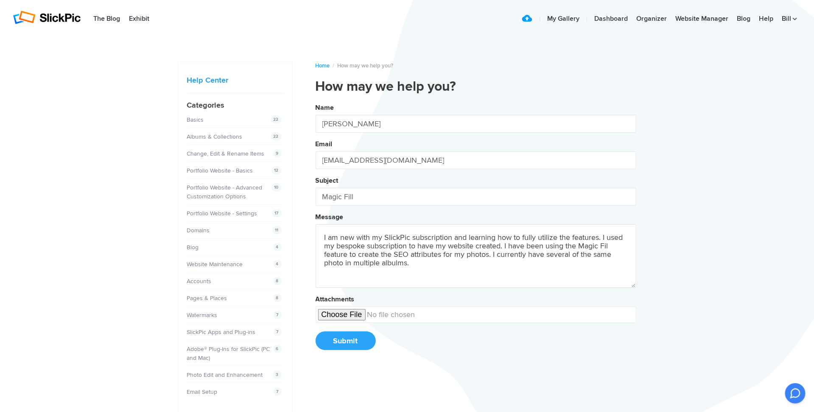
click at [429, 261] on textarea "I am new with my SlickPic subscription and learning how to fully utilize the fe…" at bounding box center [475, 256] width 321 height 64
click at [315, 100] on button "Name Bill Ciminelli Email wmcim@outlook.com Subject Magic Fill Message I am new…" at bounding box center [475, 229] width 321 height 259
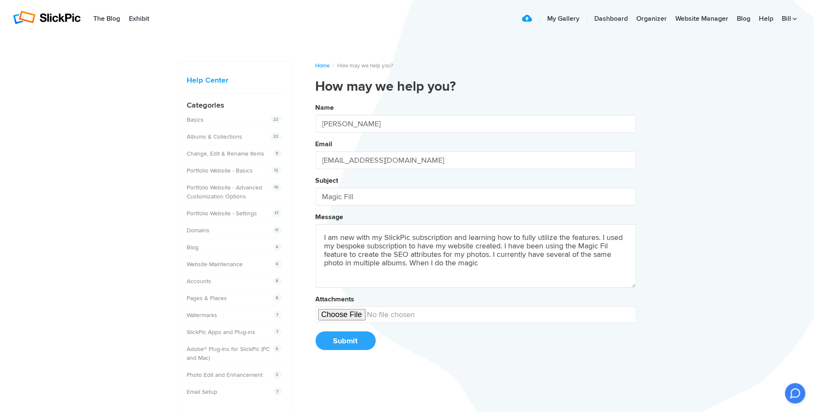
click at [315, 100] on button "Name Bill Ciminelli Email wmcim@outlook.com Subject Magic Fill Message I am new…" at bounding box center [475, 229] width 321 height 259
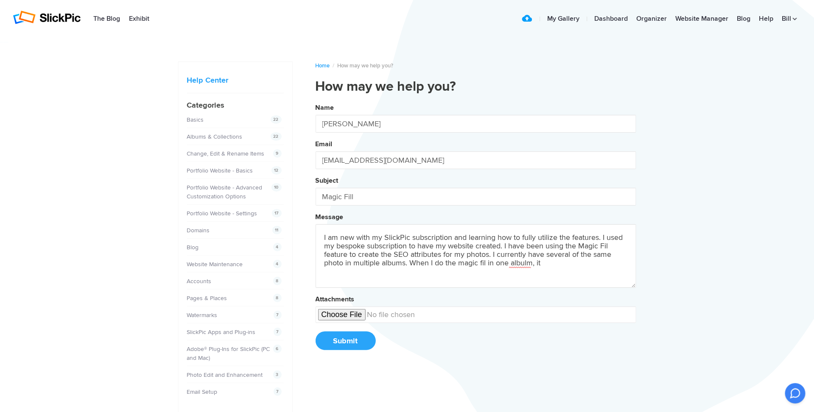
click at [315, 100] on button "Name Bill Ciminelli Email wmcim@outlook.com Subject Magic Fill Message I am new…" at bounding box center [475, 229] width 321 height 259
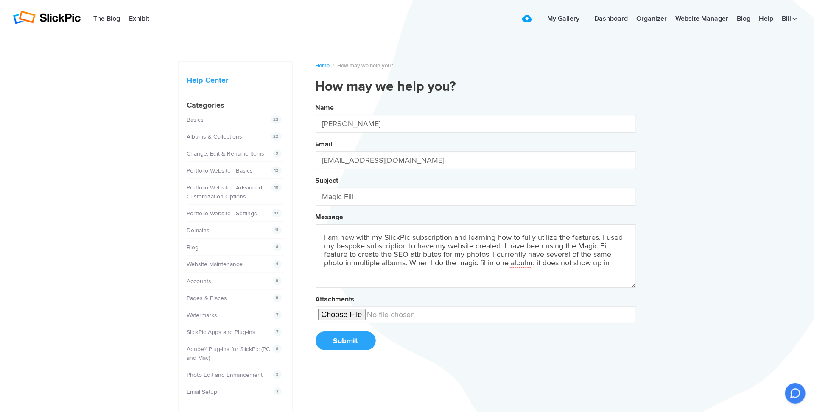
click at [315, 100] on button "Name Bill Ciminelli Email wmcim@outlook.com Subject Magic Fill Message I am new…" at bounding box center [475, 229] width 321 height 259
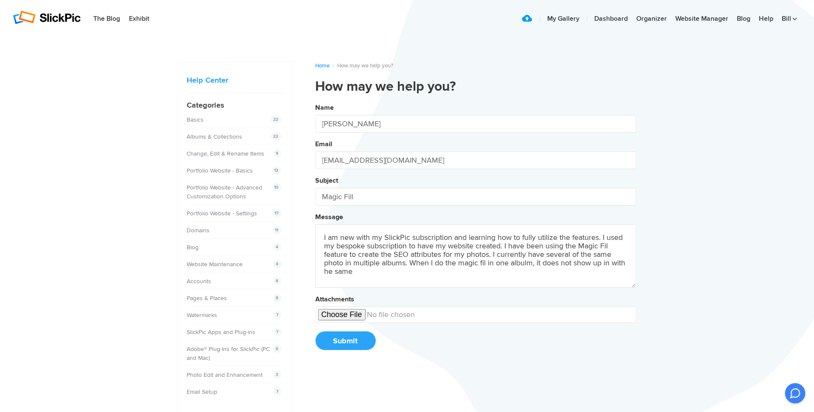
click at [315, 100] on button "Name Bill Ciminelli Email wmcim@outlook.com Subject Magic Fill Message I am new…" at bounding box center [475, 229] width 321 height 259
click at [323, 269] on textarea "I am new with my SlickPic subscription and learning how to fully utilize the fe…" at bounding box center [475, 256] width 321 height 64
click at [396, 274] on textarea "I am new with my SlickPic subscription and learning how to fully utilize the fe…" at bounding box center [475, 256] width 321 height 64
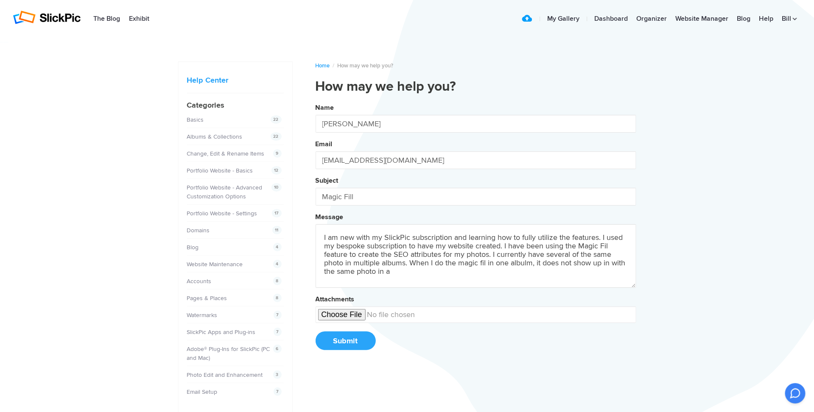
click at [315, 100] on button "Name Bill Ciminelli Email wmcim@outlook.com Subject Magic Fill Message I am new…" at bounding box center [475, 229] width 321 height 259
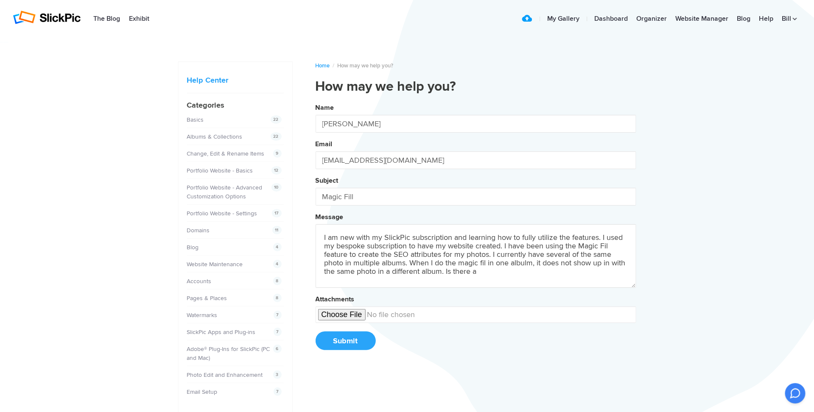
click at [315, 100] on button "Name Bill Ciminelli Email wmcim@outlook.com Subject Magic Fill Message I am new…" at bounding box center [475, 229] width 321 height 259
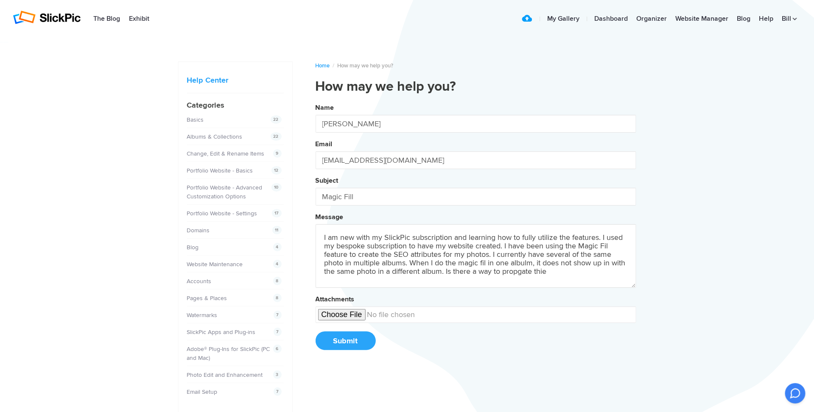
click at [315, 100] on button "Name Bill Ciminelli Email wmcim@outlook.com Subject Magic Fill Message I am new…" at bounding box center [475, 229] width 321 height 259
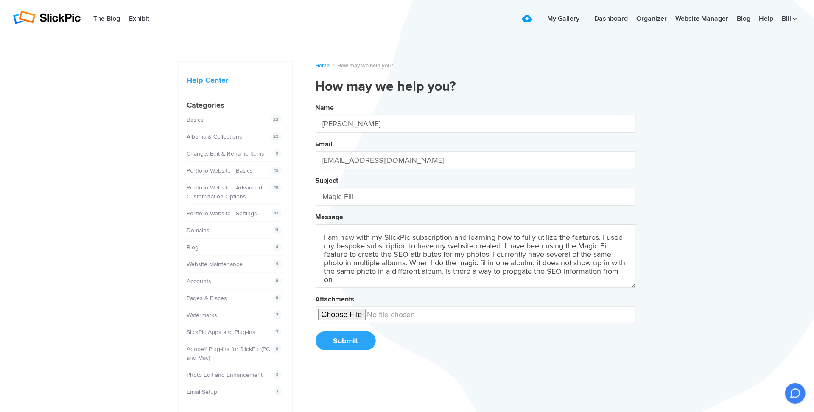
click at [315, 100] on button "Name Bill Ciminelli Email wmcim@outlook.com Subject Magic Fill Message I am new…" at bounding box center [475, 229] width 321 height 259
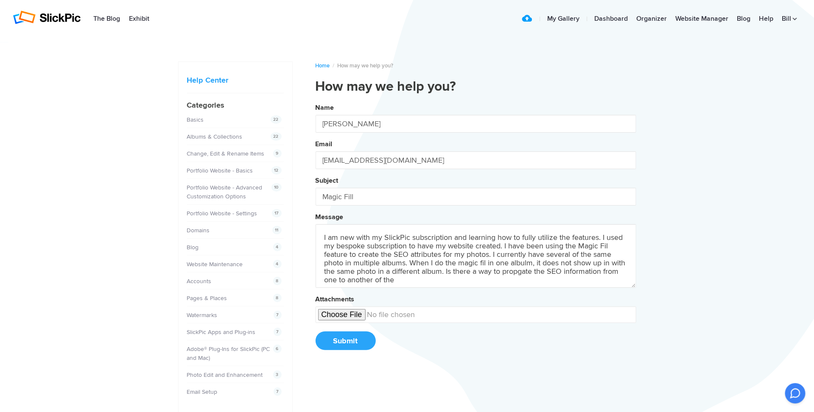
click at [315, 100] on button "Name Bill Ciminelli Email wmcim@outlook.com Subject Magic Fill Message I am new…" at bounding box center [475, 229] width 321 height 259
type textarea "I am new with my SlickPic subscription and learning how to fully utilize the fe…"
click at [364, 197] on input "Magic Fill" at bounding box center [475, 197] width 321 height 18
click at [315, 100] on button "Name Bill Ciminelli Email wmcim@outlook.com Subject Magic Fill Message I am new…" at bounding box center [475, 229] width 321 height 259
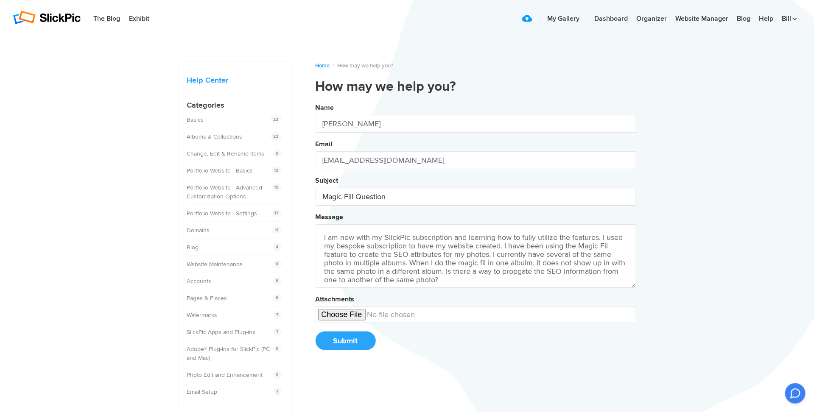
type input "Magic Fill Question"
click at [342, 339] on button "Submit" at bounding box center [345, 341] width 60 height 19
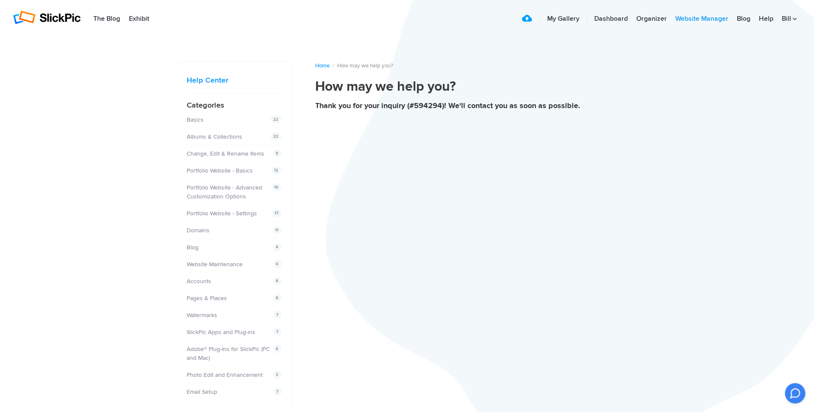
click at [713, 18] on link "Website Manager" at bounding box center [701, 19] width 61 height 17
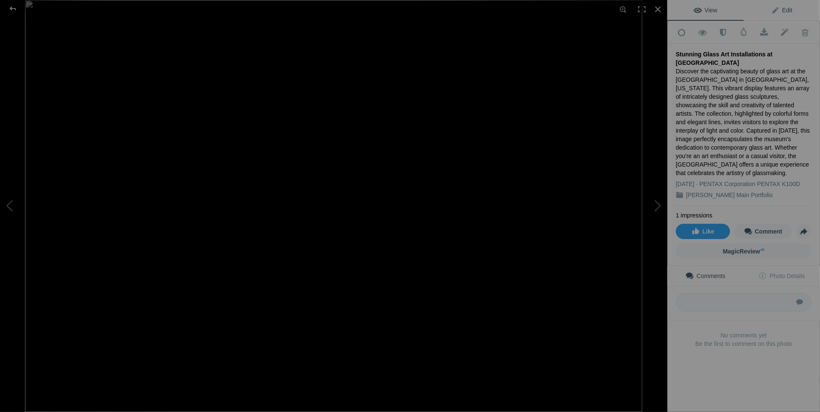
click at [775, 9] on span "Edit" at bounding box center [781, 10] width 21 height 7
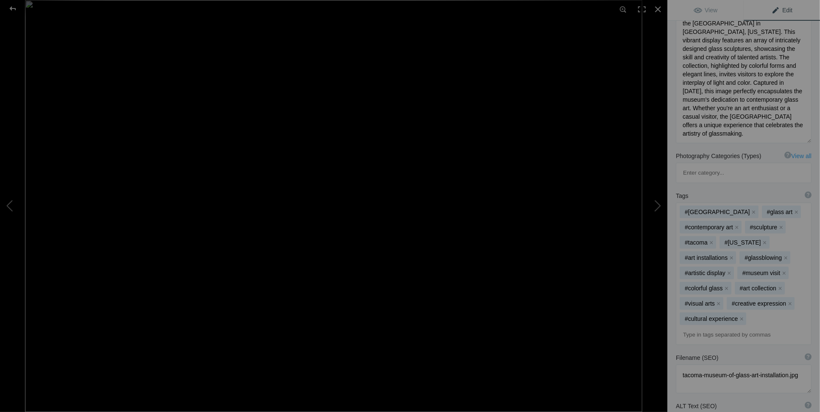
scroll to position [0, 0]
drag, startPoint x: 720, startPoint y: 360, endPoint x: 677, endPoint y: 350, distance: 44.4
click at [677, 365] on textarea at bounding box center [744, 379] width 136 height 29
click at [753, 354] on div "Filename (SEO) ? Choose a clear, descriptive filename that accurately represent…" at bounding box center [744, 358] width 136 height 8
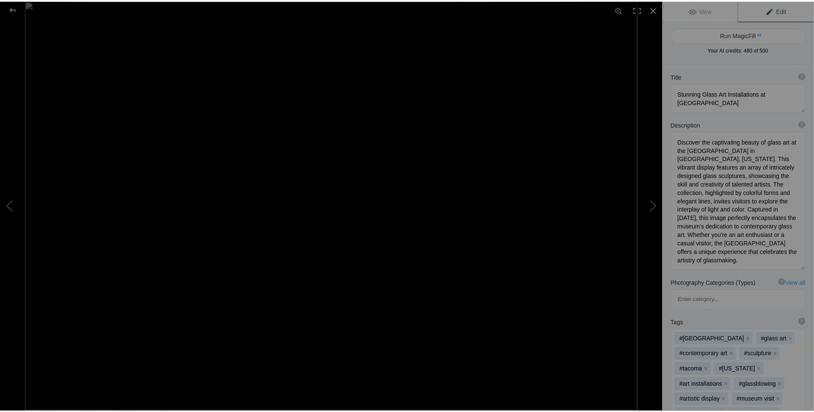
scroll to position [0, 0]
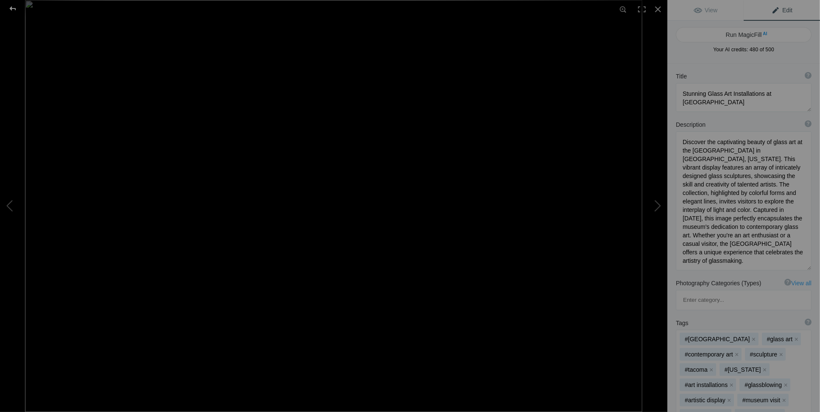
click at [14, 9] on div at bounding box center [12, 8] width 31 height 17
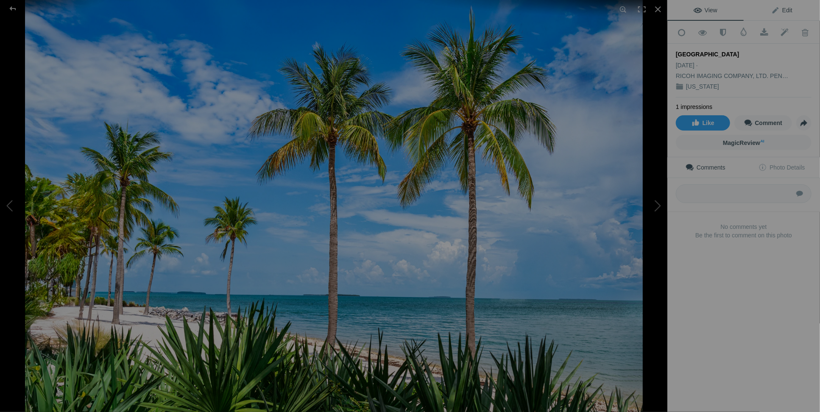
click at [789, 12] on link "Edit" at bounding box center [782, 10] width 76 height 20
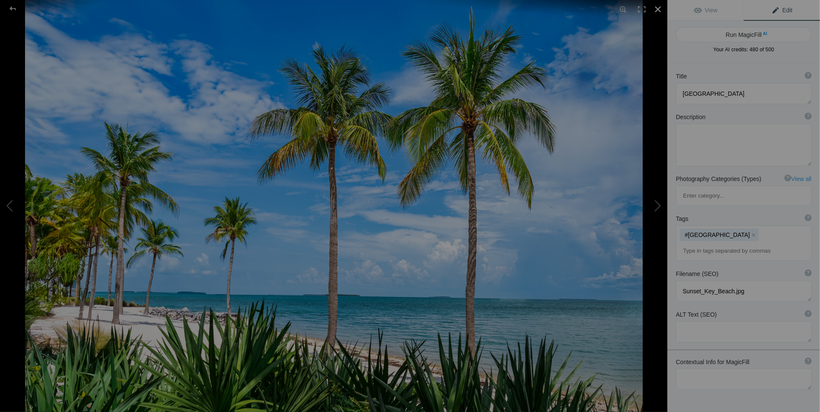
click at [660, 6] on div at bounding box center [658, 9] width 19 height 19
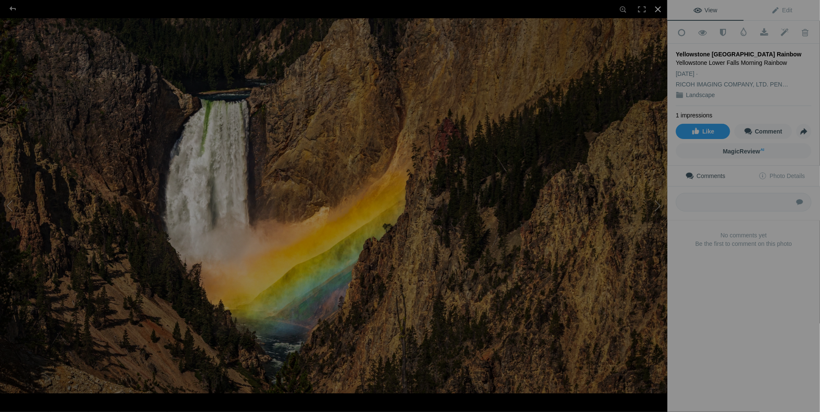
click at [661, 12] on div at bounding box center [658, 9] width 19 height 19
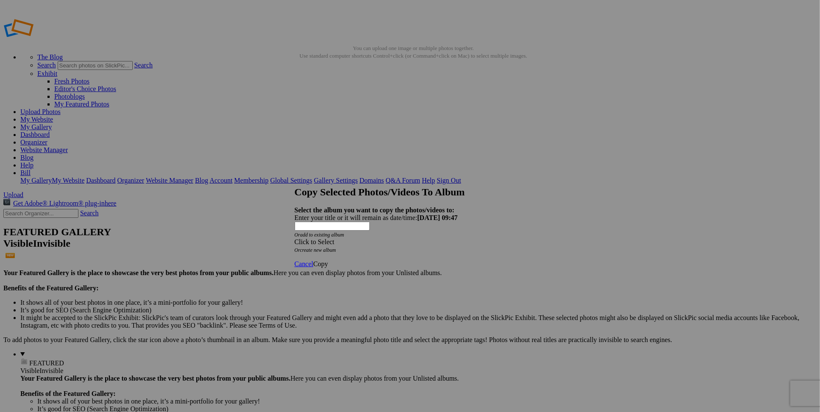
click at [389, 238] on div "Click to Select" at bounding box center [407, 242] width 225 height 8
click at [413, 243] on link "Landscape and Travel Albums" at bounding box center [372, 238] width 82 height 7
click at [563, 348] on div at bounding box center [407, 206] width 814 height 412
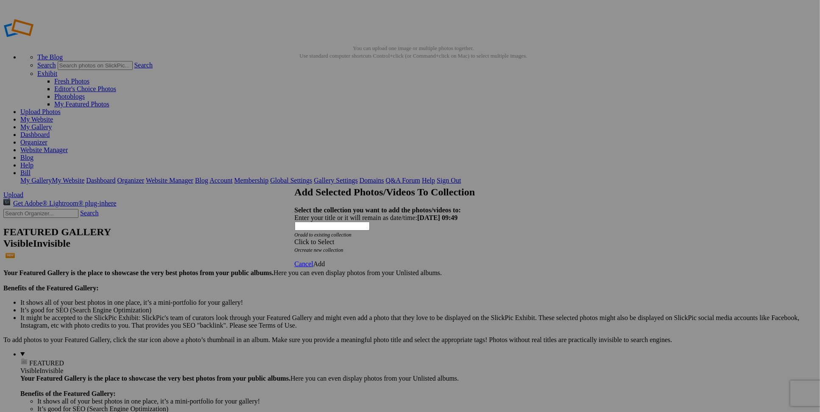
click at [370, 238] on div "Click to Select" at bounding box center [407, 242] width 225 height 8
click at [346, 234] on link "Website homepage" at bounding box center [356, 231] width 51 height 7
click at [325, 260] on span "Add" at bounding box center [319, 263] width 12 height 7
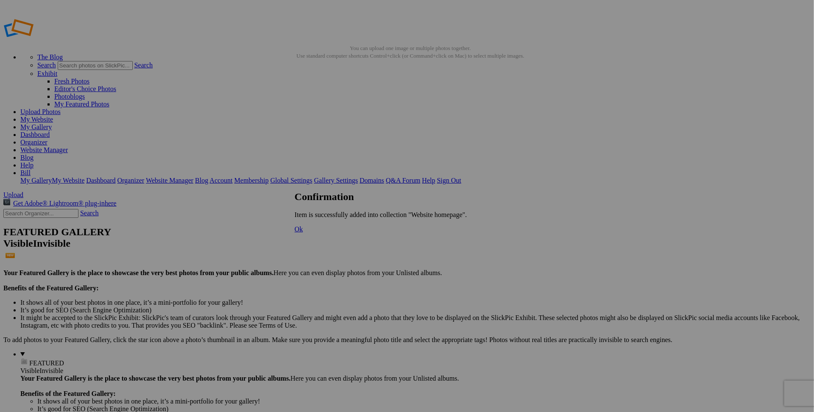
click at [303, 233] on span "Ok" at bounding box center [299, 229] width 8 height 7
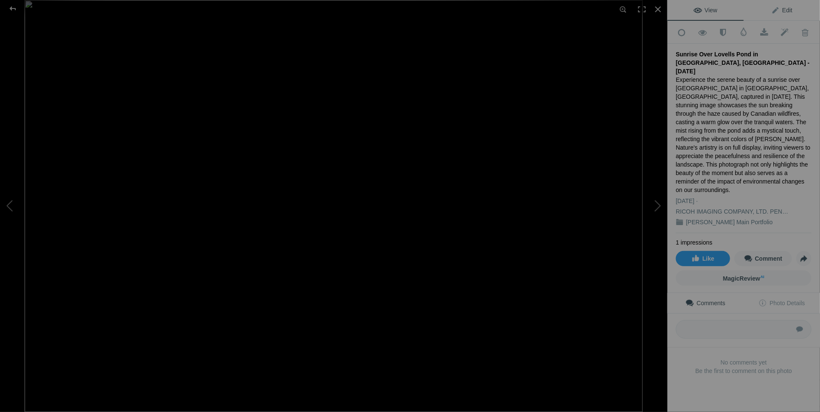
click at [784, 10] on span "Edit" at bounding box center [781, 10] width 21 height 7
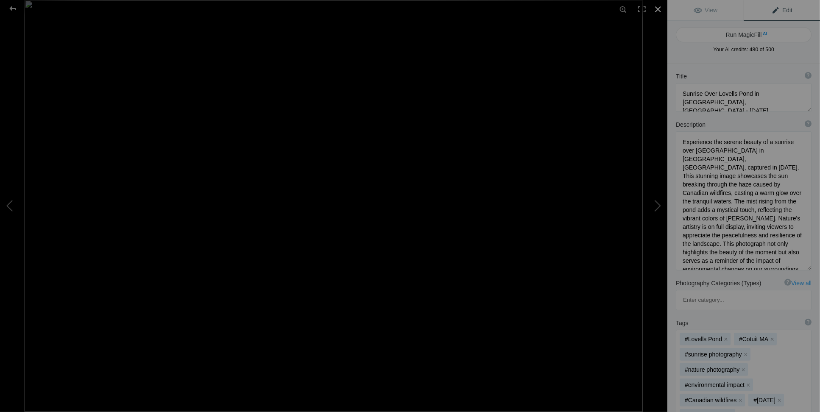
click at [658, 10] on div at bounding box center [658, 9] width 19 height 19
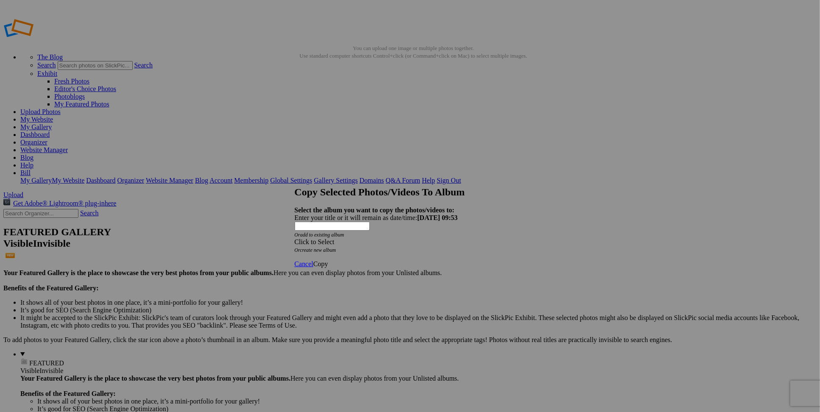
click at [357, 238] on div "Click to Select" at bounding box center [407, 242] width 225 height 8
click at [402, 243] on link "Landscape and Travel Albums" at bounding box center [372, 238] width 82 height 7
click at [352, 251] on link "Sunrises and Sunsets" at bounding box center [376, 254] width 57 height 7
click at [328, 260] on span "Copy" at bounding box center [320, 263] width 15 height 7
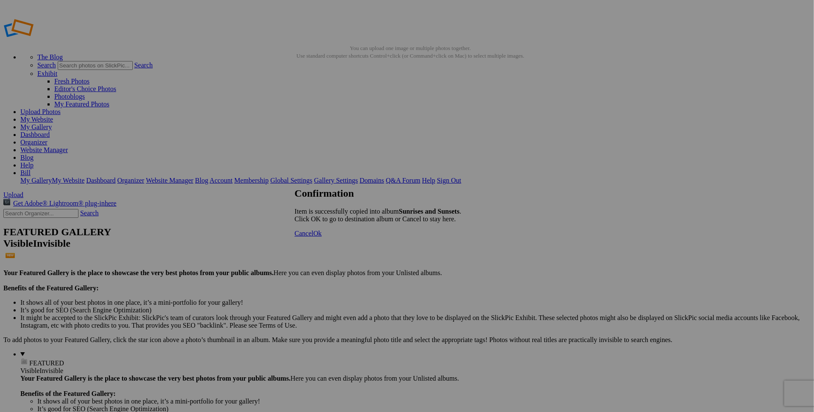
click at [322, 237] on span "Ok" at bounding box center [317, 233] width 8 height 7
type input "Sunrises and Sunsets"
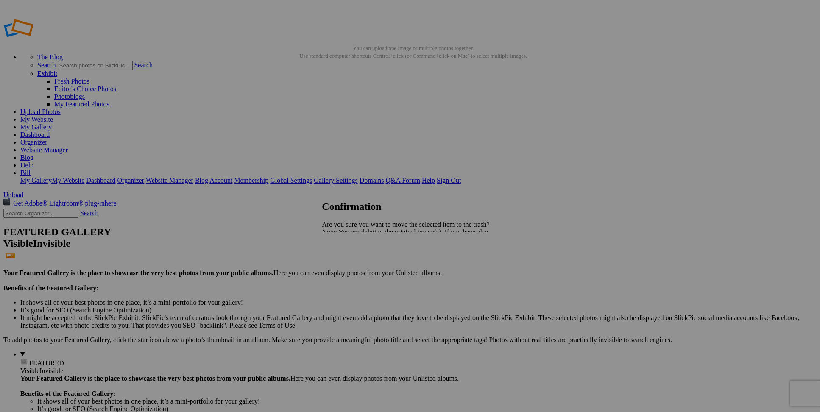
click at [351, 261] on span "Yes" at bounding box center [346, 261] width 10 height 7
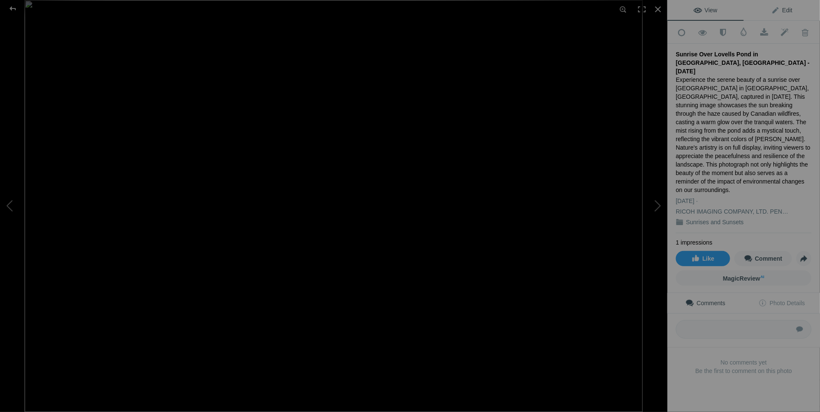
click at [786, 7] on span "Edit" at bounding box center [781, 10] width 21 height 7
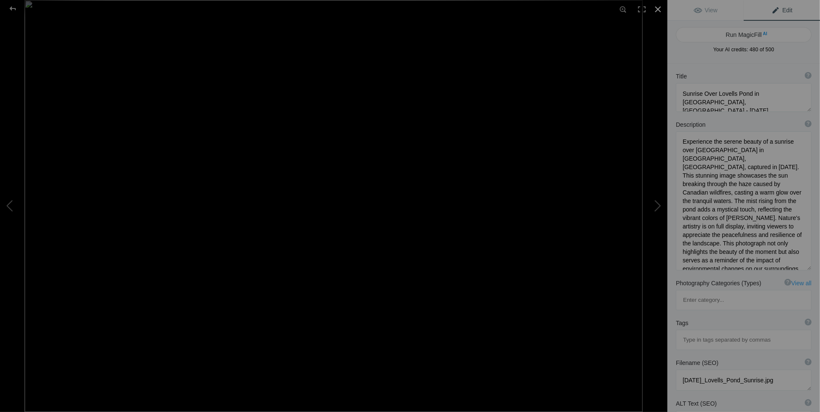
click at [658, 9] on div at bounding box center [658, 9] width 19 height 19
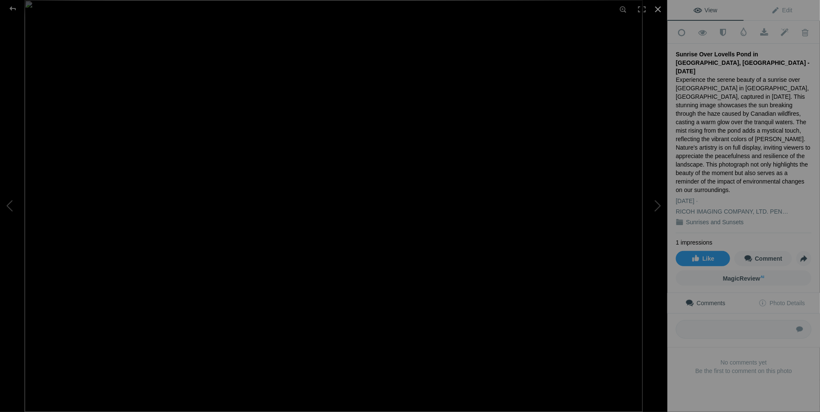
click at [655, 10] on div at bounding box center [658, 9] width 19 height 19
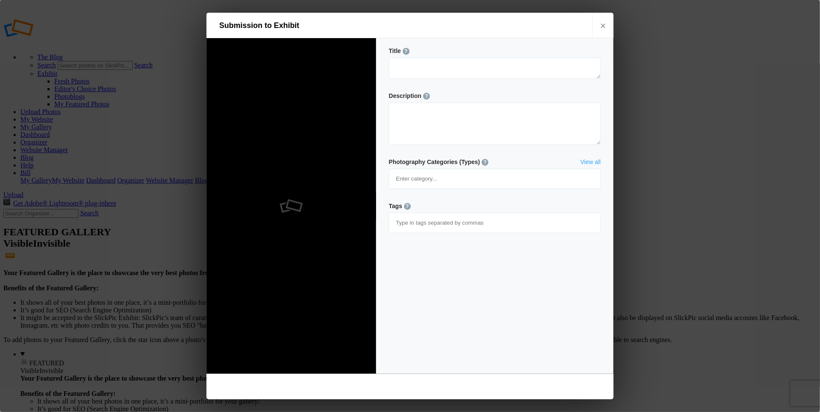
type textarea "Sunrise Over Lovells Pond in [GEOGRAPHIC_DATA], [GEOGRAPHIC_DATA] - [DATE]"
type textarea "Experience the serene beauty of a sunrise over Lovells Pond in Cotuit, MA, capt…"
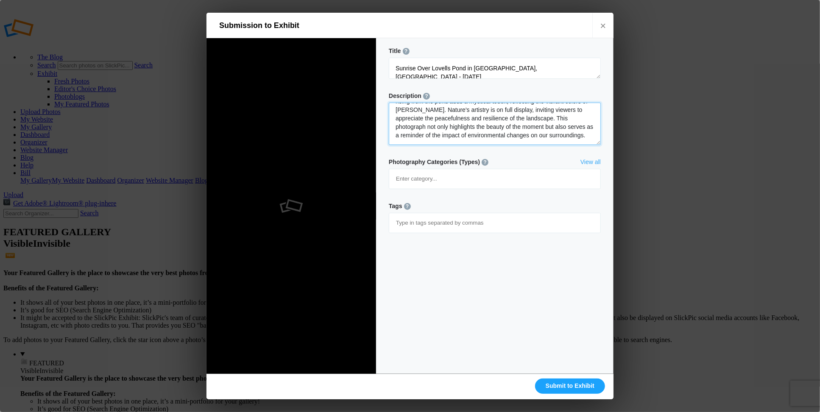
scroll to position [12, 0]
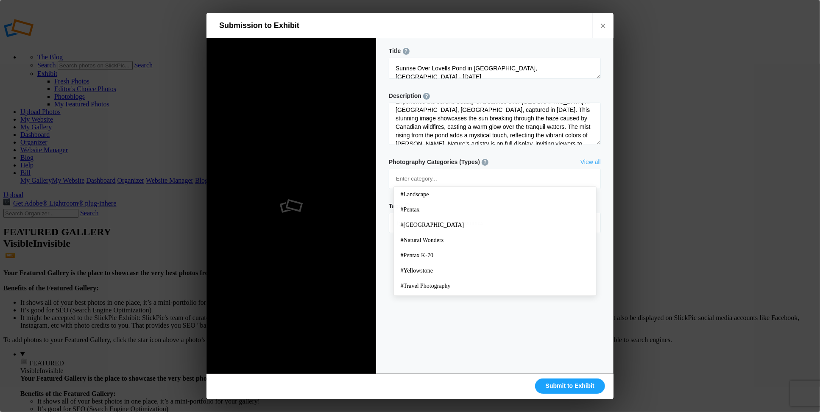
drag, startPoint x: 444, startPoint y: 184, endPoint x: 444, endPoint y: 180, distance: 4.3
click at [444, 215] on input at bounding box center [494, 222] width 203 height 15
click at [429, 190] on span "#Landscape" at bounding box center [495, 194] width 189 height 8
click at [432, 231] on input at bounding box center [494, 238] width 203 height 15
click at [427, 297] on span "#Travel Photography" at bounding box center [495, 301] width 189 height 8
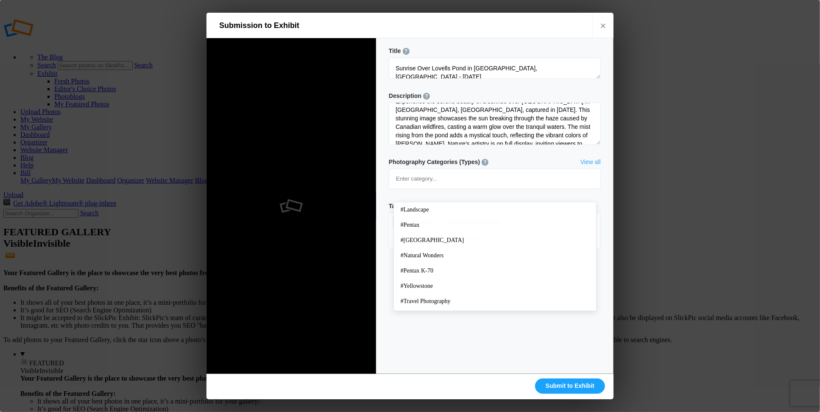
click at [457, 231] on input at bounding box center [494, 238] width 203 height 15
drag, startPoint x: 433, startPoint y: 267, endPoint x: 454, endPoint y: 230, distance: 42.0
click at [433, 266] on span "#nature photography" at bounding box center [495, 267] width 189 height 8
click at [468, 231] on input at bounding box center [494, 238] width 203 height 15
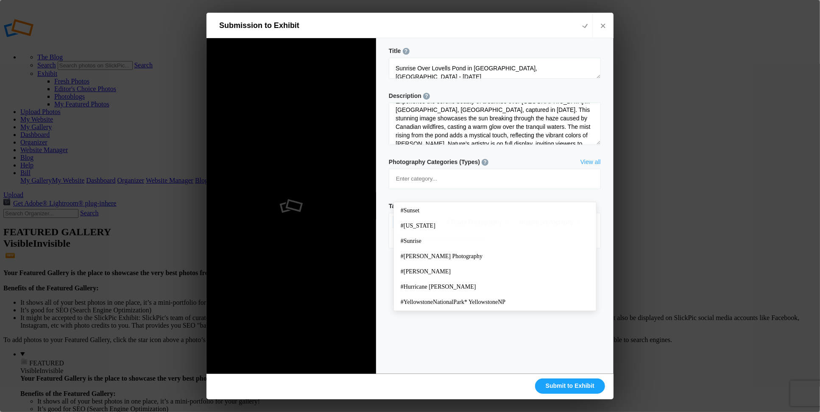
scroll to position [153, 0]
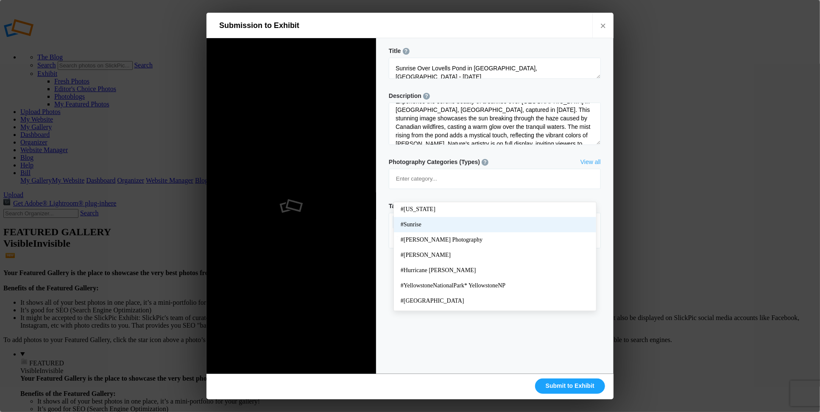
click at [407, 224] on span "#Sunrise" at bounding box center [495, 224] width 189 height 8
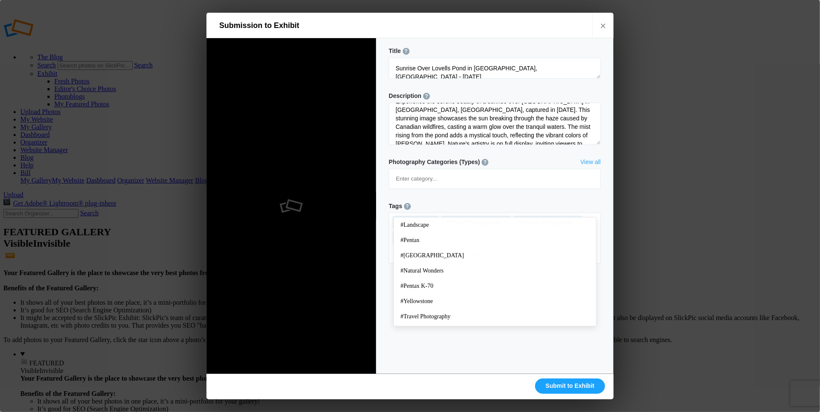
click at [566, 246] on input at bounding box center [494, 253] width 203 height 15
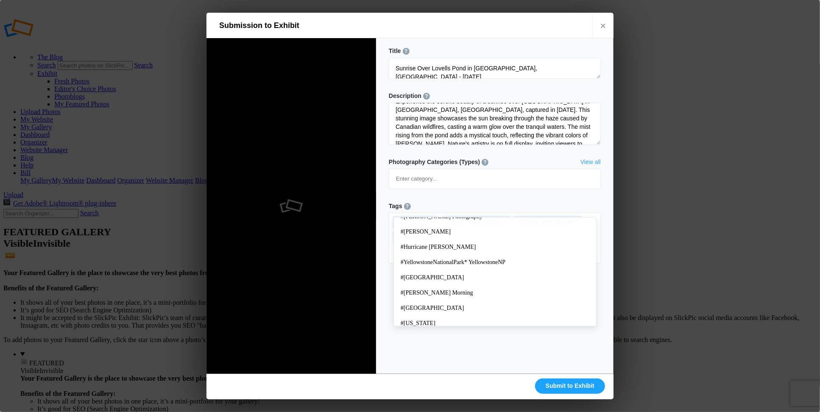
scroll to position [197, 0]
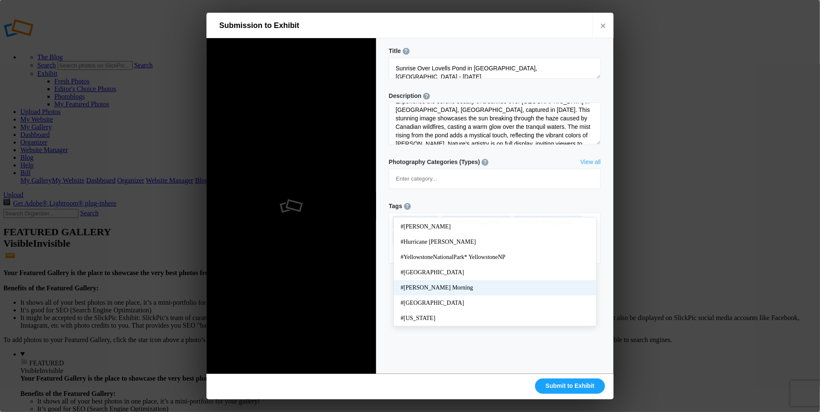
click at [430, 290] on span "#Misty Morning" at bounding box center [495, 288] width 189 height 8
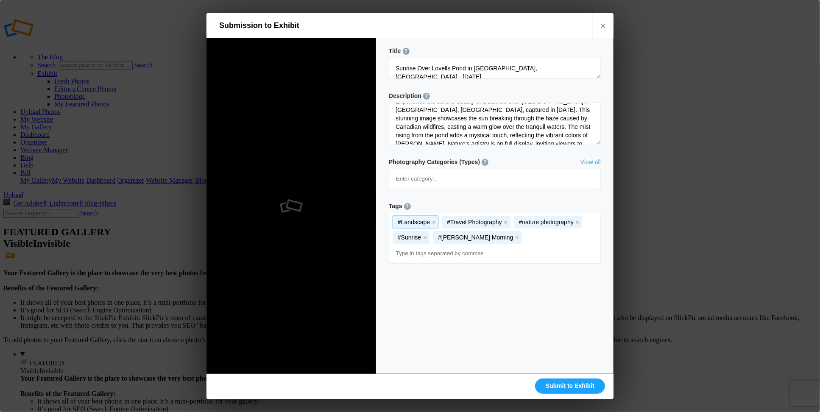
click at [525, 213] on div "#Landscape x #Travel Photography x #nature photography x #Sunrise x #Misty Morn…" at bounding box center [494, 238] width 211 height 50
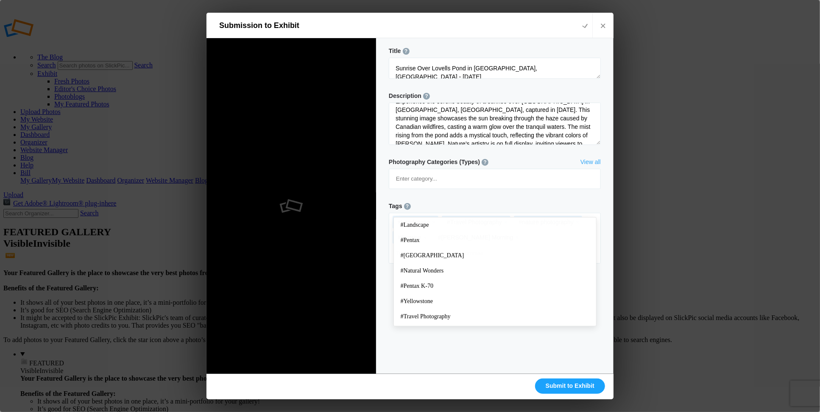
click at [575, 246] on input at bounding box center [494, 253] width 203 height 15
click at [521, 213] on div "#Landscape x #Travel Photography x #nature photography x #Sunrise x #Misty Morn…" at bounding box center [494, 238] width 211 height 50
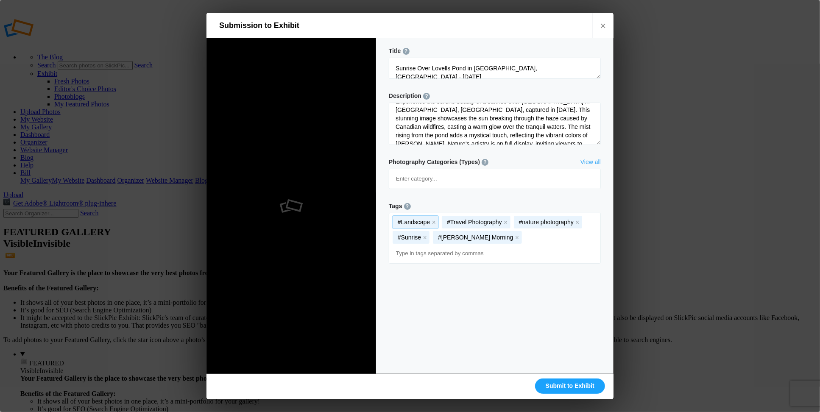
click at [503, 213] on div "#Landscape x #Travel Photography x #nature photography x #Sunrise x #Misty Morn…" at bounding box center [494, 238] width 211 height 50
click at [498, 213] on div "#Landscape x #Travel Photography x #nature photography x #Sunrise x #Misty Morn…" at bounding box center [494, 238] width 211 height 50
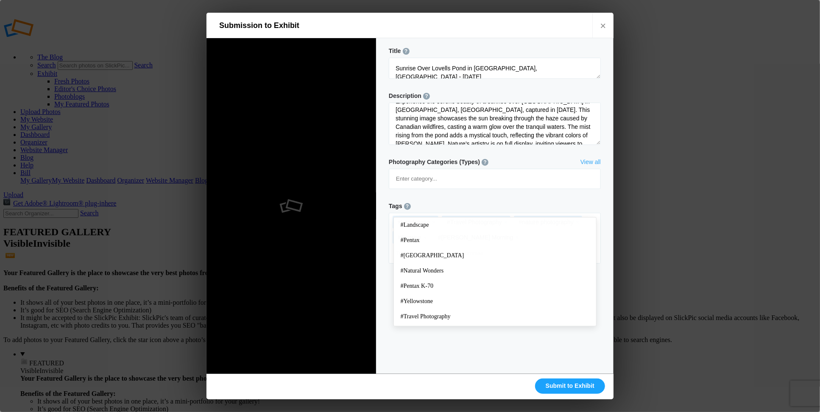
click at [454, 246] on input at bounding box center [494, 253] width 203 height 15
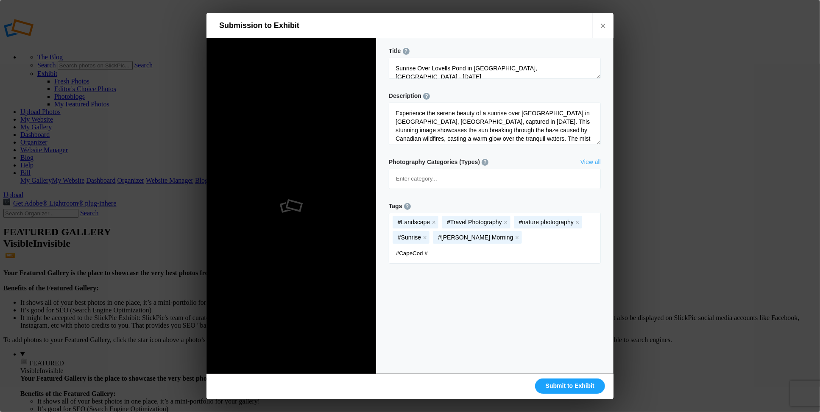
click at [442, 246] on input "#CapeCod #" at bounding box center [494, 253] width 203 height 15
type input "#CapeCod #LovellsPond"
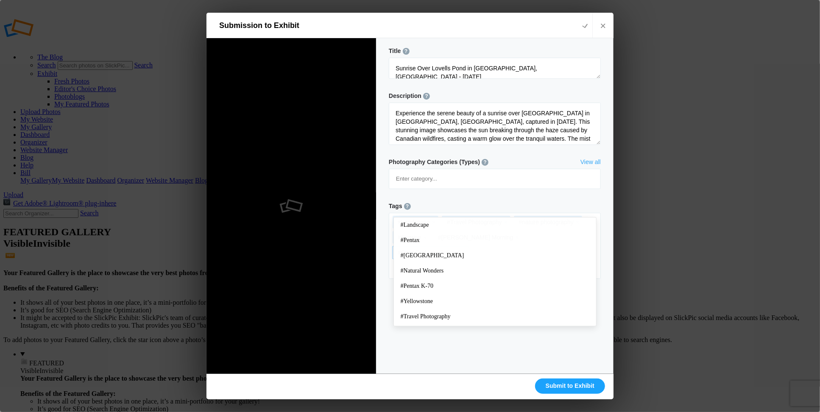
click at [469, 246] on mat-chip "#CapeCod LovellsPond x" at bounding box center [431, 252] width 76 height 13
click at [467, 250] on button "x" at bounding box center [464, 253] width 6 height 6
click at [430, 246] on input at bounding box center [494, 253] width 203 height 15
type input "C"
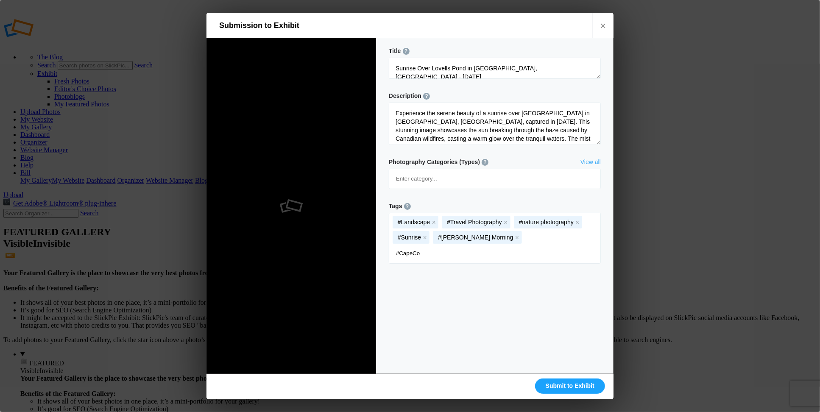
type input "#CapeCod"
type input "#Love"
click at [419, 223] on span "#Lovells Pond" at bounding box center [495, 225] width 189 height 8
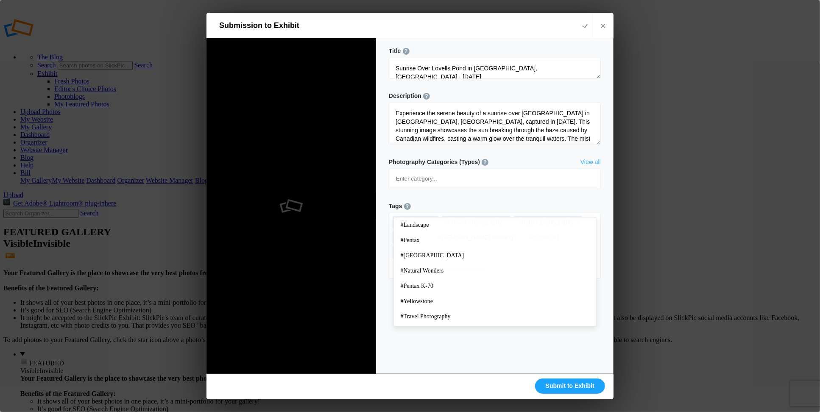
click at [437, 261] on input at bounding box center [494, 268] width 203 height 15
drag, startPoint x: 555, startPoint y: 112, endPoint x: 570, endPoint y: 112, distance: 14.9
click at [570, 112] on textarea at bounding box center [495, 124] width 212 height 42
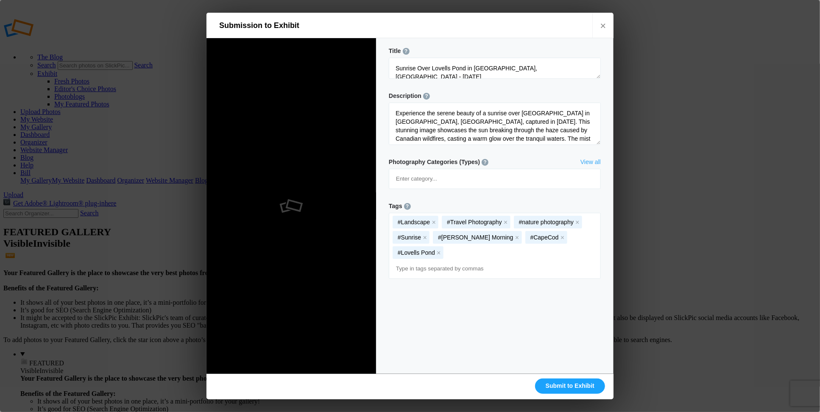
click at [400, 261] on input at bounding box center [494, 268] width 203 height 15
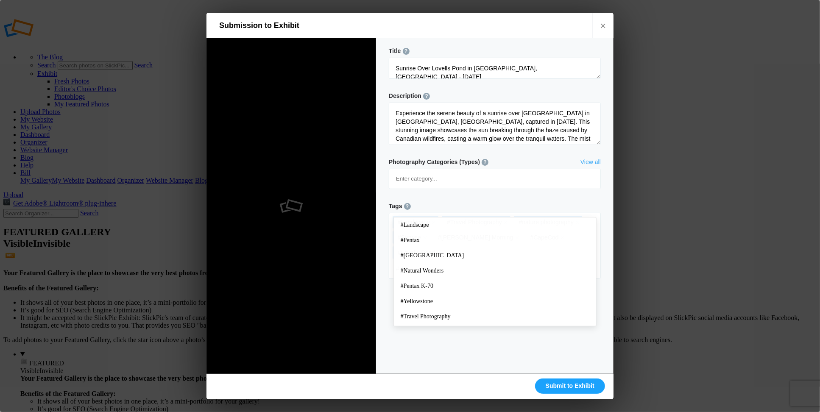
paste input "Cotuit"
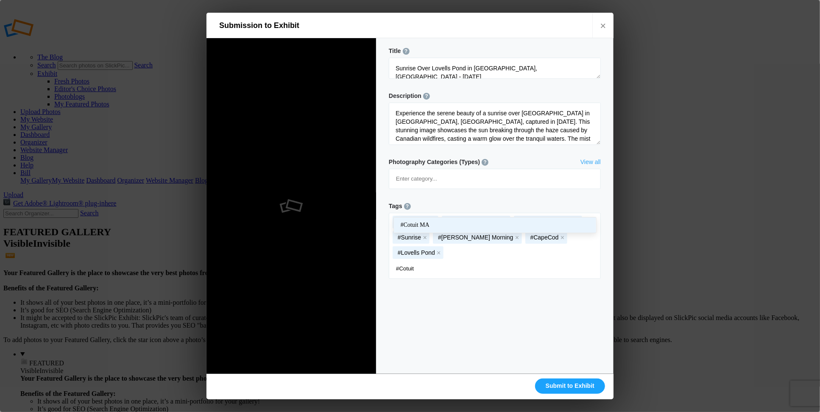
type input "#Cotuit"
click at [410, 223] on span "#Cotuit MA" at bounding box center [495, 225] width 189 height 8
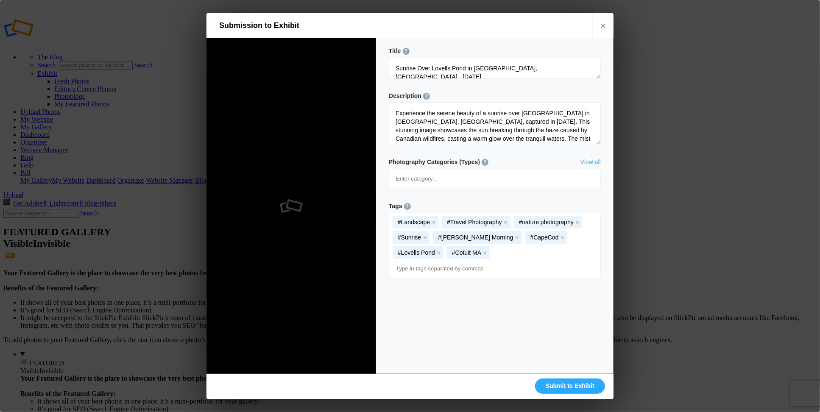
click at [571, 384] on link "Submit to Exhibit" at bounding box center [570, 386] width 70 height 15
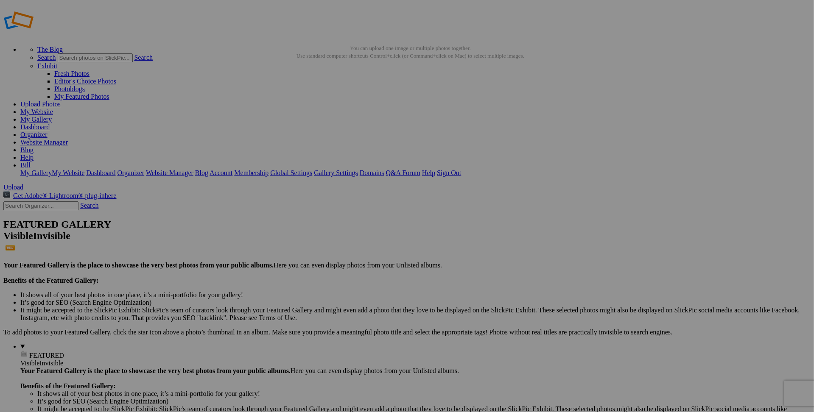
click at [34, 31] on link at bounding box center [54, 34] width 102 height 7
